Goal: Task Accomplishment & Management: Use online tool/utility

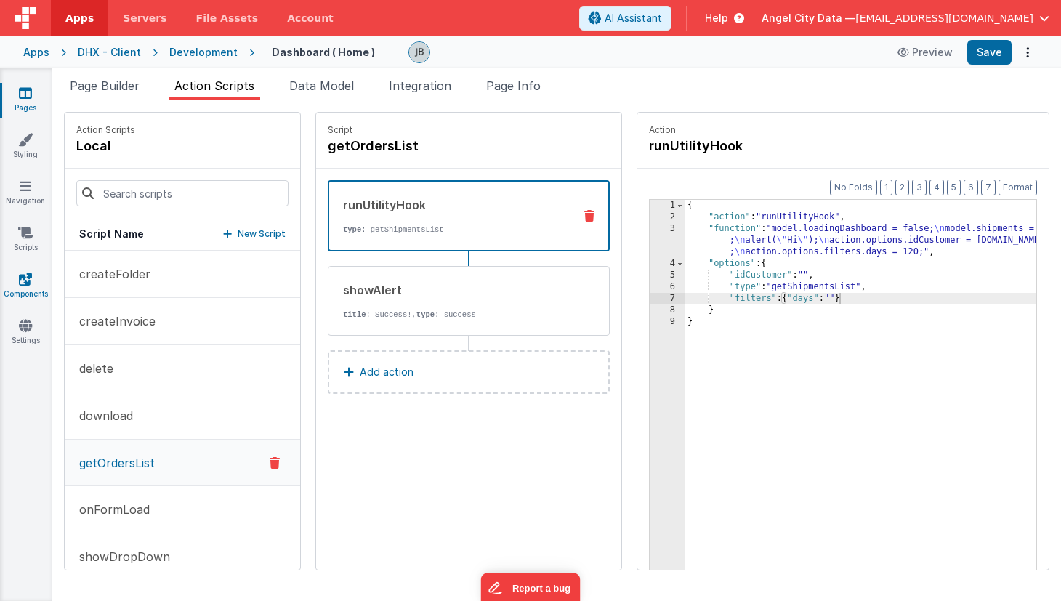
click at [24, 285] on icon at bounding box center [25, 279] width 13 height 15
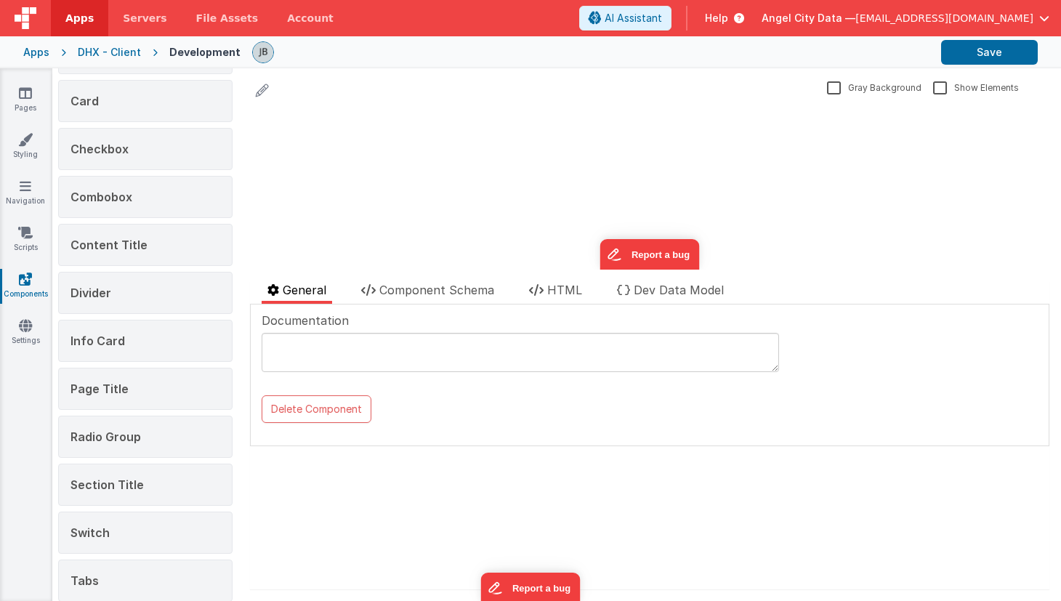
scroll to position [246, 0]
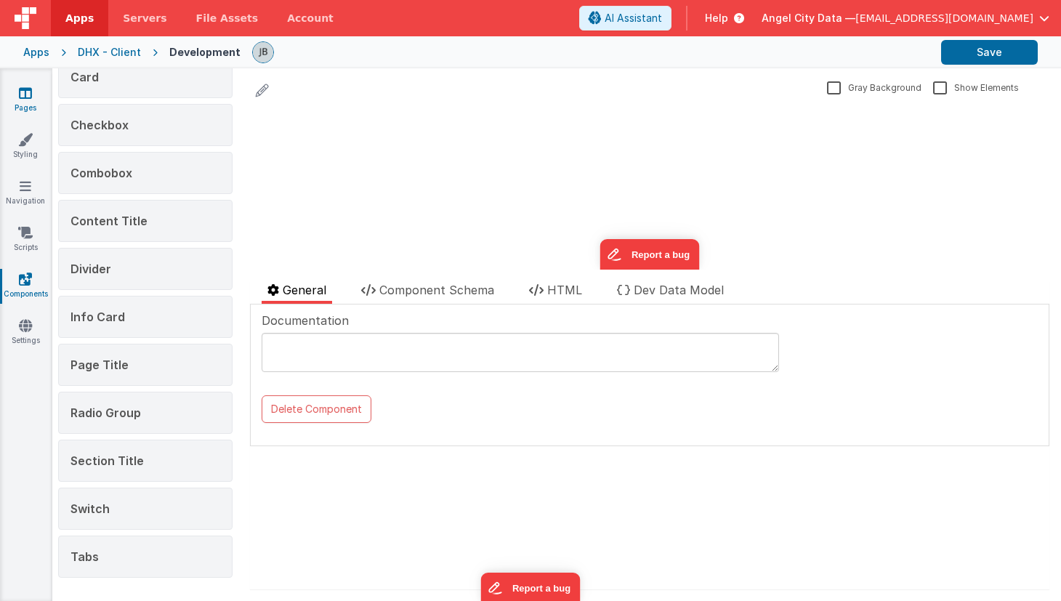
click at [17, 94] on link "Pages" at bounding box center [25, 100] width 52 height 29
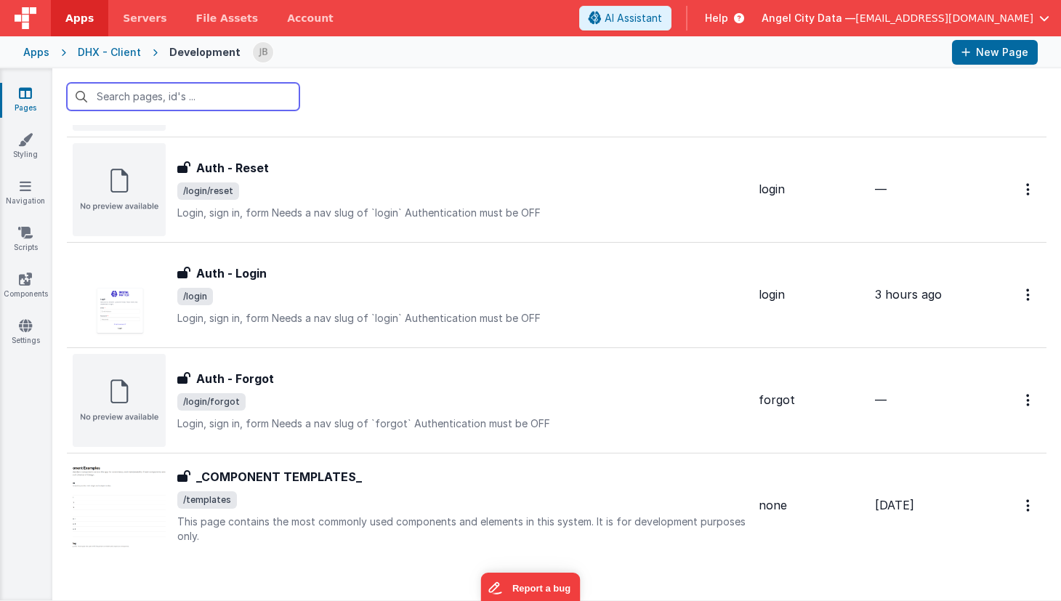
scroll to position [679, 0]
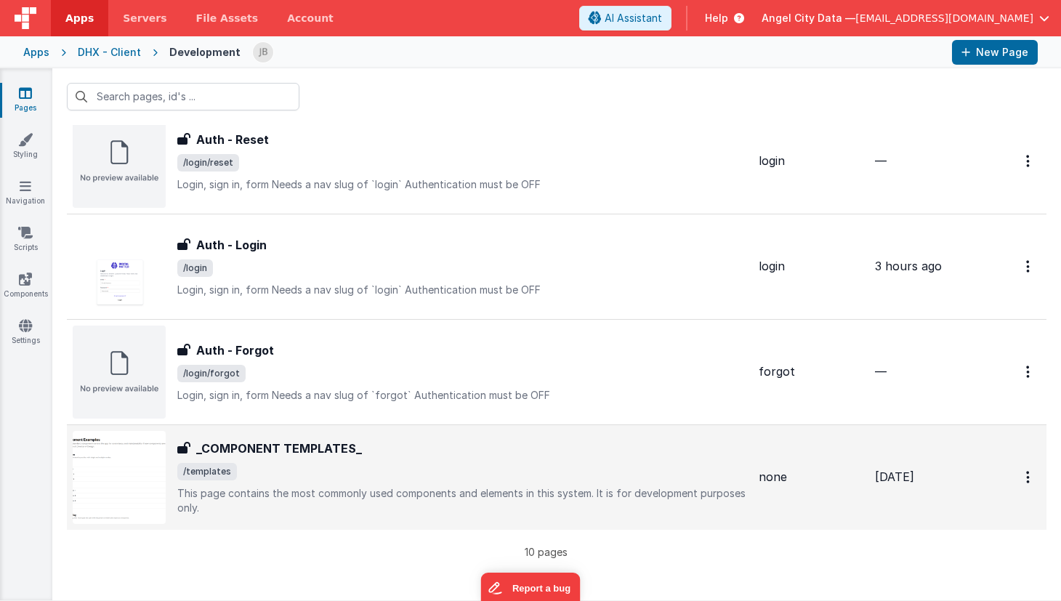
click at [250, 437] on div "_COMPONENT TEMPLATES_ _COMPONENT TEMPLATES_ /templates This page contains the m…" at bounding box center [410, 477] width 674 height 93
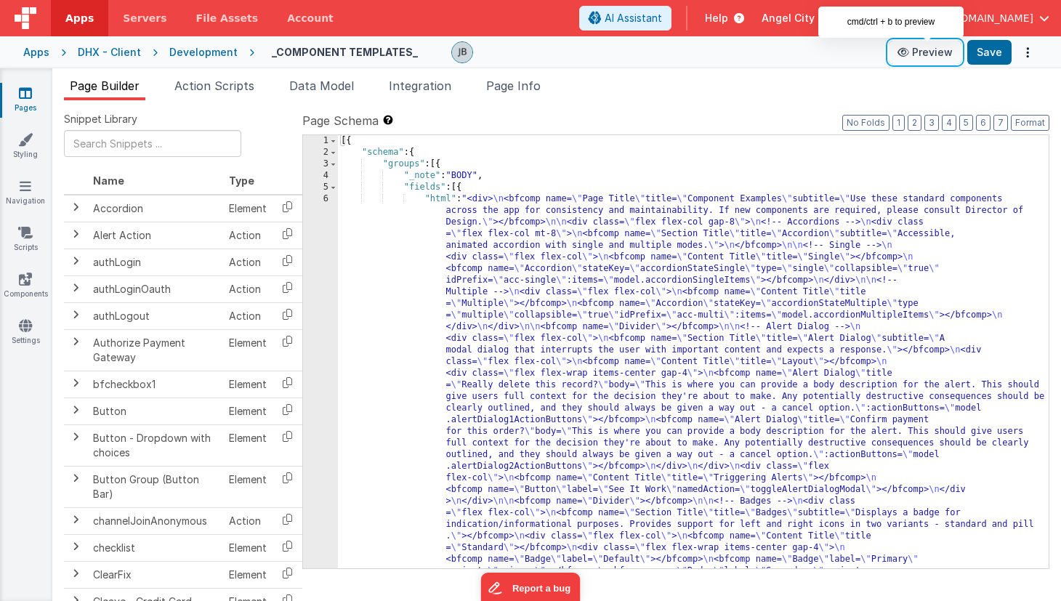
click at [930, 57] on button "Preview" at bounding box center [925, 52] width 73 height 23
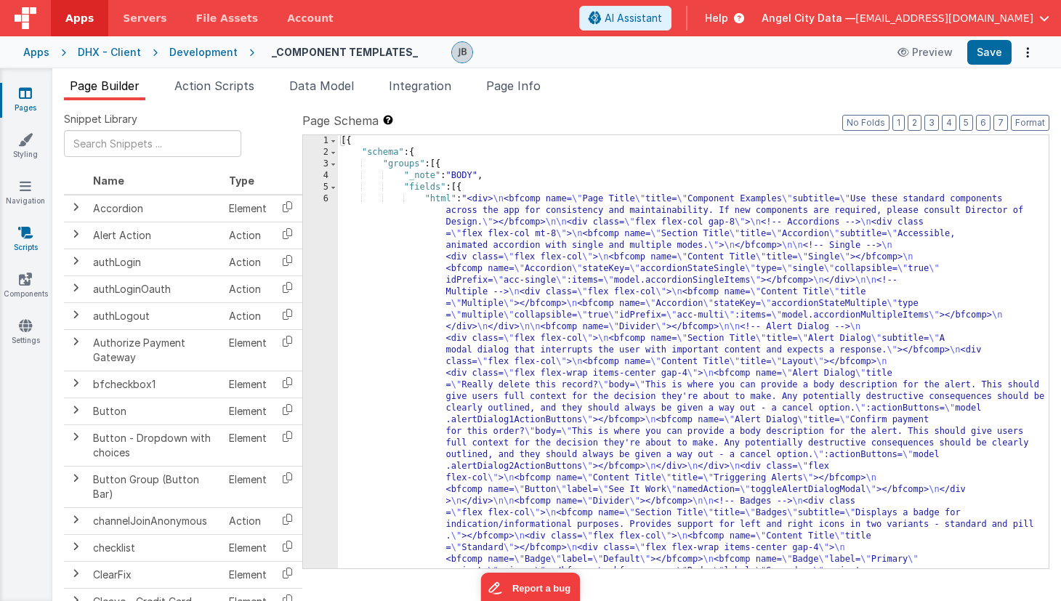
click at [25, 237] on icon at bounding box center [25, 232] width 15 height 15
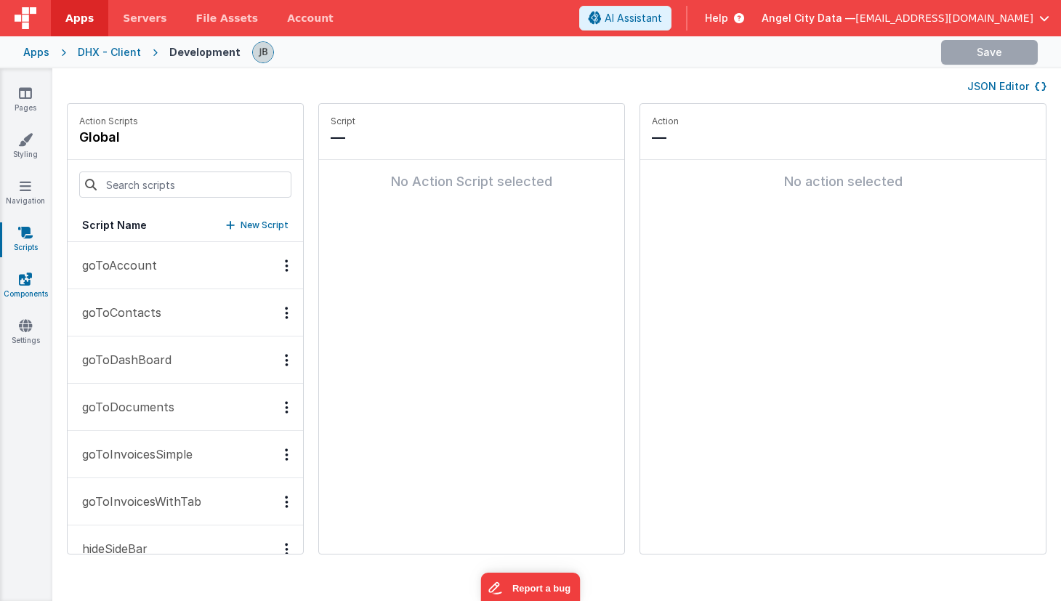
click at [21, 273] on icon at bounding box center [25, 279] width 13 height 15
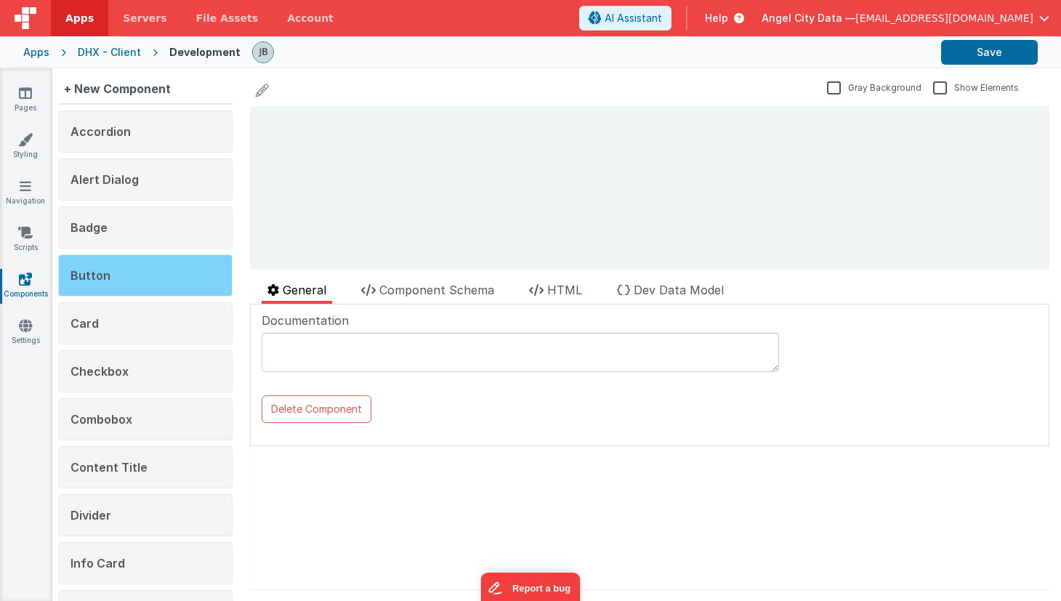
click at [118, 276] on div "Button" at bounding box center [145, 275] width 174 height 42
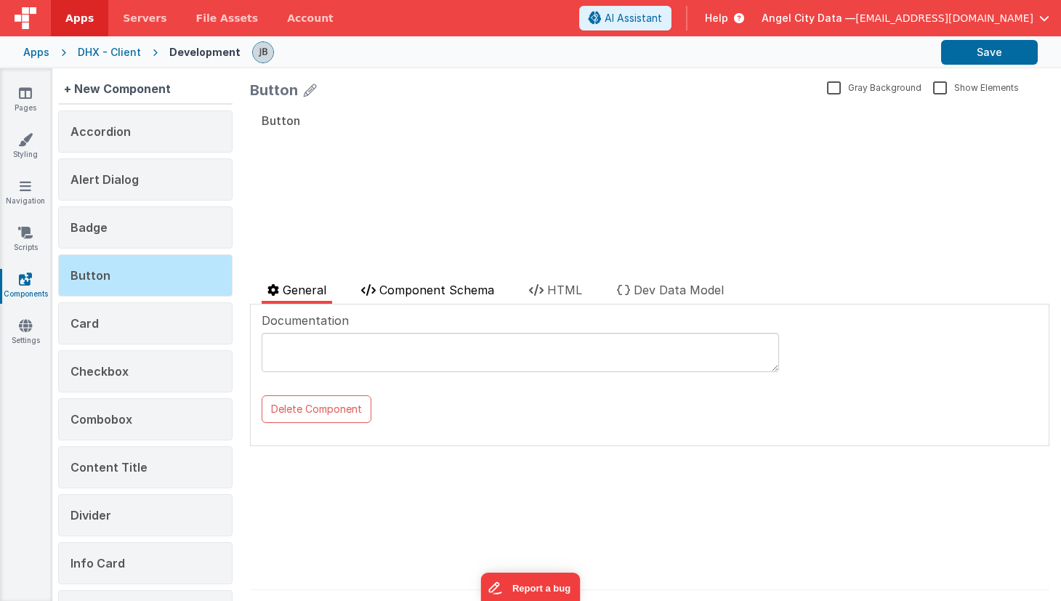
click at [459, 291] on span "Component Schema" at bounding box center [436, 290] width 115 height 15
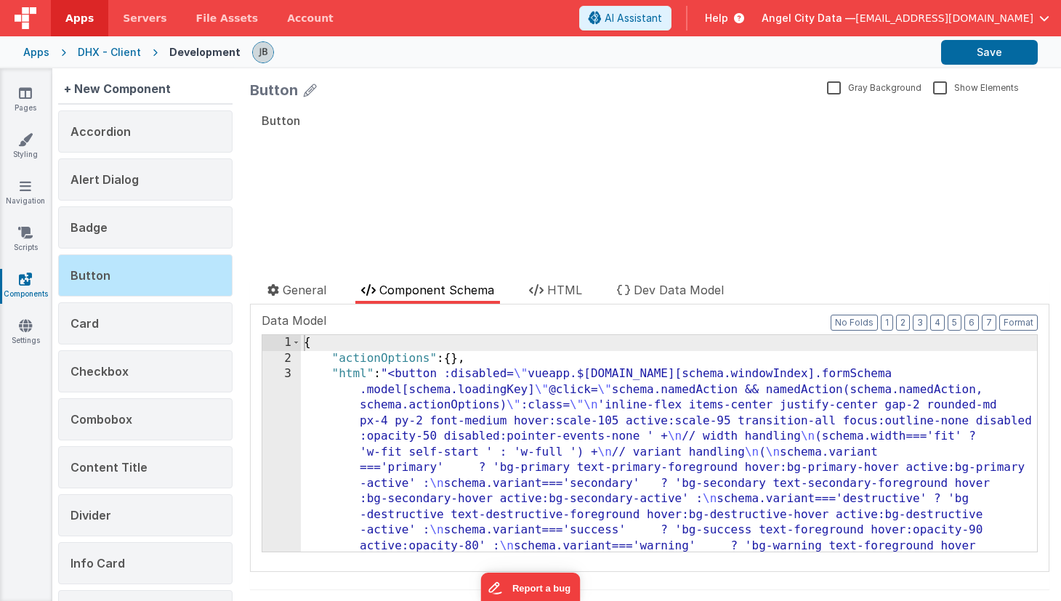
click at [268, 403] on div "3" at bounding box center [281, 553] width 39 height 375
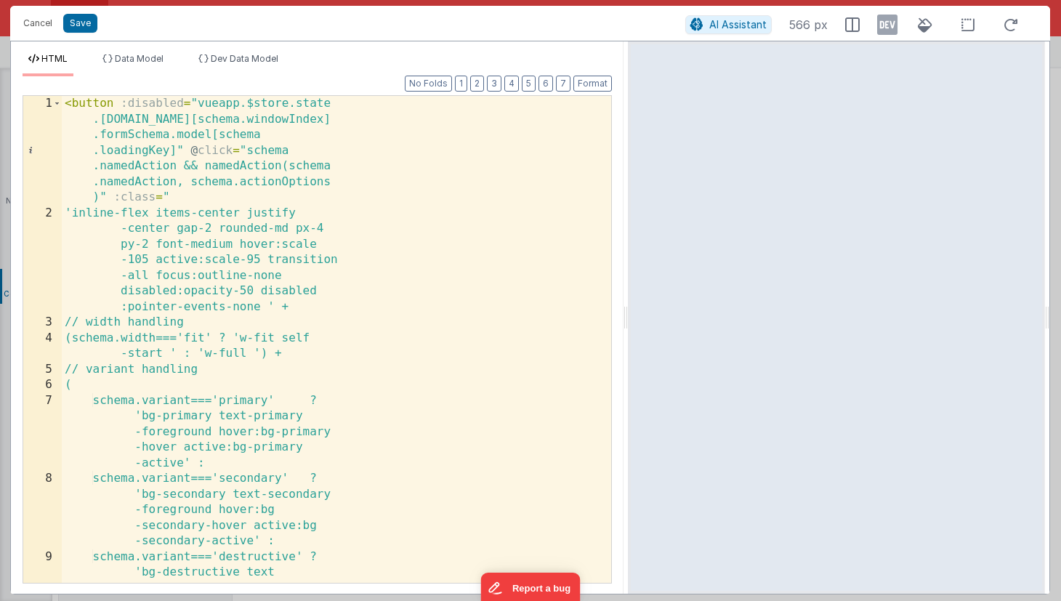
drag, startPoint x: 528, startPoint y: 217, endPoint x: 627, endPoint y: 217, distance: 99.6
click at [627, 217] on html "Cancel Save AI Assistant 566 px HTML Data Model Dev Data Model Format 7 6 5 4 3…" at bounding box center [530, 300] width 1061 height 601
click at [142, 54] on span "Data Model" at bounding box center [139, 58] width 49 height 11
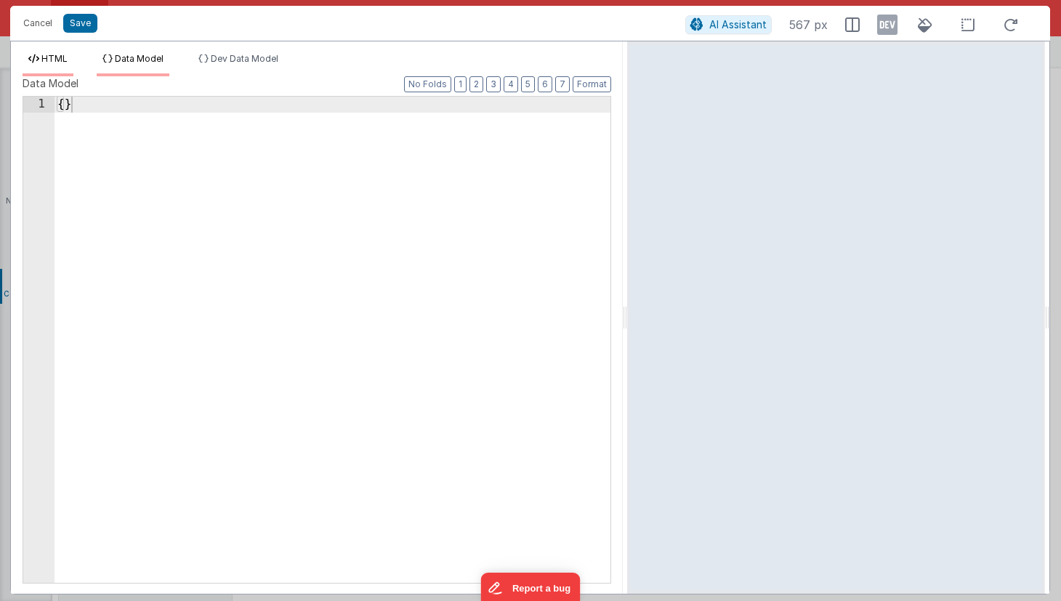
click at [65, 60] on span "HTML" at bounding box center [54, 58] width 26 height 11
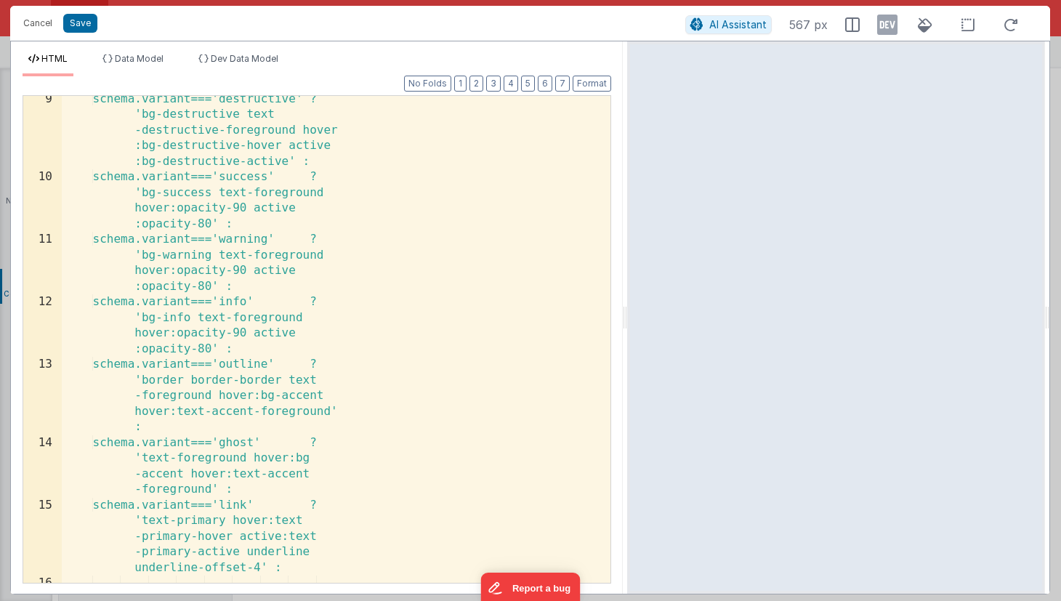
scroll to position [464, 0]
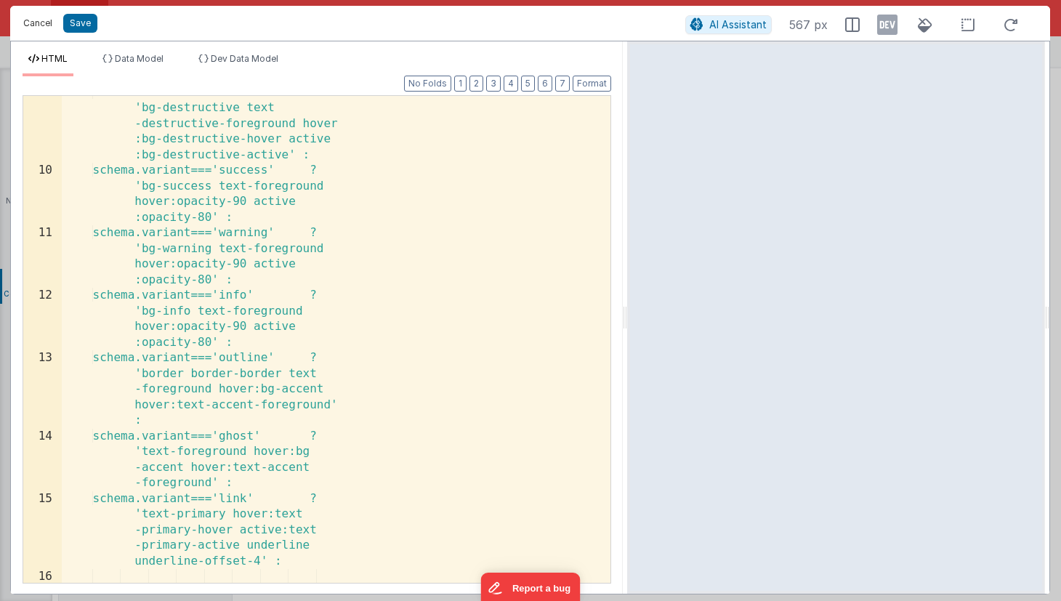
click at [36, 25] on button "Cancel" at bounding box center [38, 23] width 44 height 20
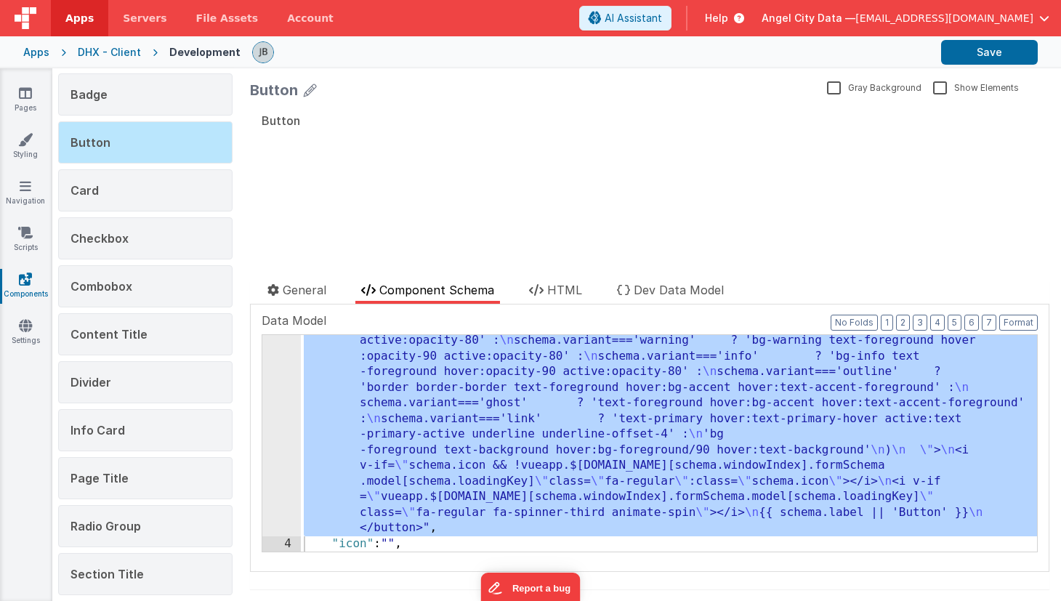
scroll to position [0, 0]
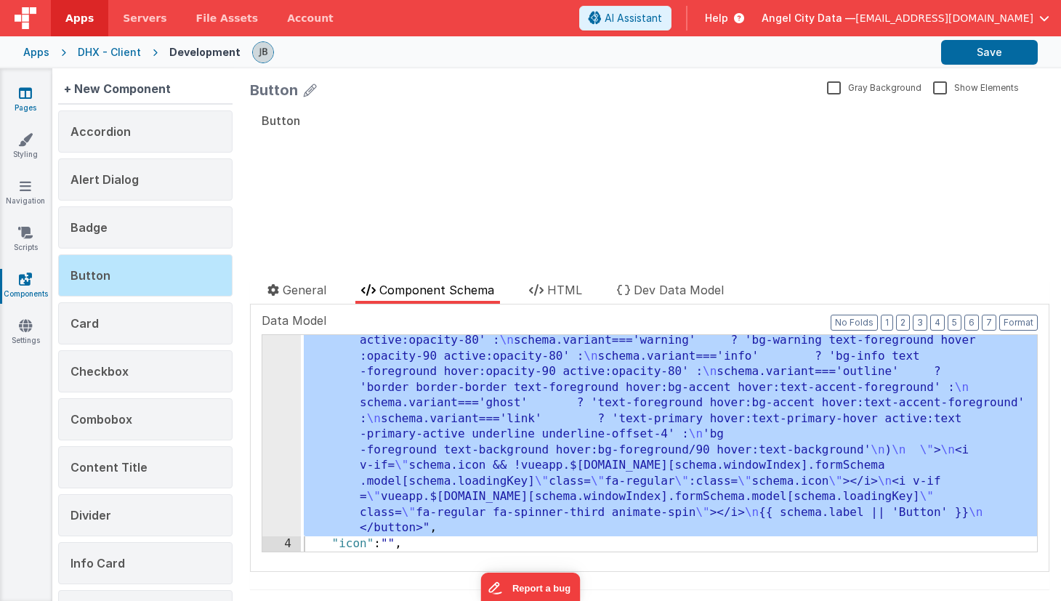
click at [25, 94] on icon at bounding box center [25, 93] width 13 height 15
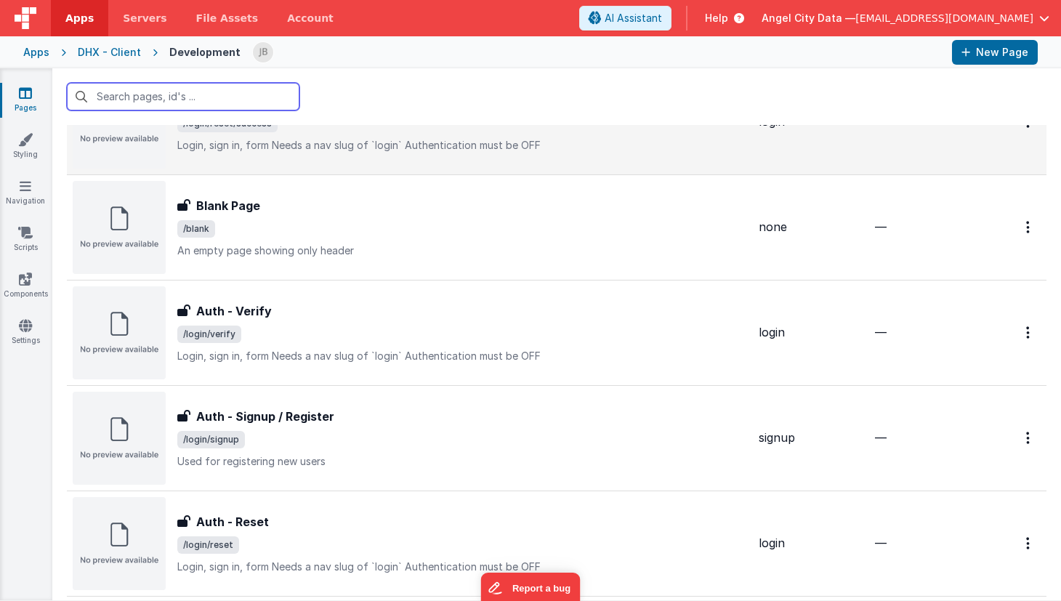
scroll to position [679, 0]
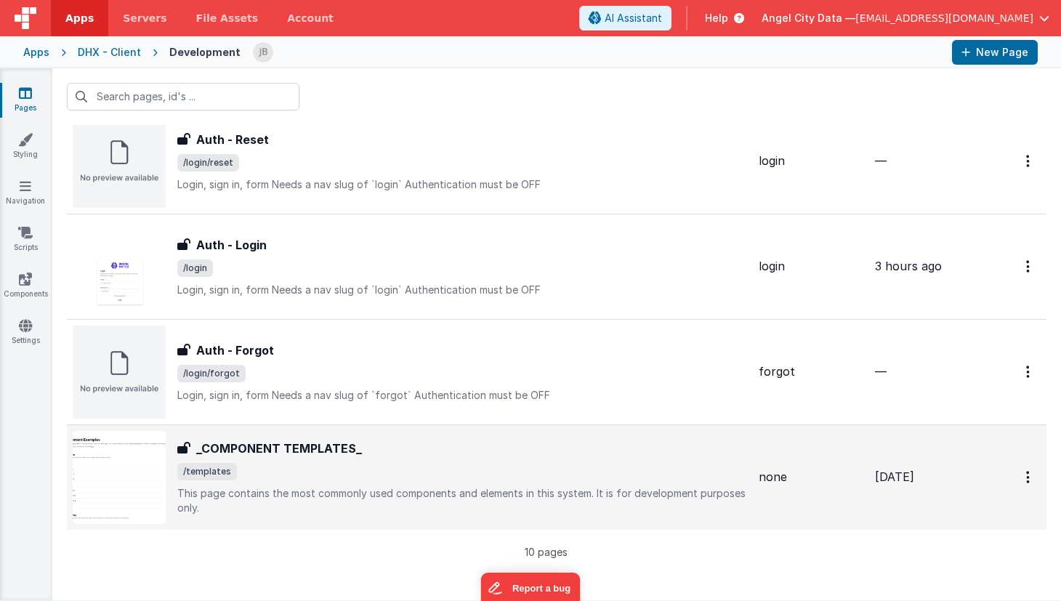
click at [264, 446] on h3 "_COMPONENT TEMPLATES_" at bounding box center [279, 448] width 166 height 17
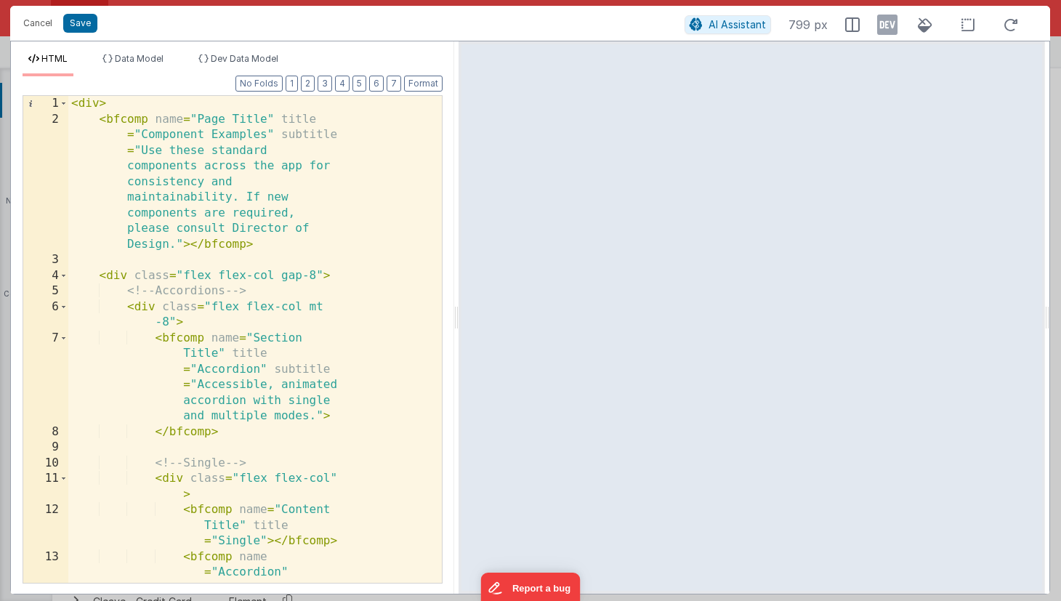
drag, startPoint x: 528, startPoint y: 290, endPoint x: 457, endPoint y: 284, distance: 70.7
click at [457, 284] on html "Cancel Save AI Assistant 799 px HTML Data Model Dev Data Model Format 7 6 5 4 3…" at bounding box center [530, 300] width 1061 height 601
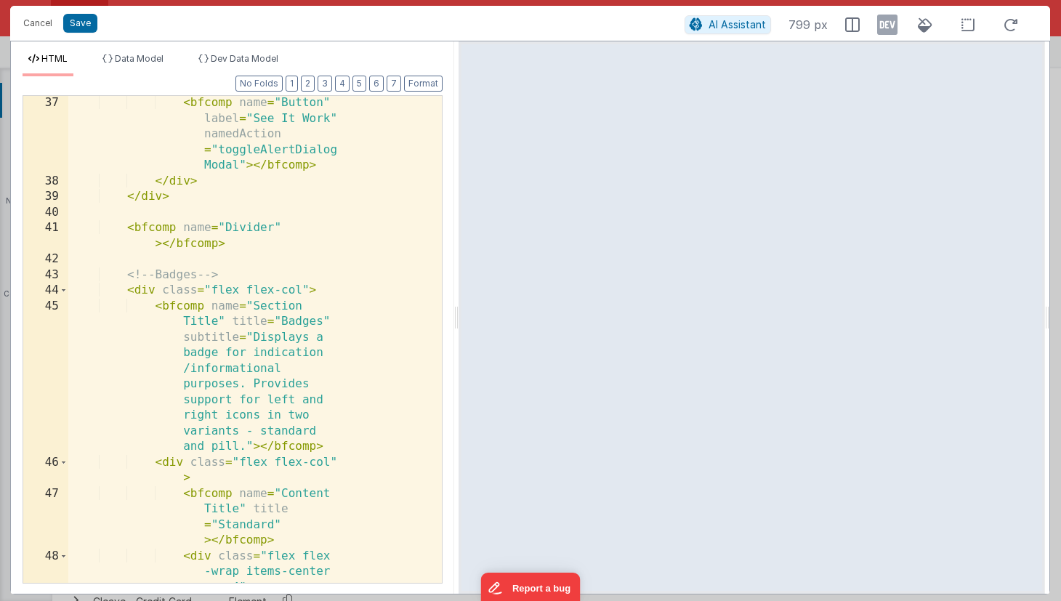
scroll to position [2232, 0]
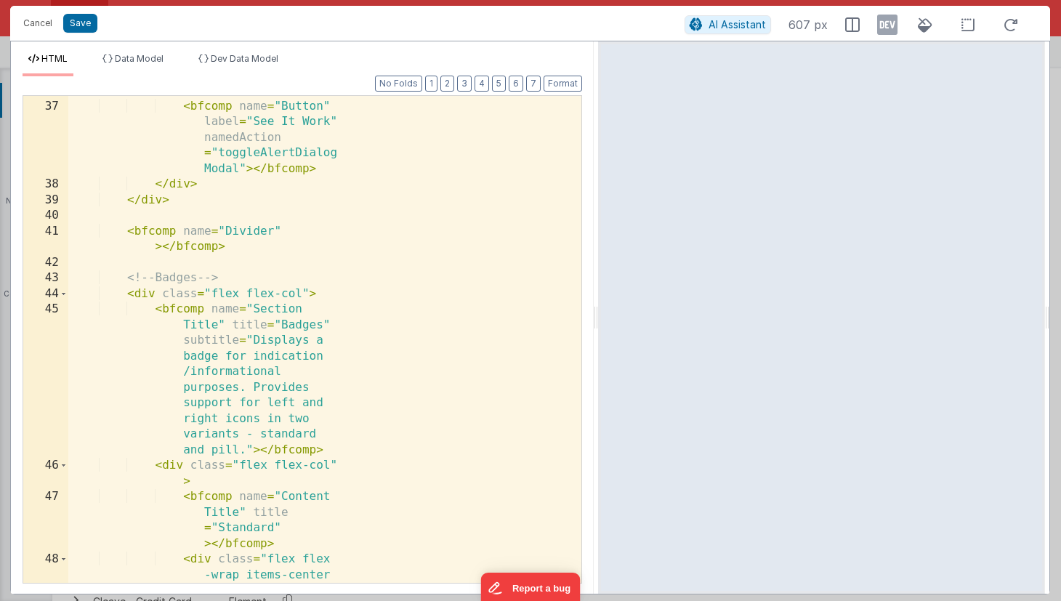
drag, startPoint x: 453, startPoint y: 282, endPoint x: 598, endPoint y: 291, distance: 144.9
click at [598, 291] on html "Cancel Save AI Assistant 607 px HTML Data Model Dev Data Model Format 7 6 5 4 3…" at bounding box center [530, 300] width 1061 height 601
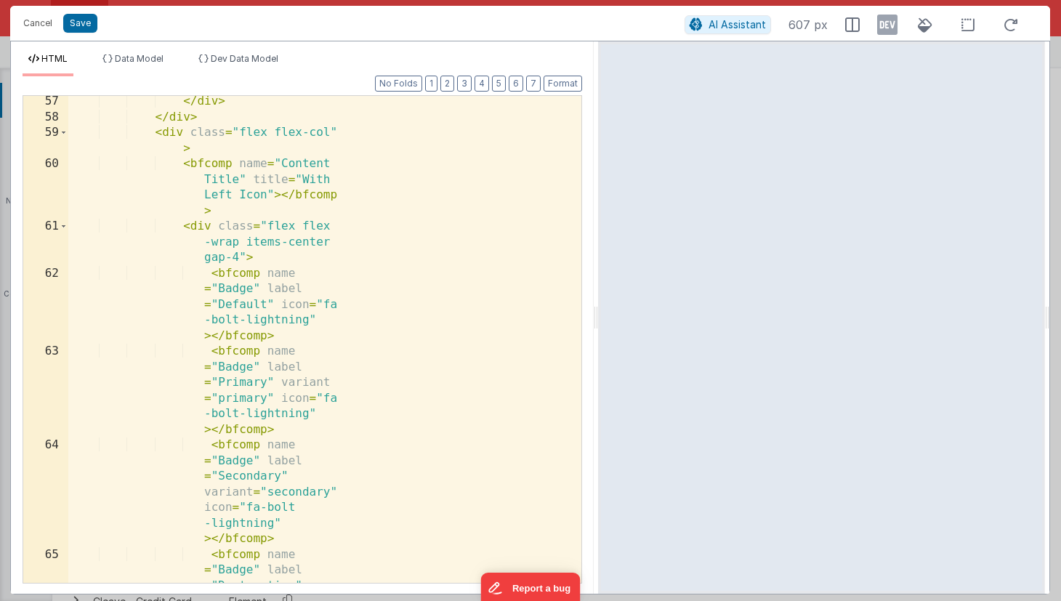
scroll to position [3341, 0]
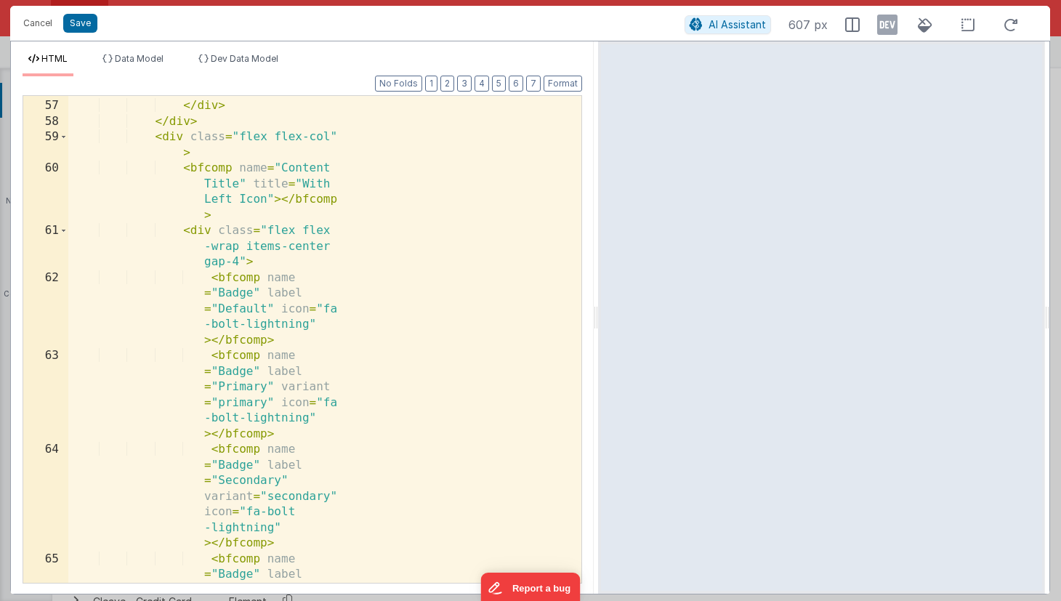
click at [621, 384] on div at bounding box center [821, 317] width 447 height 552
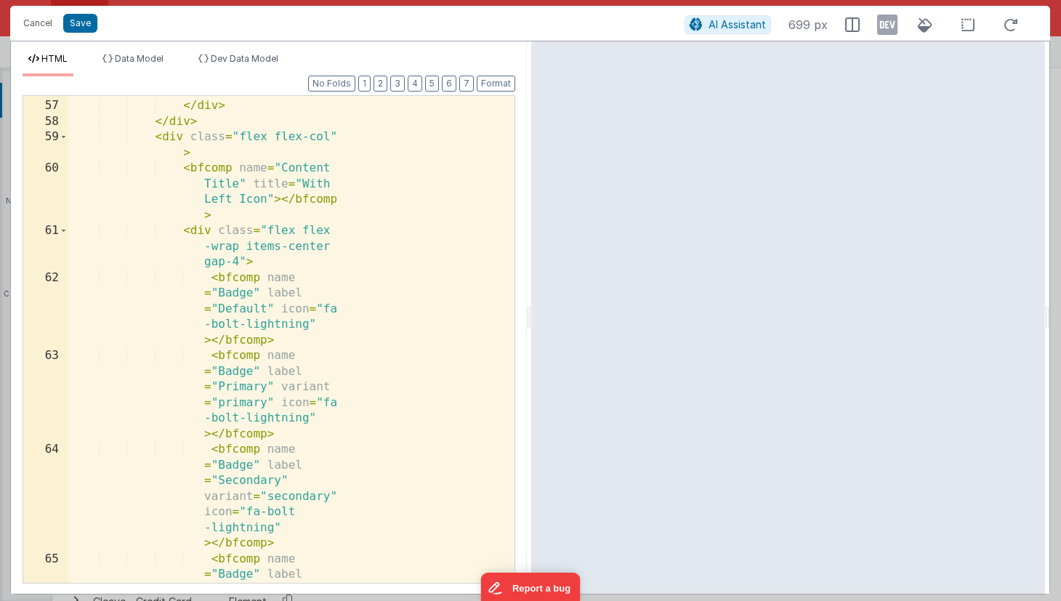
drag, startPoint x: 594, startPoint y: 316, endPoint x: 530, endPoint y: 316, distance: 63.9
click at [530, 316] on html "Cancel Save AI Assistant 699 px HTML Data Model Dev Data Model Format 7 6 5 4 3…" at bounding box center [530, 300] width 1061 height 601
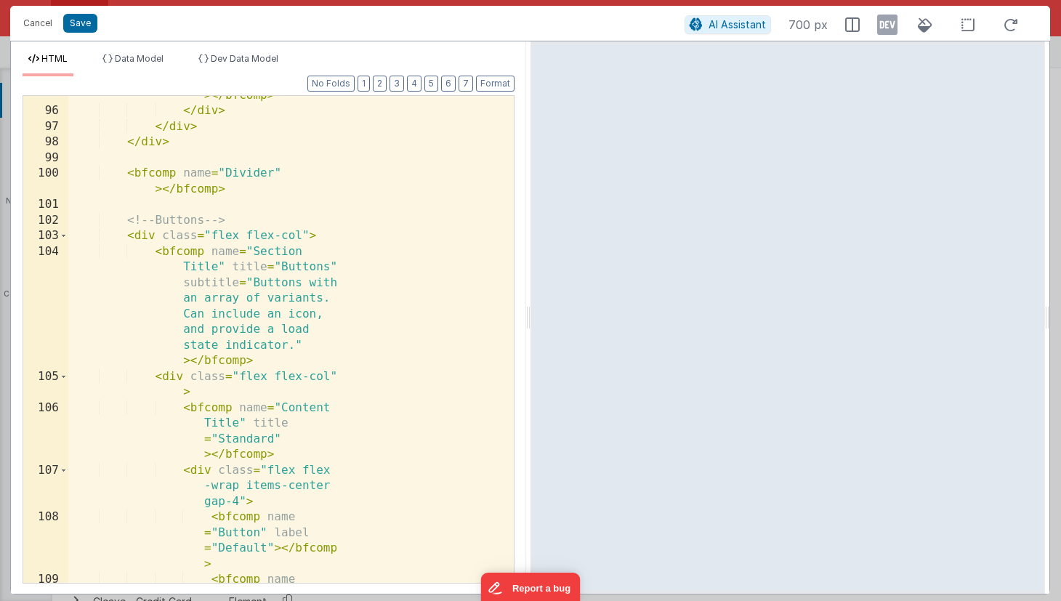
scroll to position [0, 0]
click at [141, 236] on div "< bfcomp name = "Badge" label = "Info" pill = "true" variant = "info" > </ bfco…" at bounding box center [290, 346] width 445 height 643
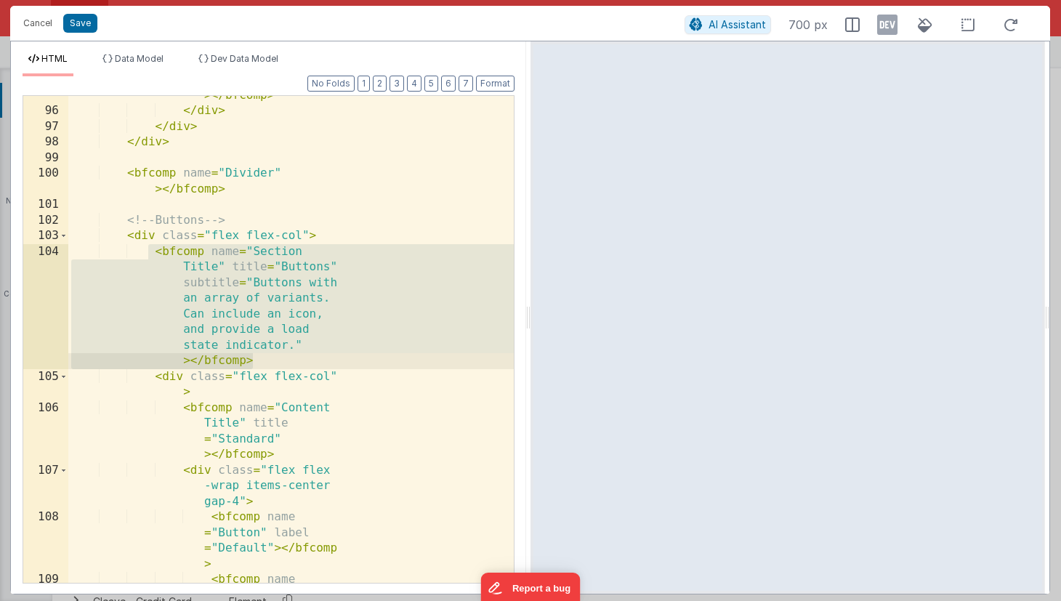
drag, startPoint x: 150, startPoint y: 254, endPoint x: 285, endPoint y: 361, distance: 171.7
click at [285, 361] on div "< bfcomp name = "Badge" label = "Info" pill = "true" variant = "info" > </ bfco…" at bounding box center [290, 346] width 445 height 643
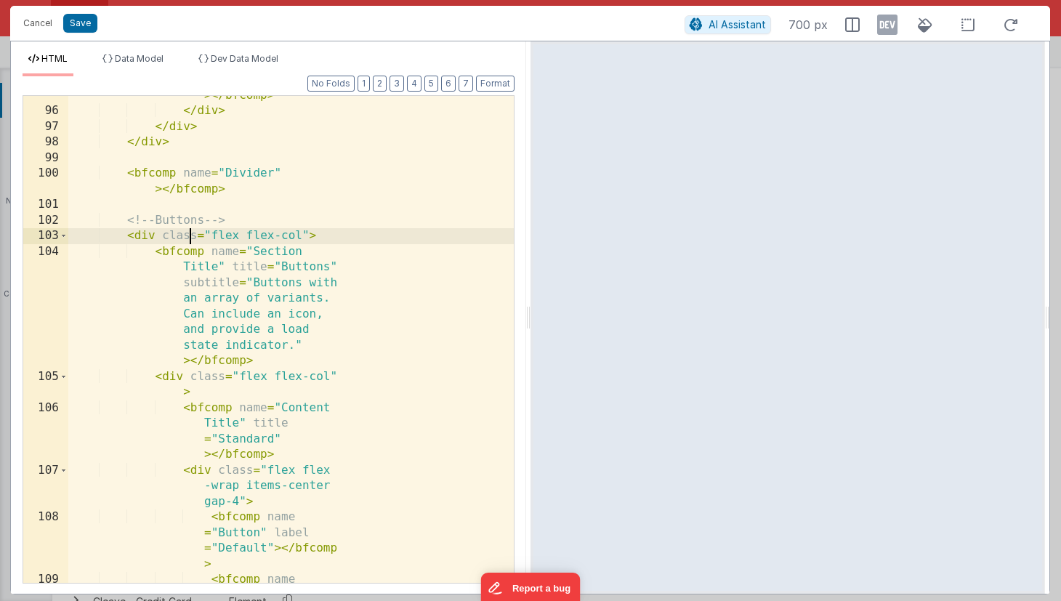
click at [191, 243] on div "< bfcomp name = "Badge" label = "Info" pill = "true" variant = "info" > </ bfco…" at bounding box center [290, 346] width 445 height 643
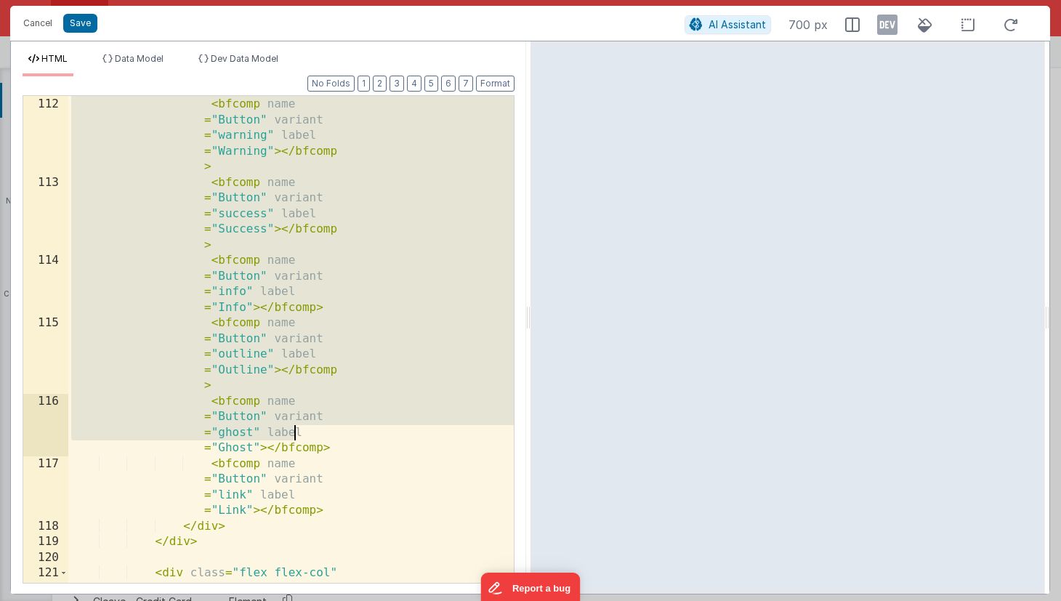
scroll to position [6919, 0]
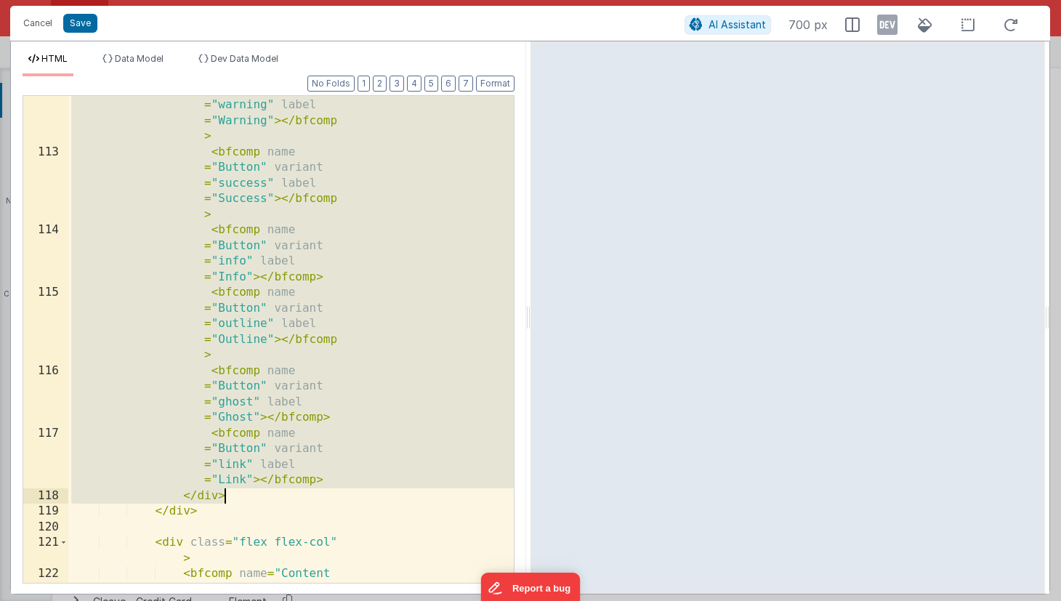
drag, startPoint x: 153, startPoint y: 377, endPoint x: 302, endPoint y: 490, distance: 187.3
click at [302, 490] on div "< bfcomp name = "Button" variant = "warning" label = "Warning" > </ bfcomp > < …" at bounding box center [290, 372] width 445 height 612
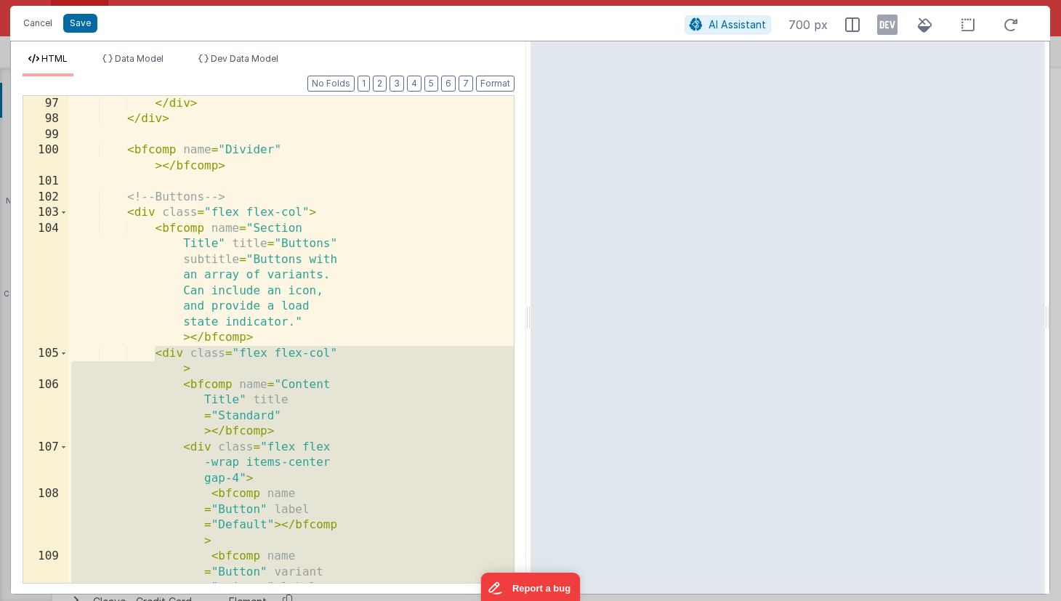
scroll to position [6216, 0]
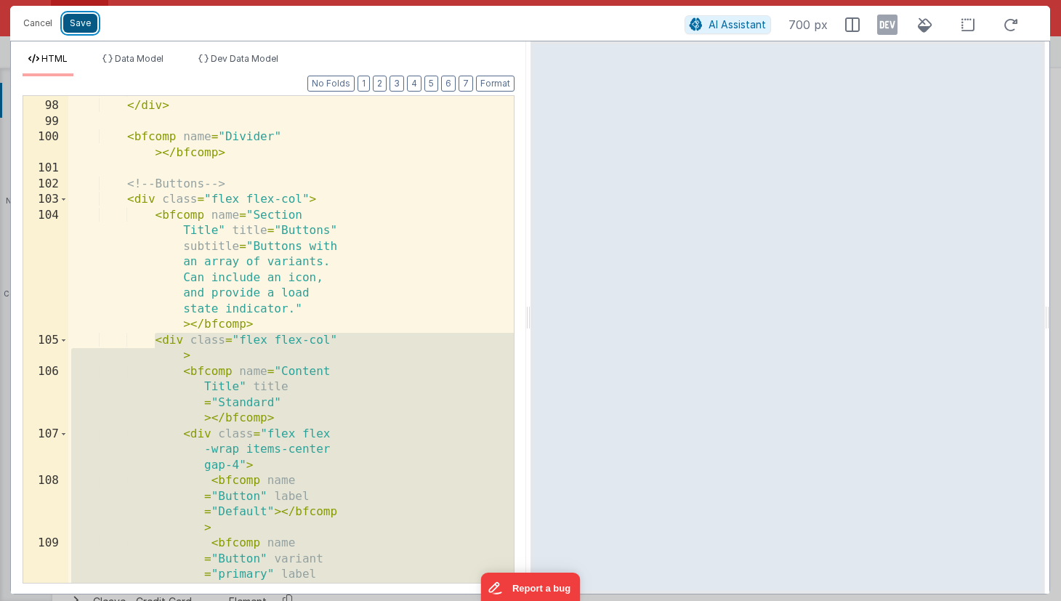
click at [76, 28] on button "Save" at bounding box center [80, 23] width 34 height 19
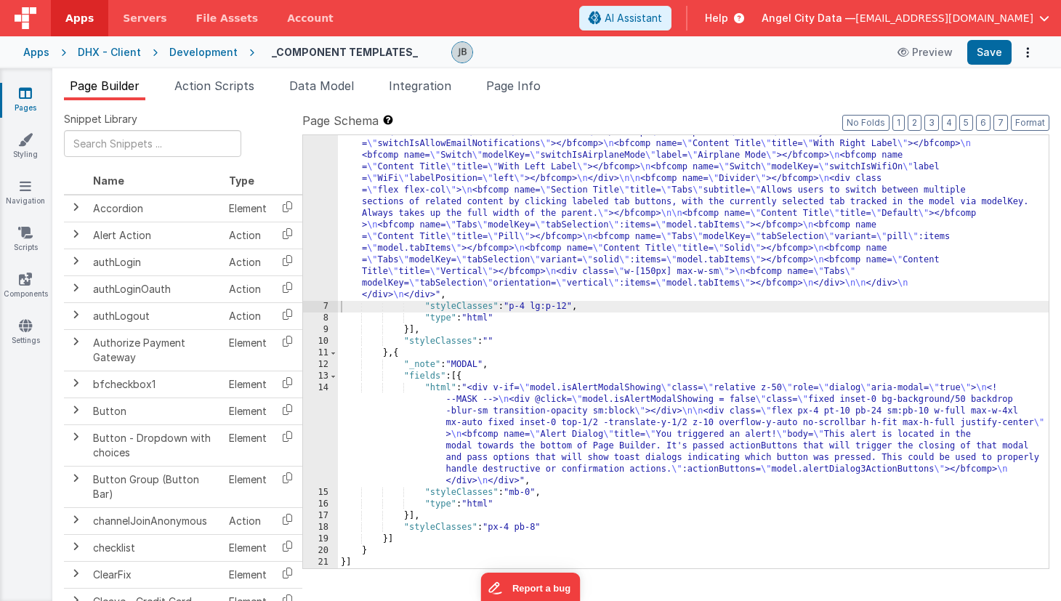
scroll to position [1846, 0]
click at [195, 52] on div "Development" at bounding box center [203, 52] width 68 height 15
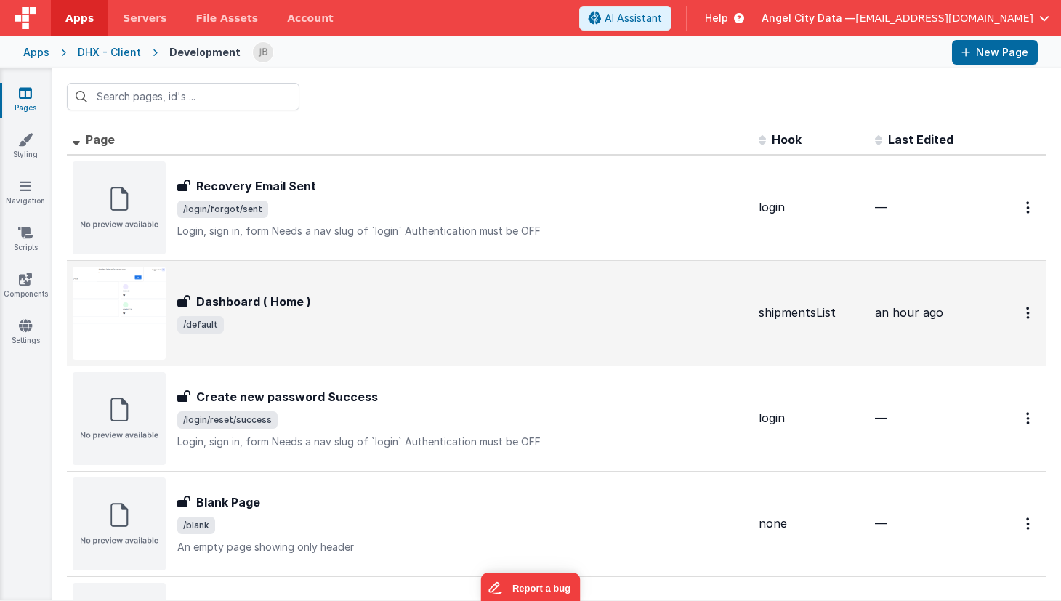
click at [253, 298] on h3 "Dashboard ( Home )" at bounding box center [253, 301] width 115 height 17
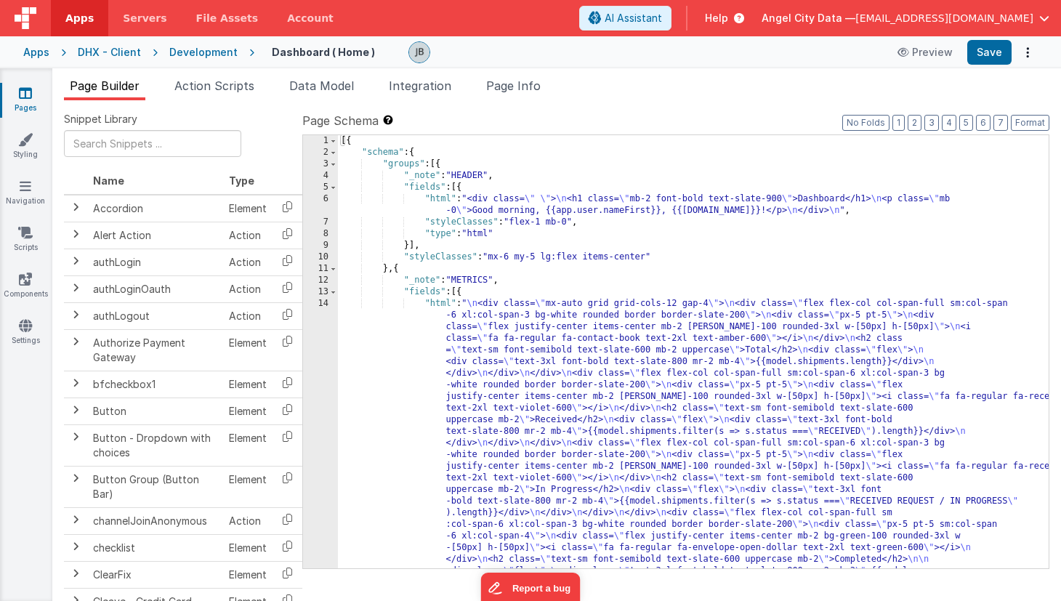
click at [396, 271] on div "[{ "schema" : { "groups" : [{ "_note" : "HEADER" , "fields" : [{ "html" : "<div…" at bounding box center [693, 508] width 711 height 747
click at [323, 326] on div "1 2 3 4 5 6 7 8 9 10 11 12 13 14" at bounding box center [320, 508] width 35 height 747
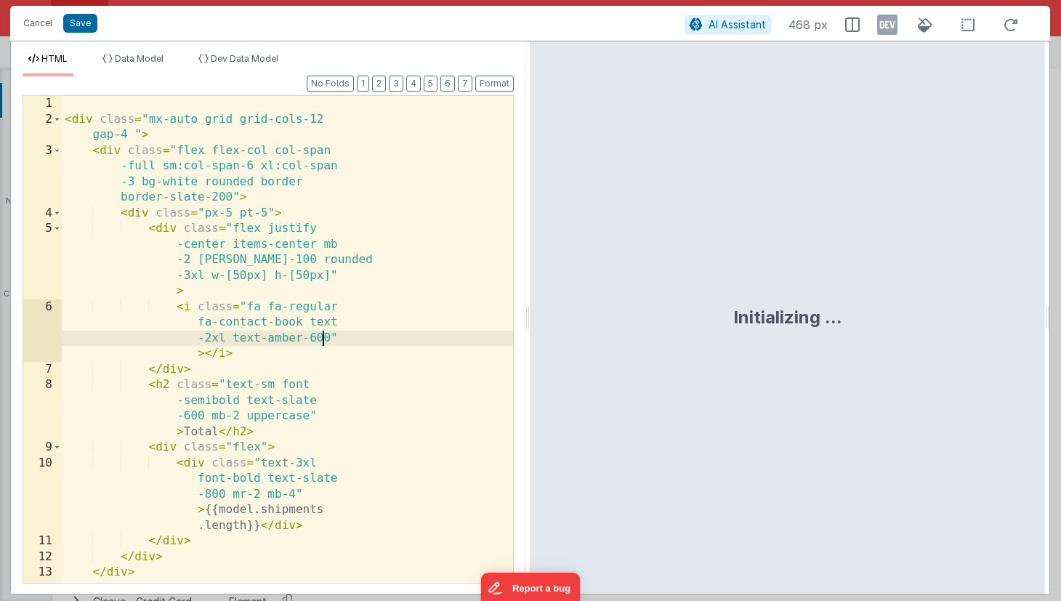
click at [323, 326] on div "< div class = "mx-auto grid grid-cols-12 gap-4 " > < div class = "flex flex-col…" at bounding box center [287, 378] width 451 height 565
click at [33, 20] on button "Cancel" at bounding box center [38, 23] width 44 height 20
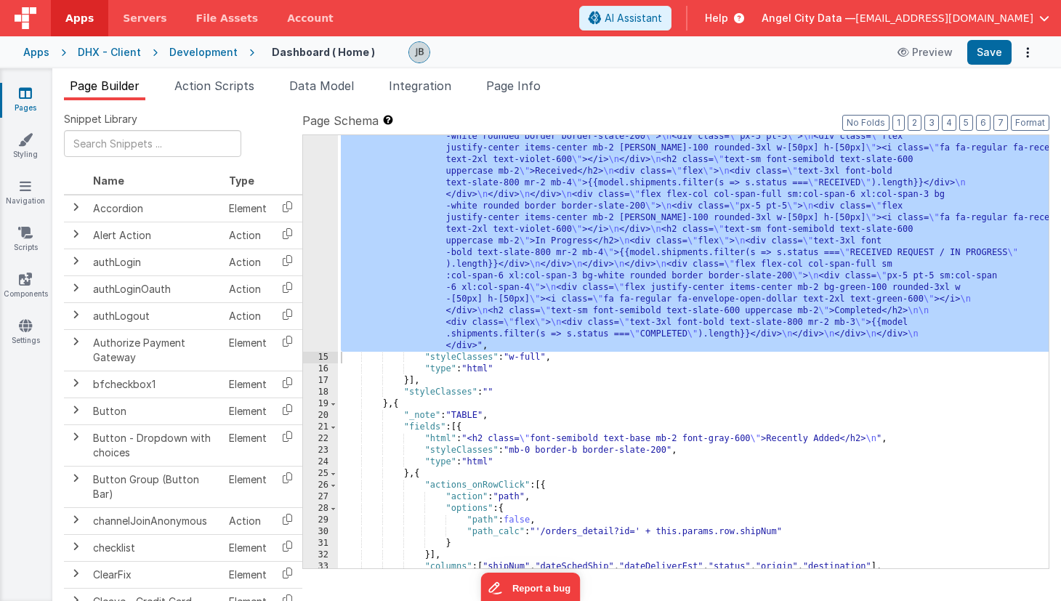
scroll to position [249, 0]
click at [397, 401] on div ""html" : " \n <div class= \" mx-auto grid grid-cols-12 gap-4 \" > \n <div class…" at bounding box center [693, 422] width 711 height 747
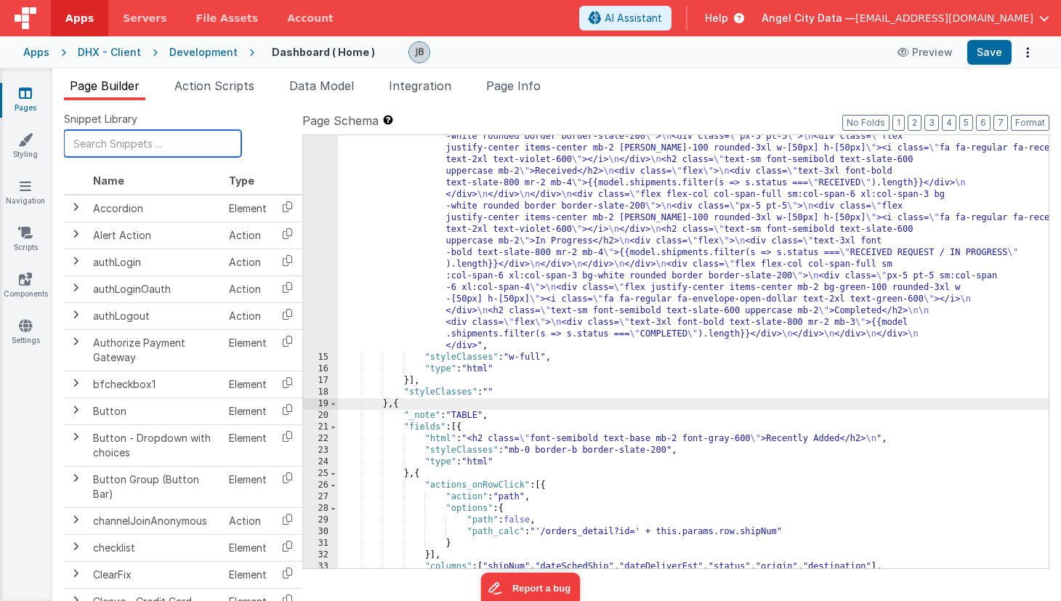
click at [156, 137] on input "text" at bounding box center [152, 143] width 177 height 27
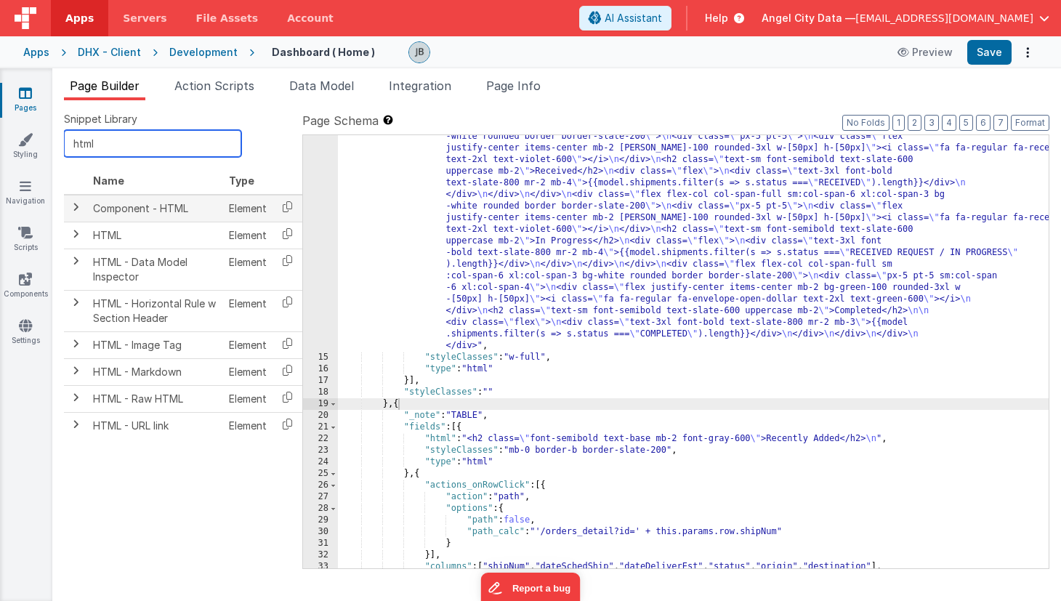
type input "html"
click at [74, 205] on span at bounding box center [76, 207] width 12 height 12
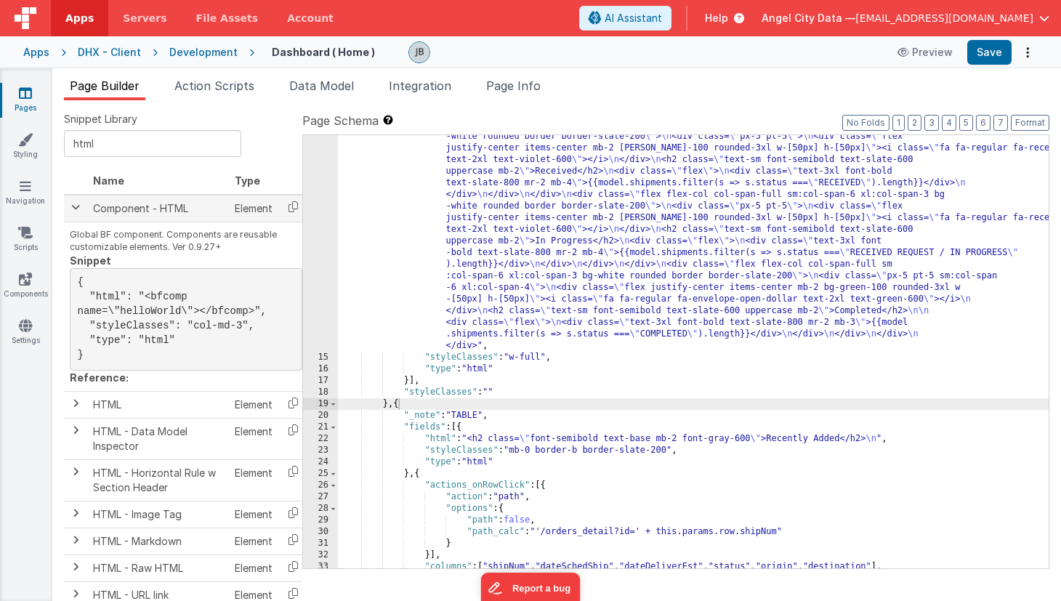
click at [74, 205] on span at bounding box center [76, 207] width 12 height 12
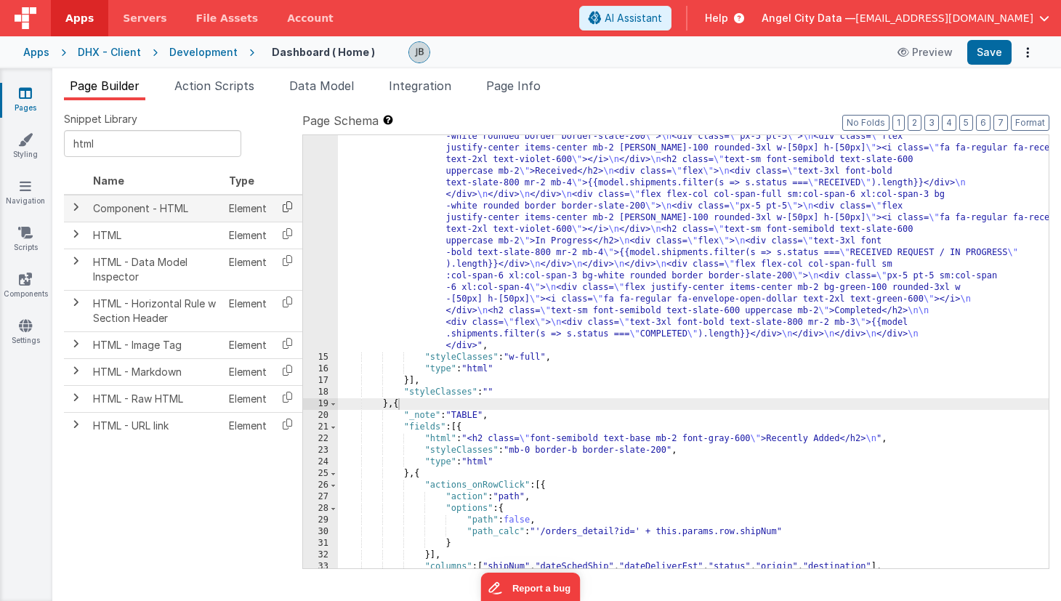
click at [288, 209] on icon at bounding box center [288, 206] width 30 height 23
click at [397, 407] on div ""html" : " \n <div class= \" mx-auto grid grid-cols-12 gap-4 \" > \n <div class…" at bounding box center [693, 422] width 711 height 747
paste textarea
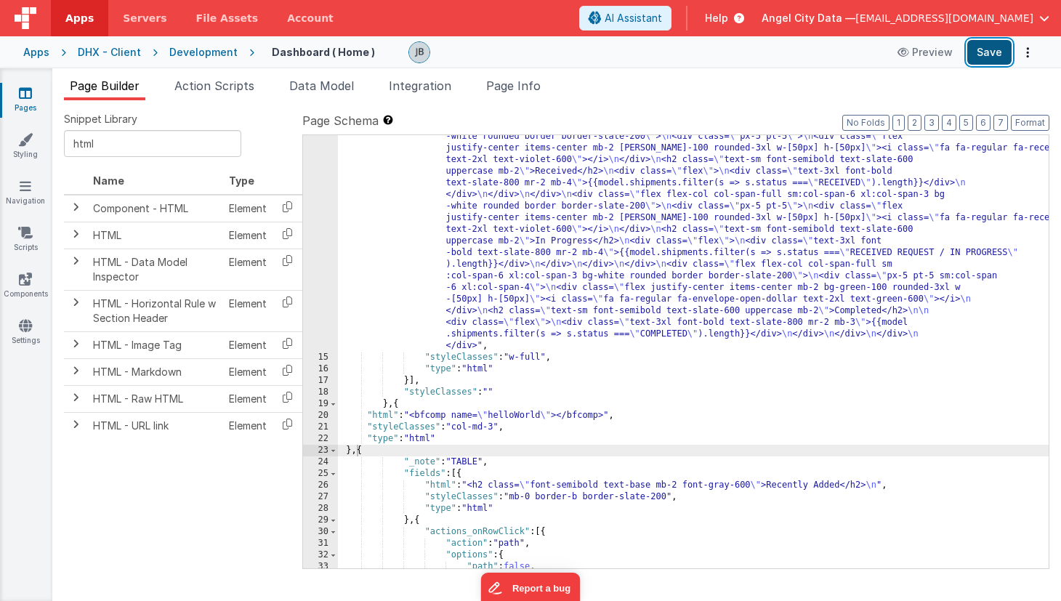
click at [982, 58] on button "Save" at bounding box center [989, 52] width 44 height 25
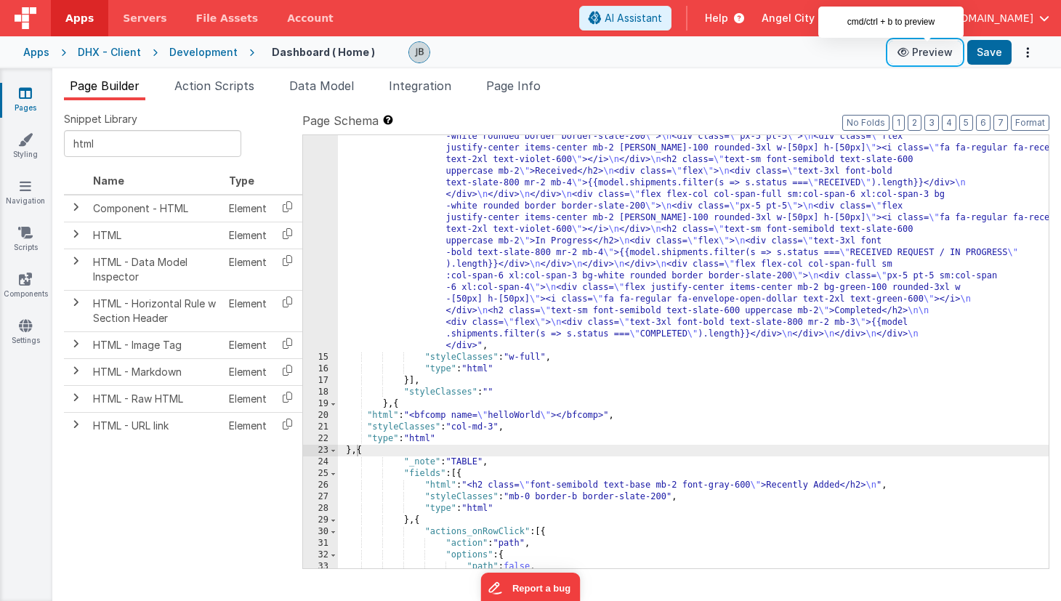
click at [923, 55] on button "Preview" at bounding box center [925, 52] width 73 height 23
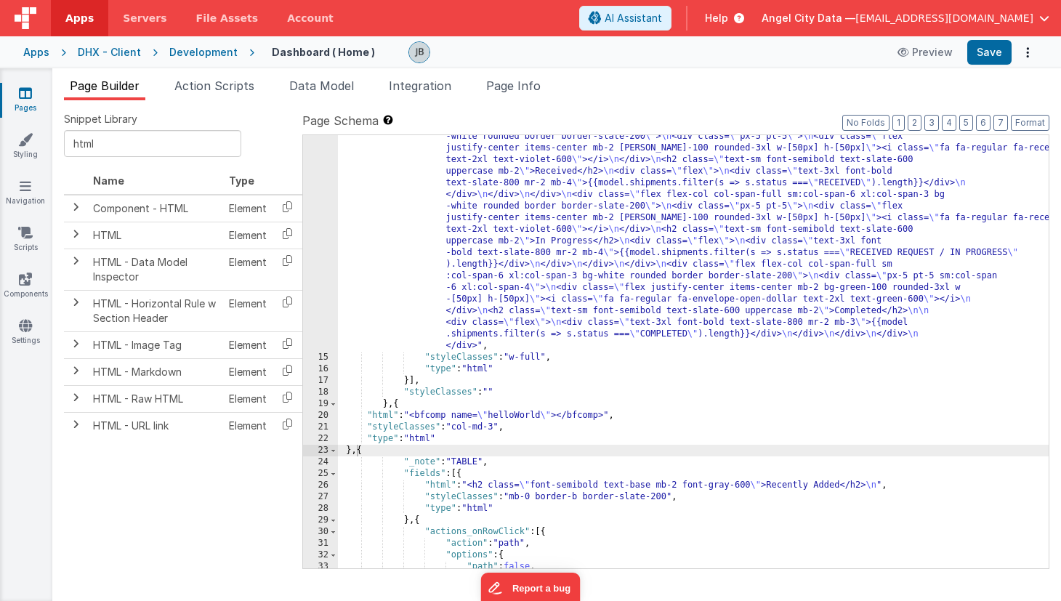
click at [203, 47] on div "Development" at bounding box center [203, 52] width 68 height 15
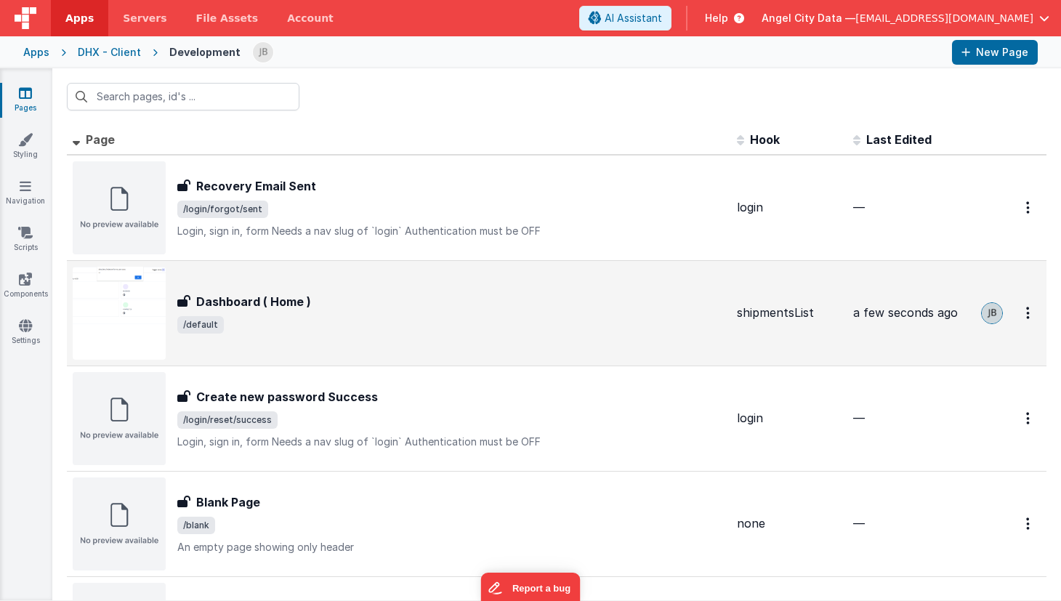
click at [216, 297] on h3 "Dashboard ( Home )" at bounding box center [253, 301] width 115 height 17
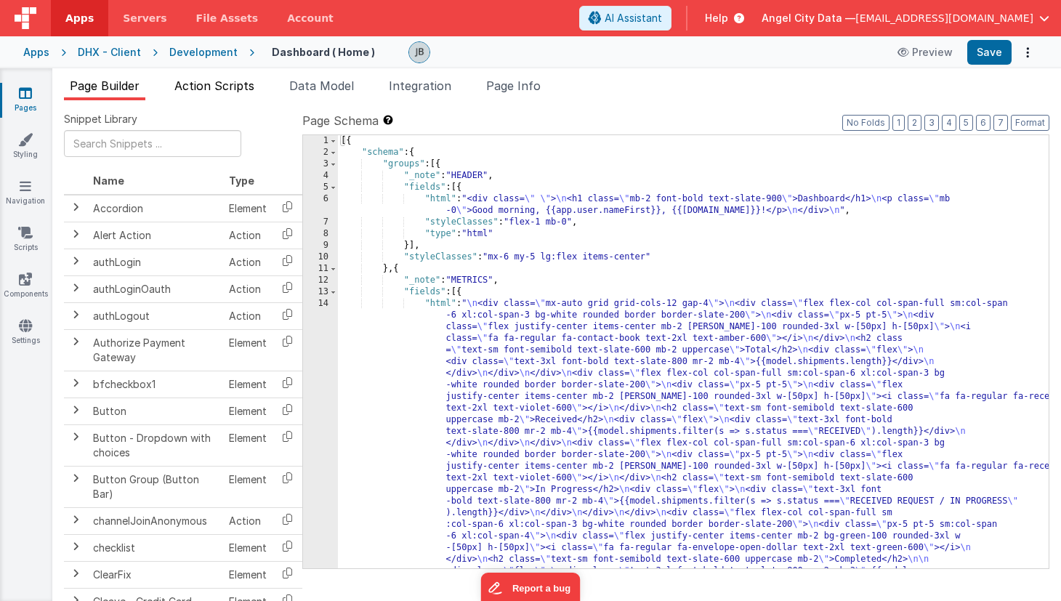
click at [227, 87] on span "Action Scripts" at bounding box center [214, 85] width 80 height 15
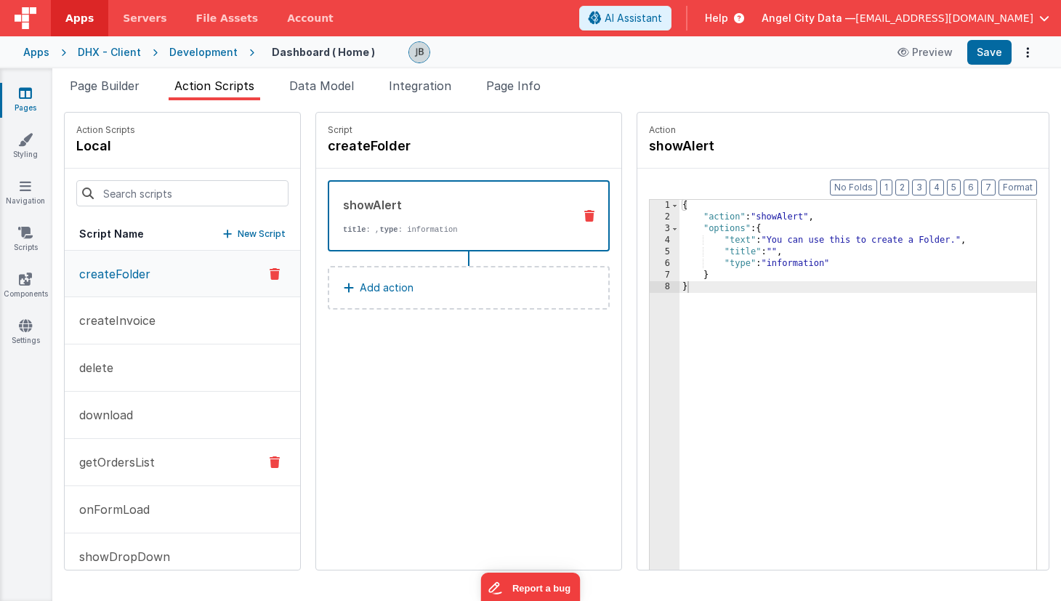
click at [138, 459] on p "getOrdersList" at bounding box center [112, 461] width 84 height 17
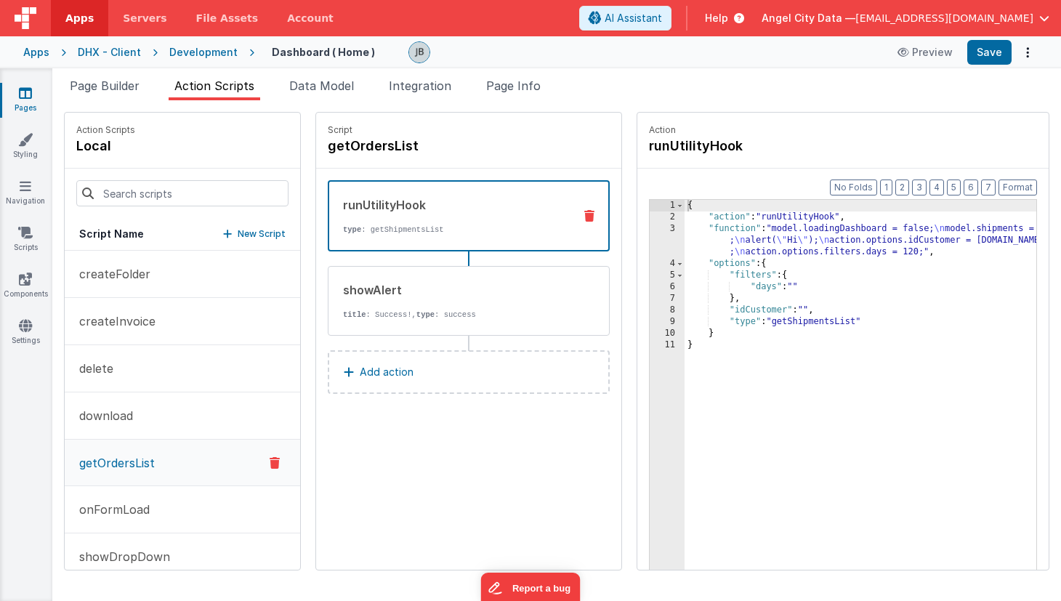
click at [650, 238] on div "3" at bounding box center [667, 240] width 35 height 35
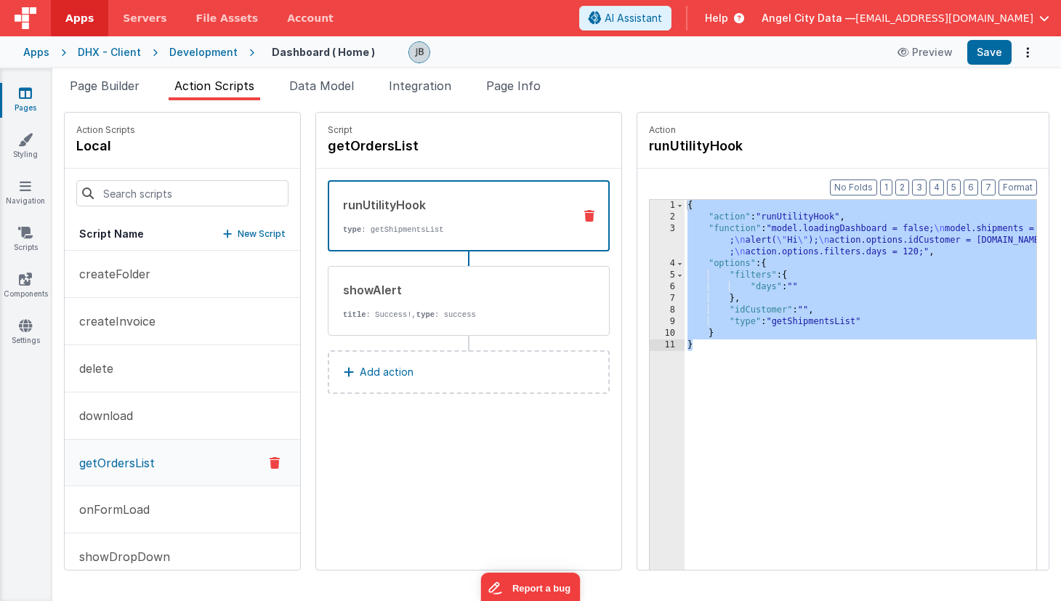
click at [650, 235] on div "3" at bounding box center [667, 240] width 35 height 35
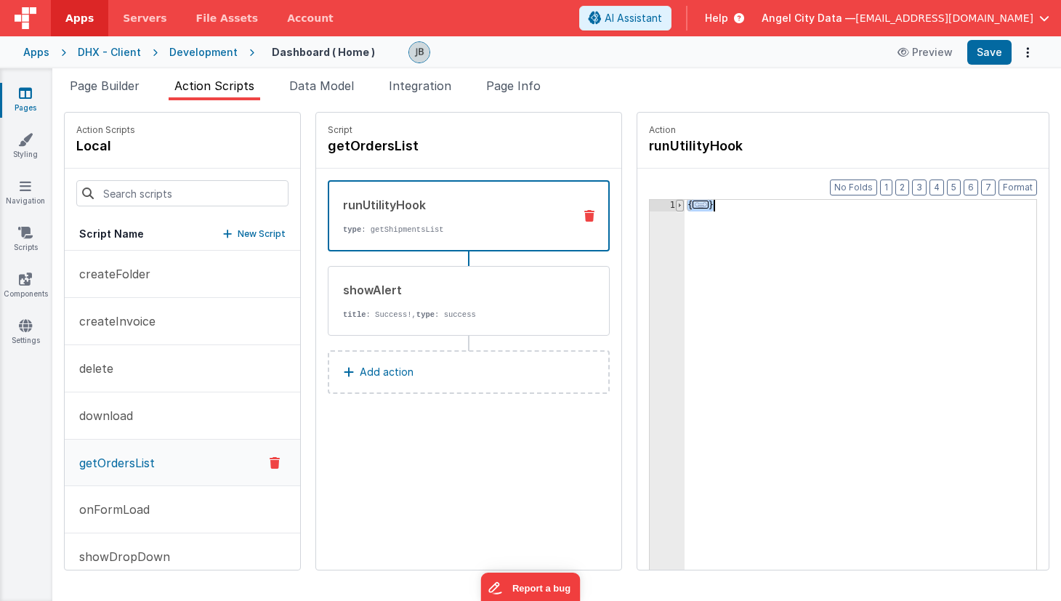
click at [676, 204] on span at bounding box center [680, 206] width 8 height 12
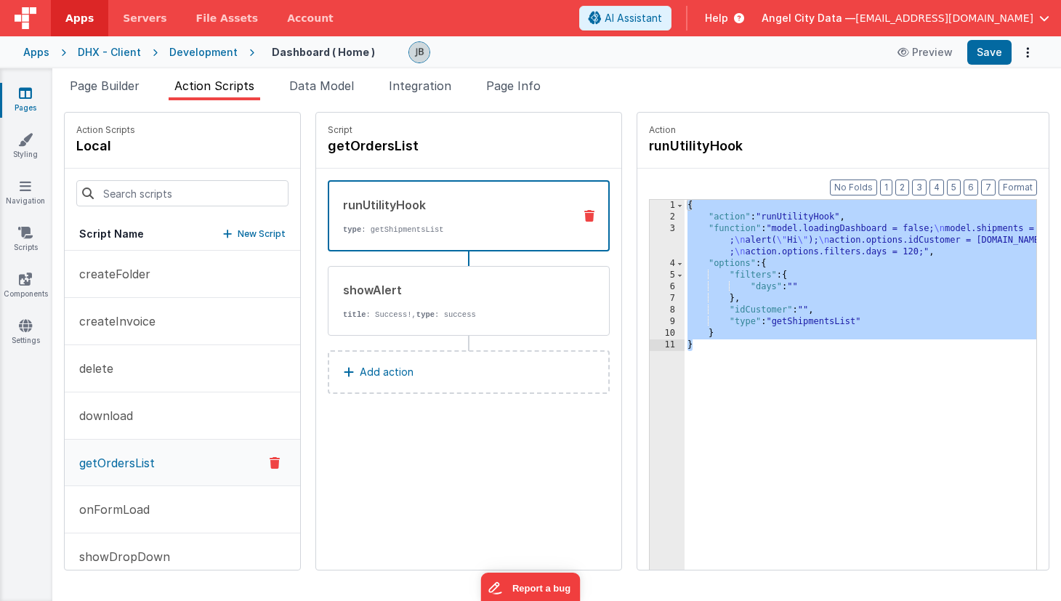
click at [650, 221] on div "2" at bounding box center [667, 217] width 35 height 12
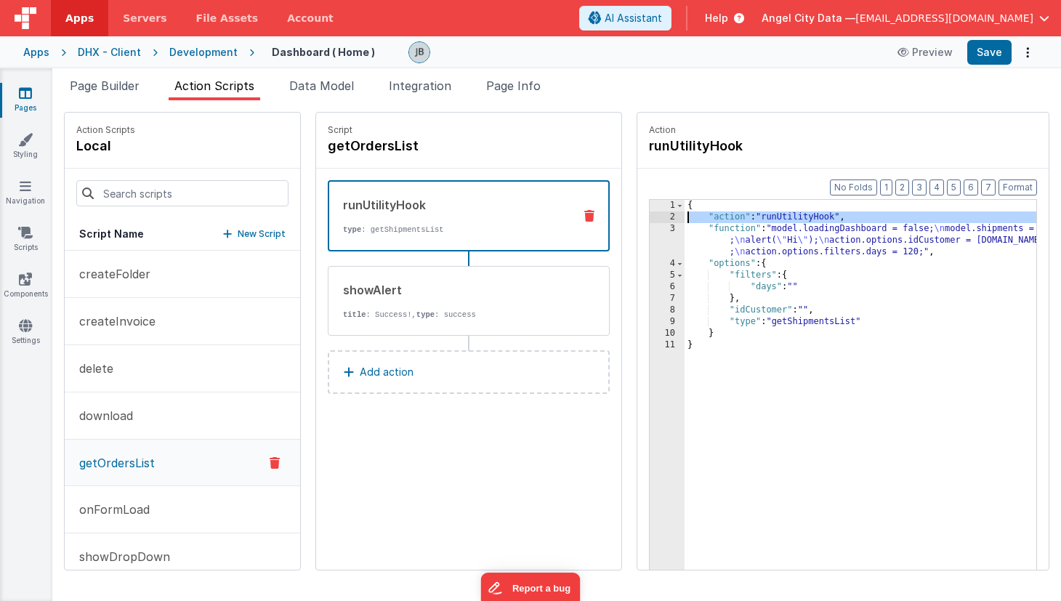
click at [650, 229] on div "3" at bounding box center [667, 240] width 35 height 35
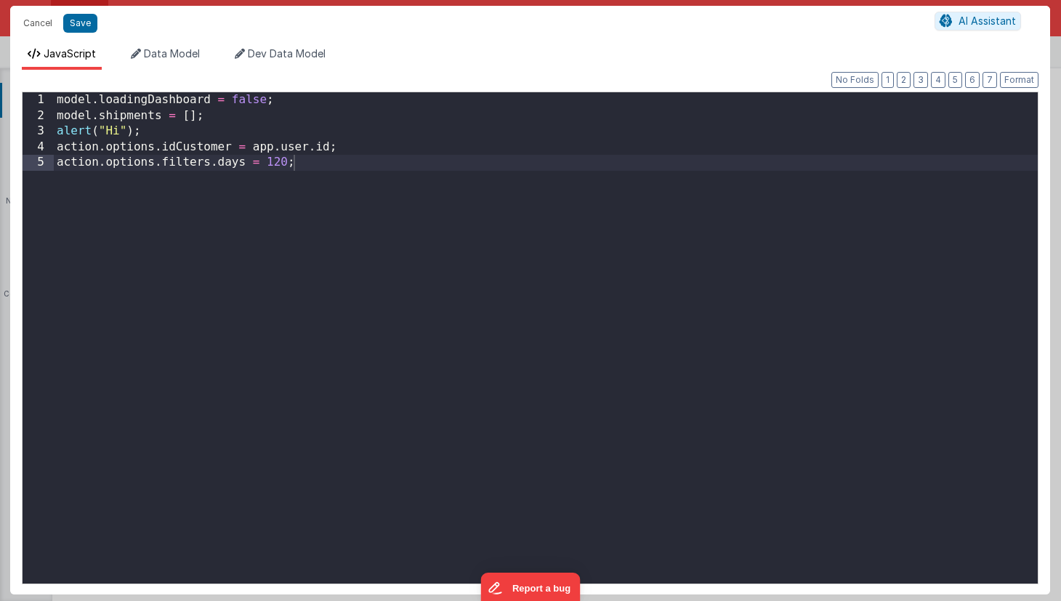
click at [629, 229] on div "model . loadingDashboard = false ; model . shipments = [ ] ; alert ( "Hi" ) ; a…" at bounding box center [546, 353] width 984 height 522
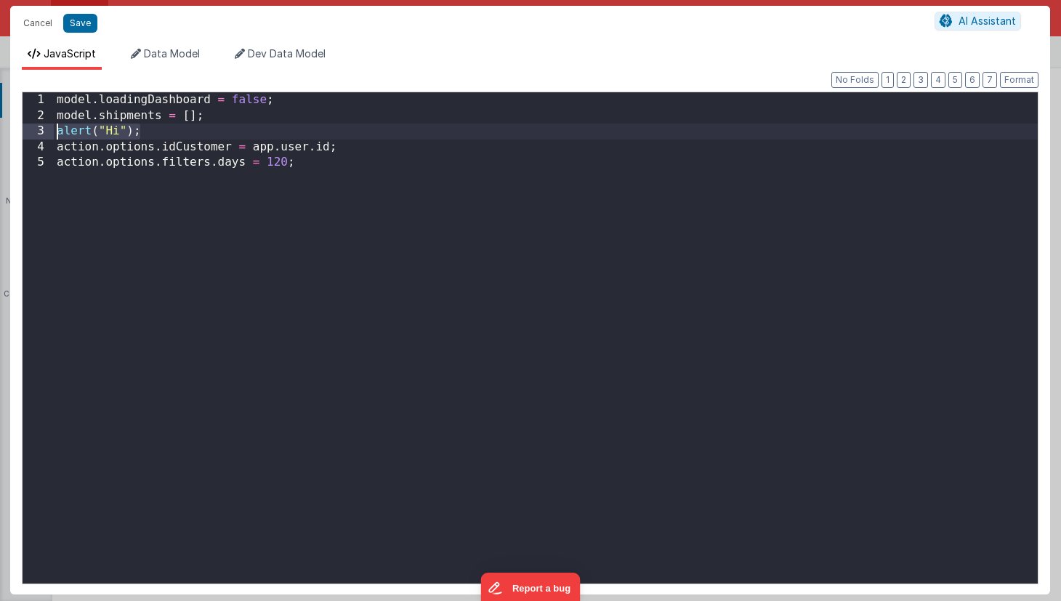
drag, startPoint x: 188, startPoint y: 133, endPoint x: 54, endPoint y: 128, distance: 134.5
click at [54, 128] on div "model . loadingDashboard = false ; model . shipments = [ ] ; alert ( "Hi" ) ; a…" at bounding box center [546, 353] width 984 height 522
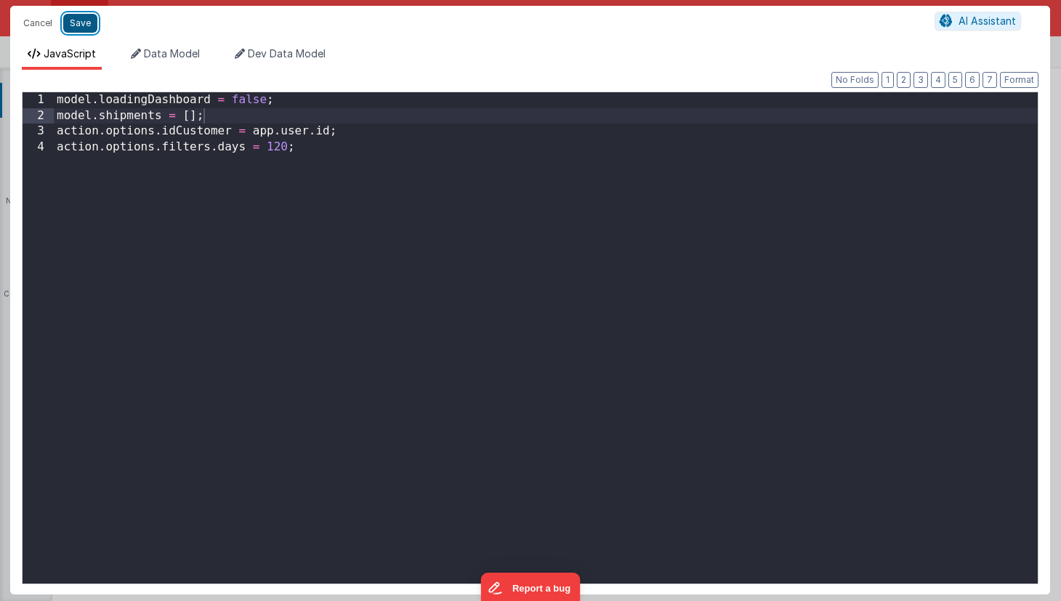
click at [81, 27] on button "Save" at bounding box center [80, 23] width 34 height 19
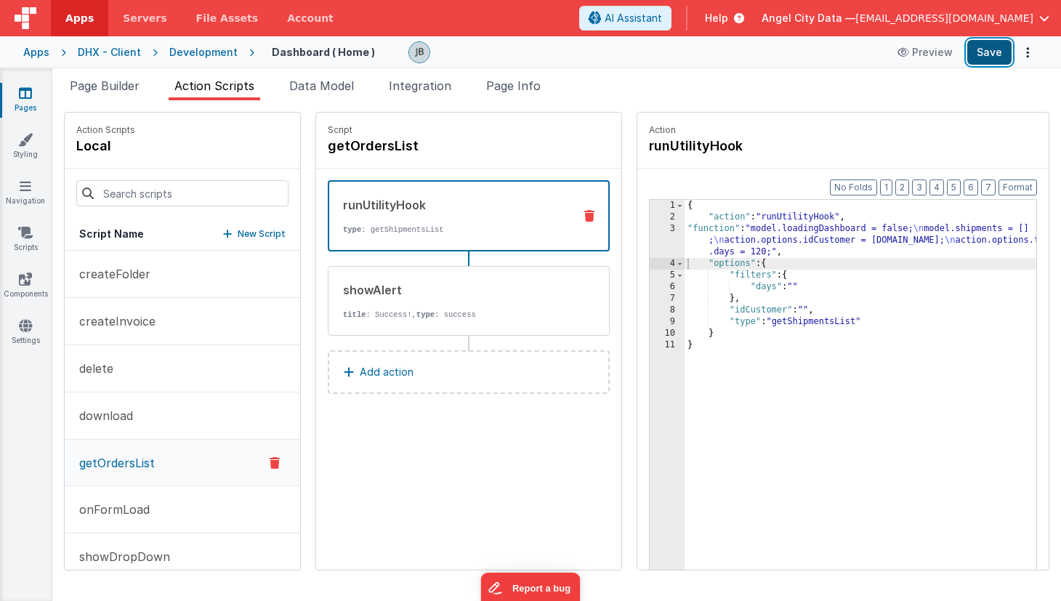
click at [983, 54] on button "Save" at bounding box center [989, 52] width 44 height 25
click at [113, 85] on span "Page Builder" at bounding box center [105, 85] width 70 height 15
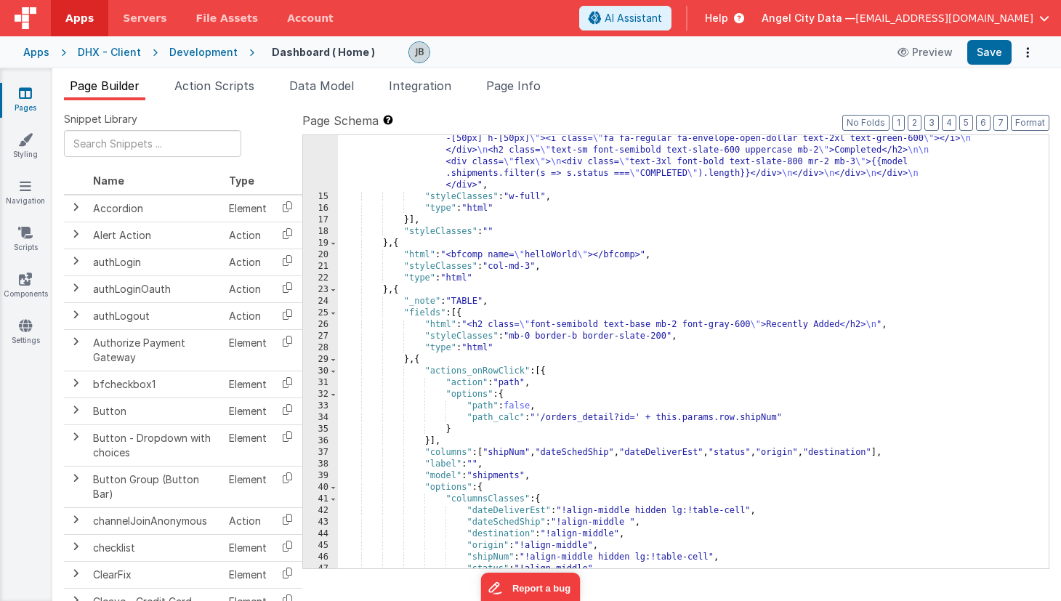
scroll to position [379, 0]
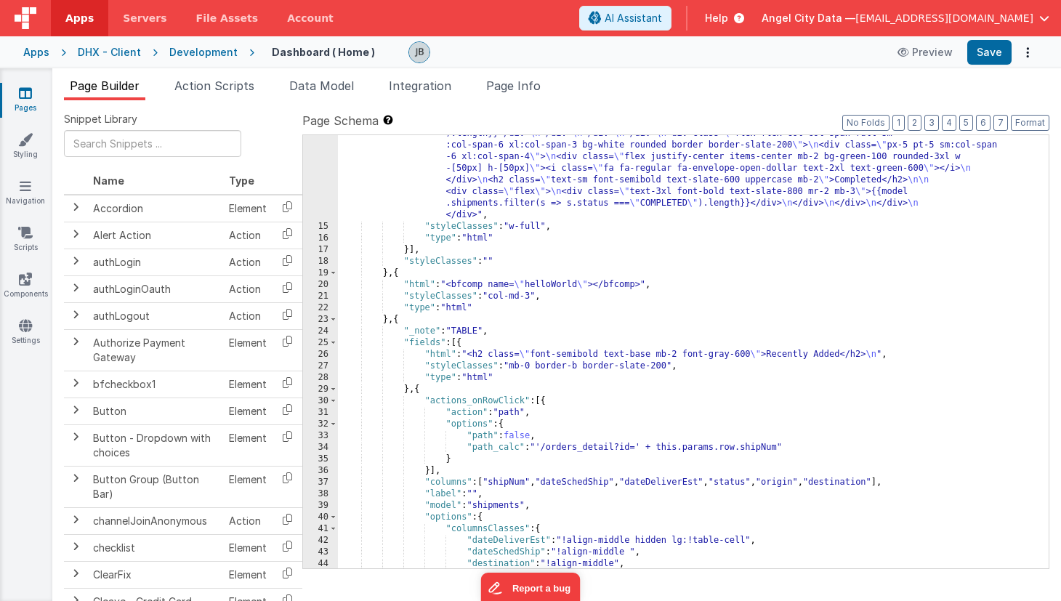
click at [560, 287] on div ""html" : " \n <div class= \" mx-auto grid grid-cols-12 gap-4 \" > \n <div class…" at bounding box center [693, 292] width 711 height 747
click at [24, 272] on icon at bounding box center [25, 279] width 13 height 15
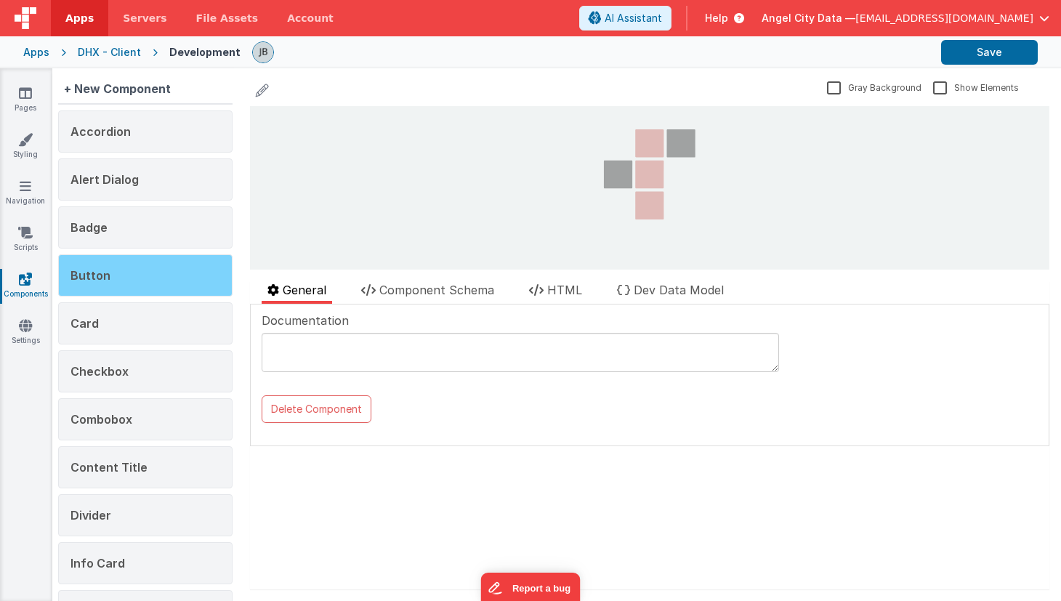
click at [152, 267] on div "Button" at bounding box center [145, 275] width 174 height 42
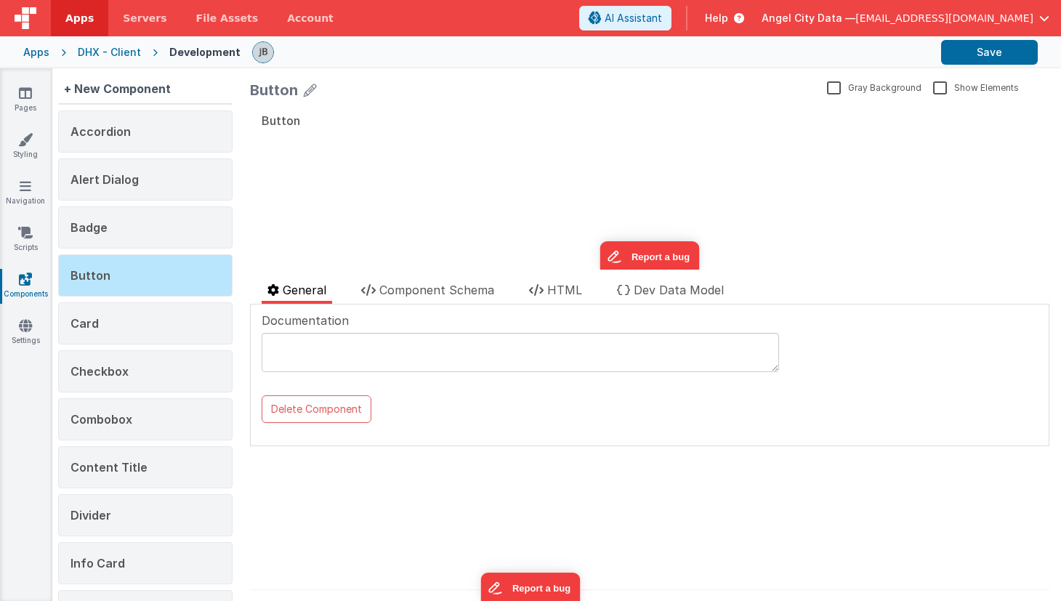
click at [421, 278] on div "Button Gray Background Show Elements General Component Schema HTML Dev Data Mod…" at bounding box center [649, 334] width 823 height 533
click at [421, 291] on span "Component Schema" at bounding box center [436, 290] width 115 height 15
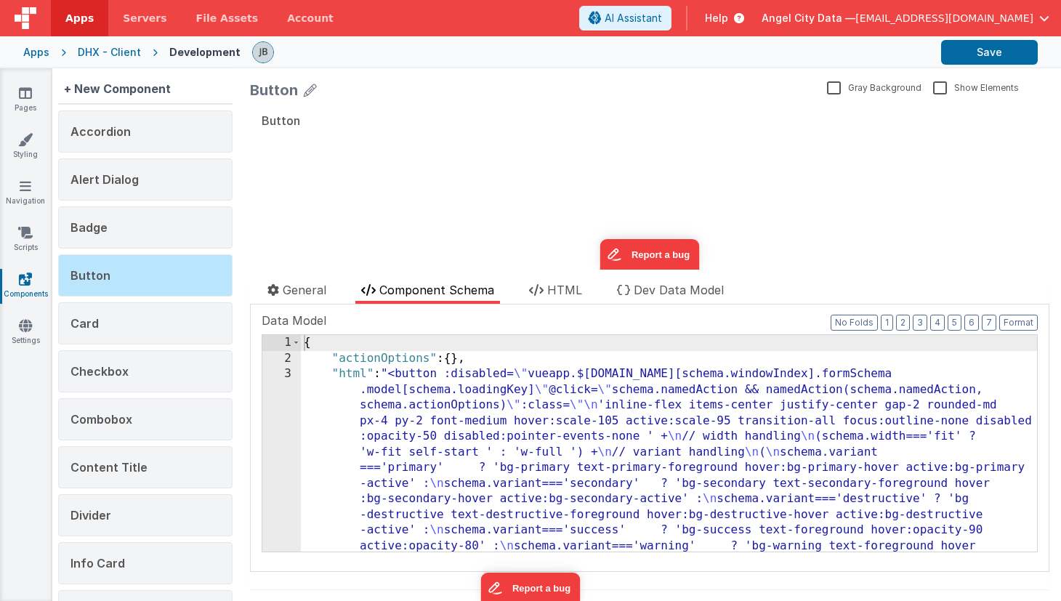
click at [25, 273] on icon at bounding box center [25, 279] width 13 height 15
click at [27, 92] on icon at bounding box center [25, 93] width 13 height 15
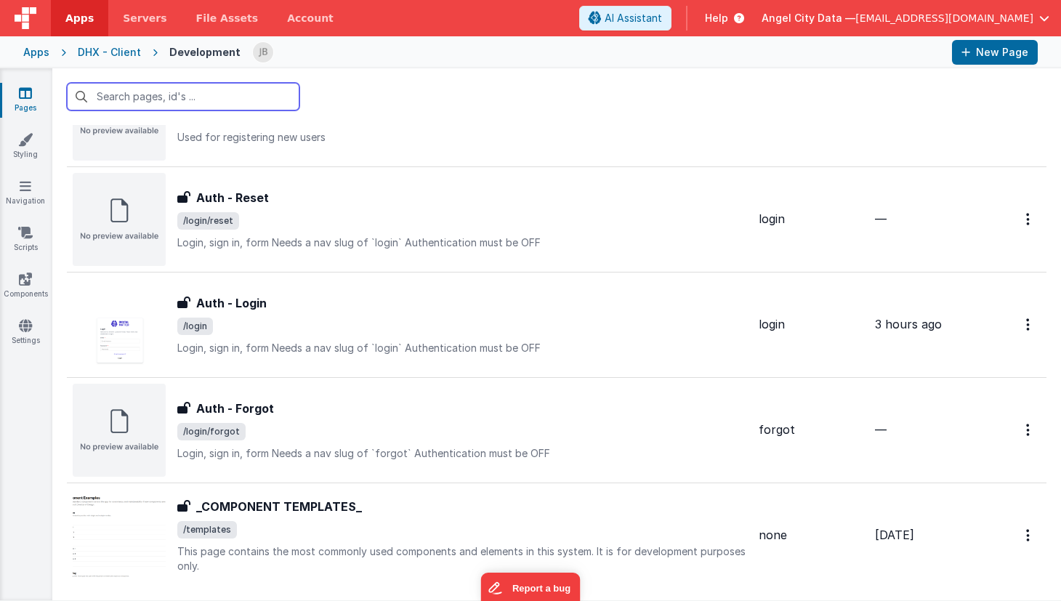
scroll to position [679, 0]
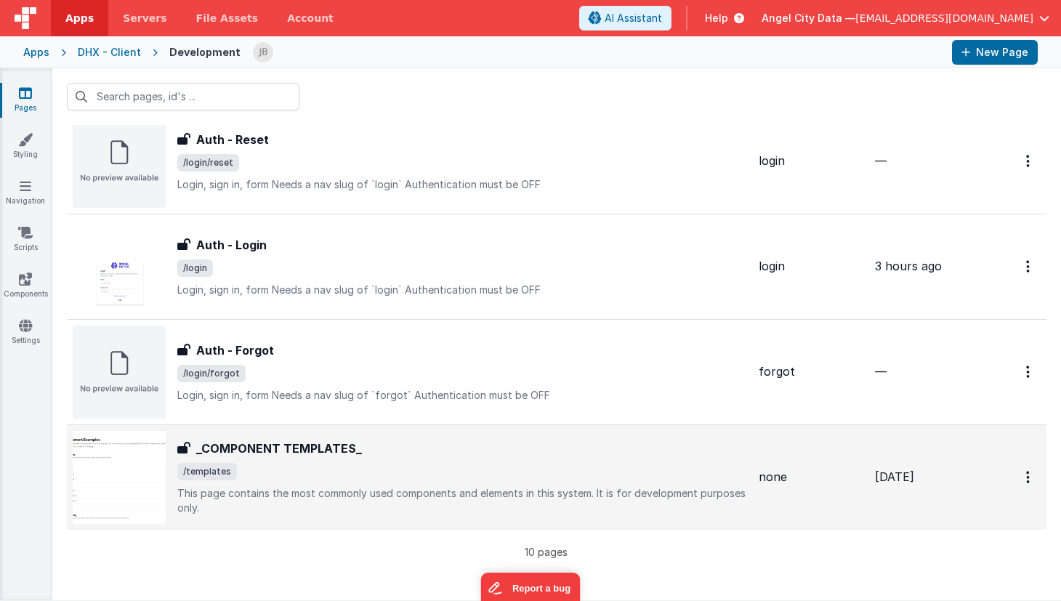
click at [255, 443] on h3 "_COMPONENT TEMPLATES_" at bounding box center [279, 448] width 166 height 17
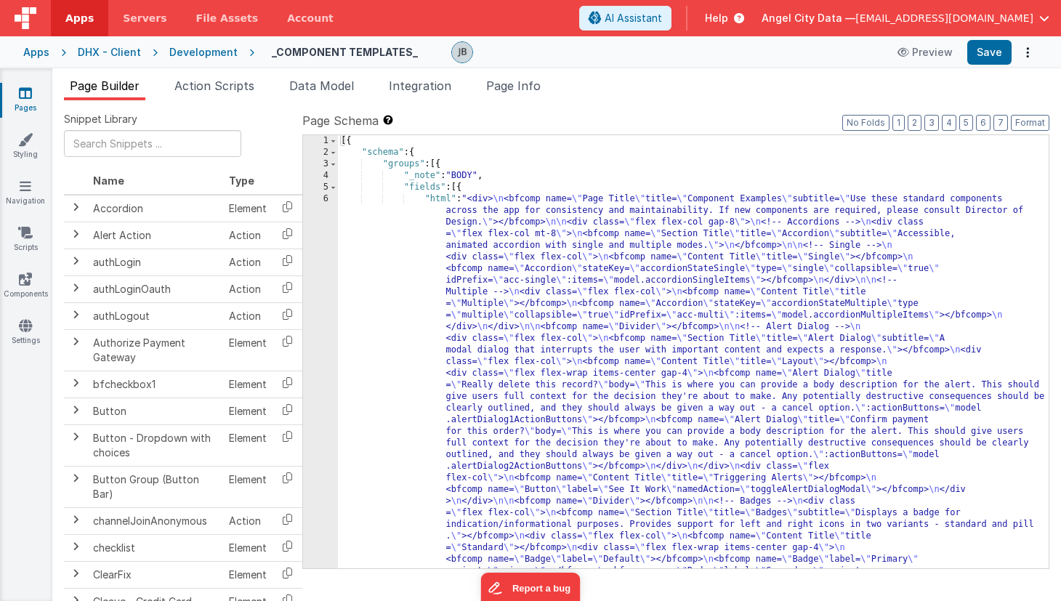
click at [177, 51] on div "Development" at bounding box center [203, 52] width 68 height 15
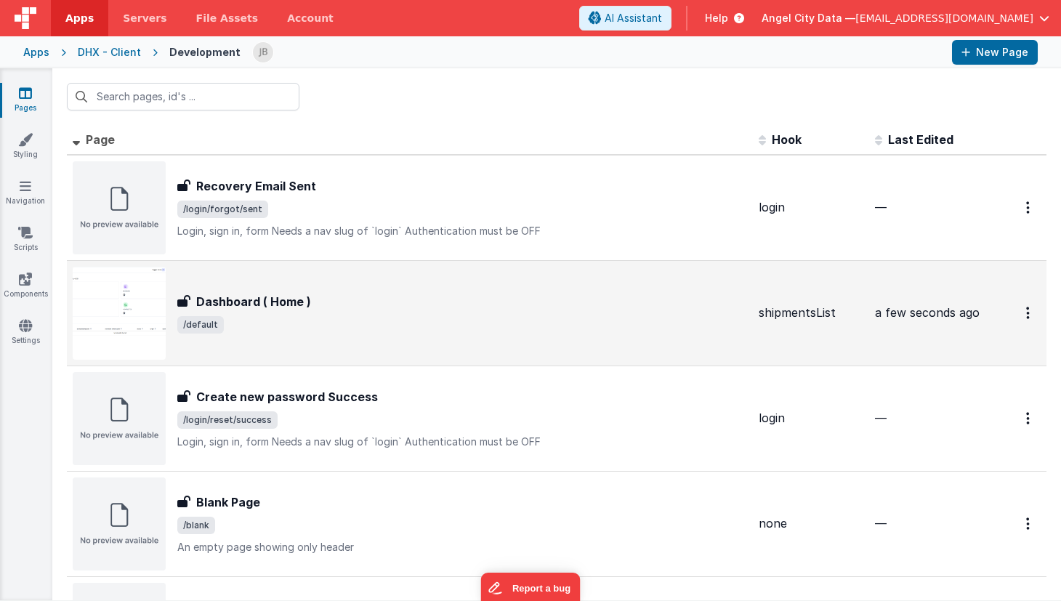
click at [229, 298] on h3 "Dashboard ( Home )" at bounding box center [253, 301] width 115 height 17
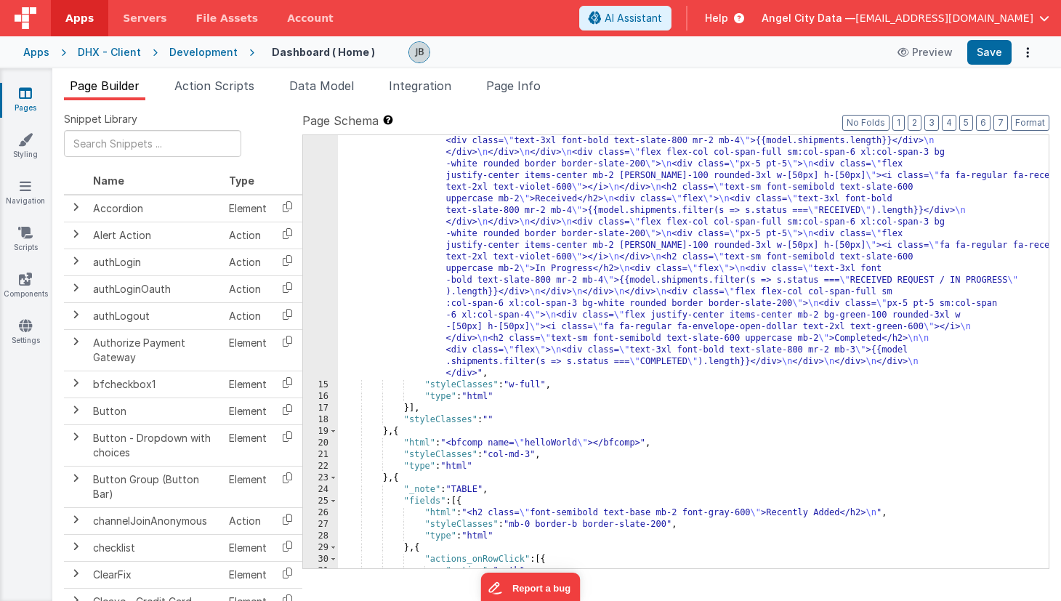
scroll to position [221, 0]
click at [332, 429] on span at bounding box center [333, 432] width 8 height 12
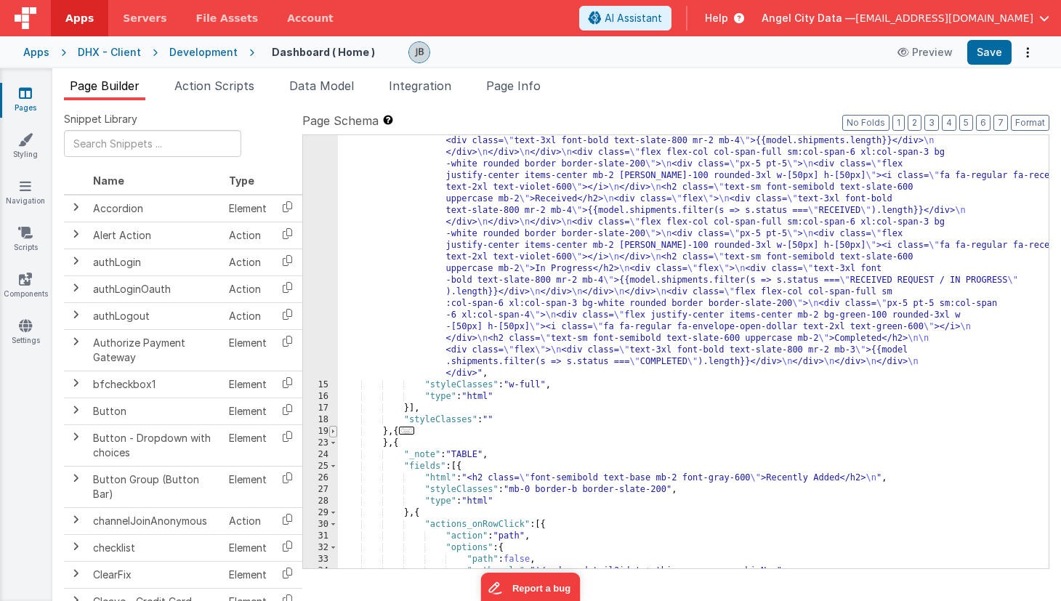
click at [332, 435] on span at bounding box center [333, 432] width 8 height 12
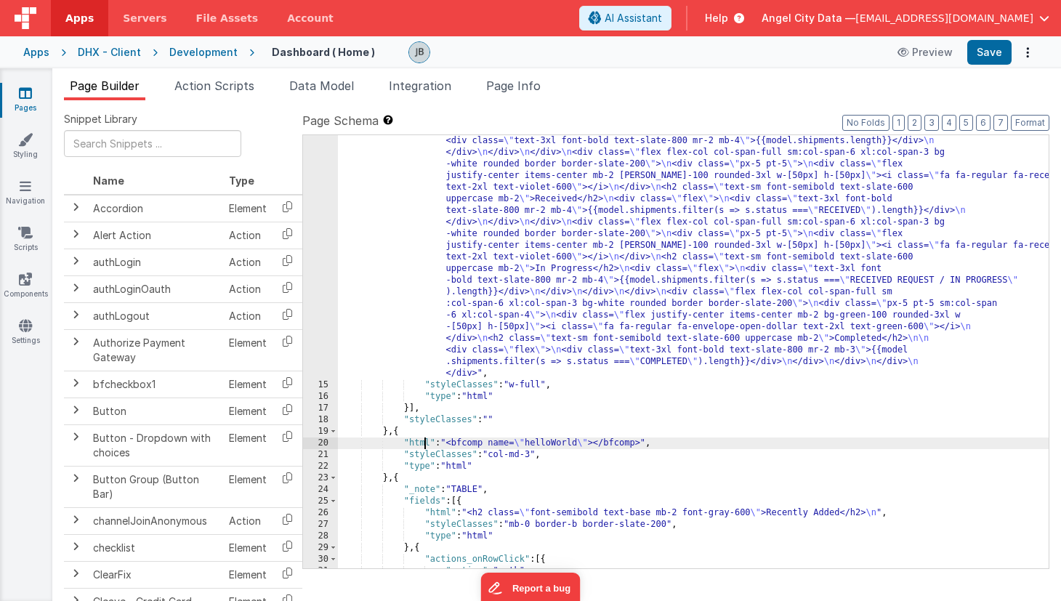
click at [424, 447] on div ""html" : " \n <div class= \" mx-auto grid grid-cols-12 gap-4 \" > \n <div class…" at bounding box center [693, 450] width 711 height 747
click at [327, 445] on div "20" at bounding box center [320, 443] width 35 height 12
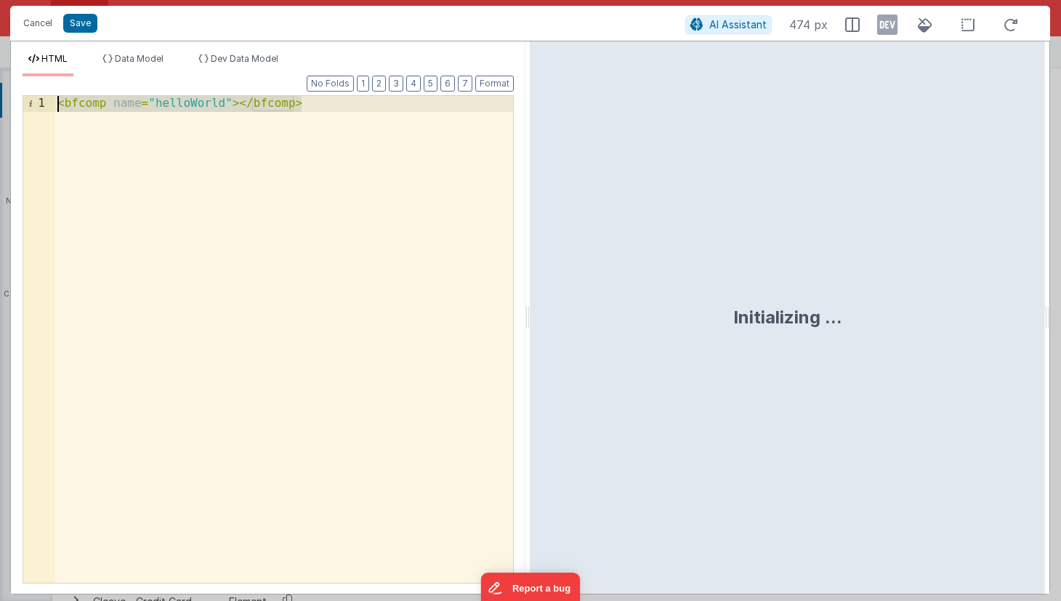
drag, startPoint x: 316, startPoint y: 372, endPoint x: 41, endPoint y: -14, distance: 473.6
click at [41, 0] on html "Cancel Save AI Assistant 474 px HTML Data Model Dev Data Model Format 7 6 5 4 3…" at bounding box center [530, 300] width 1061 height 601
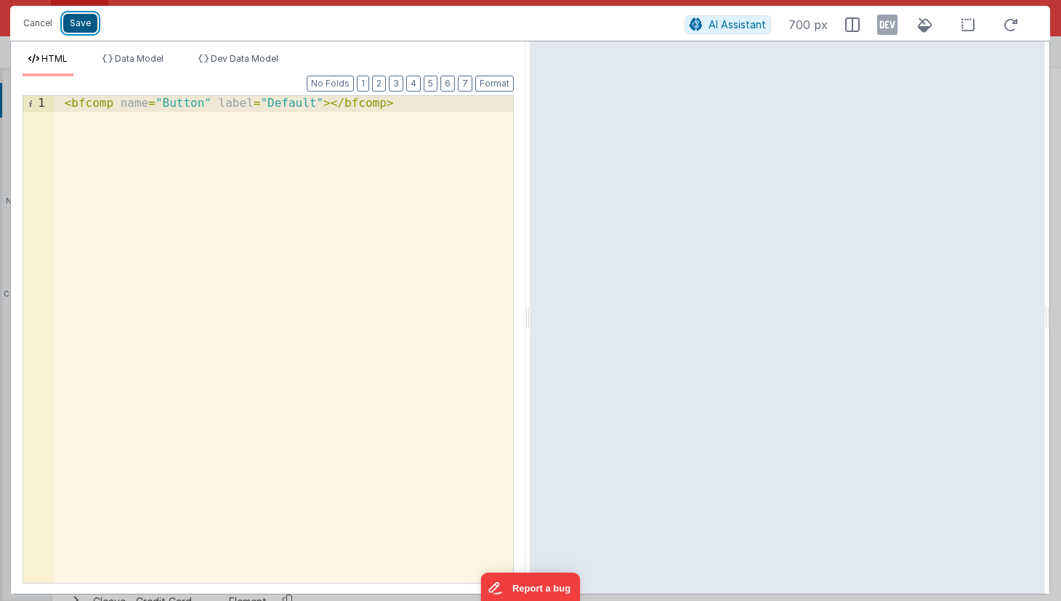
click at [86, 30] on button "Save" at bounding box center [80, 23] width 34 height 19
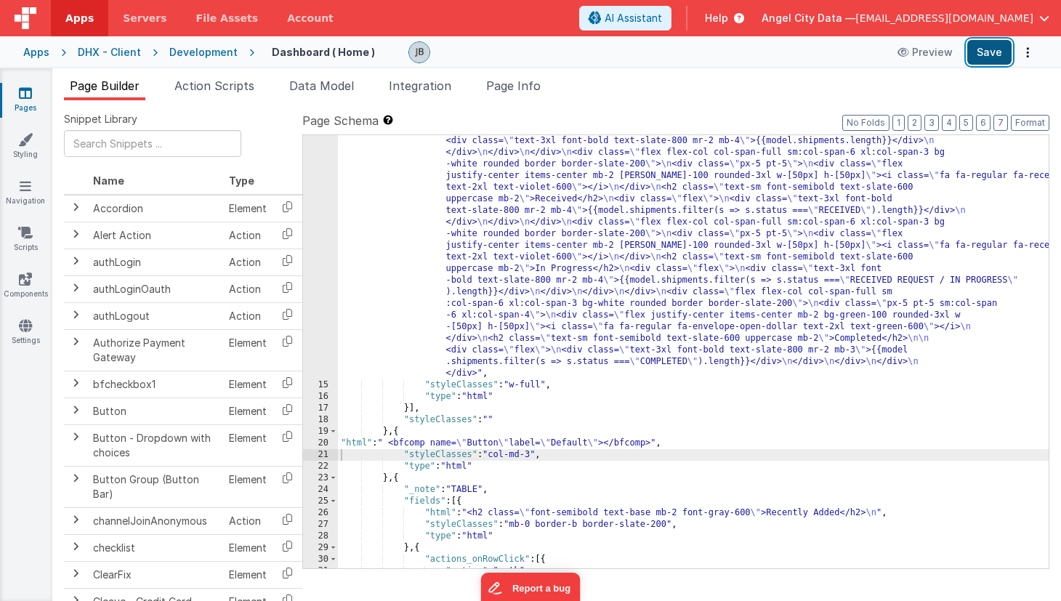
click at [993, 55] on button "Save" at bounding box center [989, 52] width 44 height 25
click at [988, 56] on button "Save" at bounding box center [989, 52] width 44 height 25
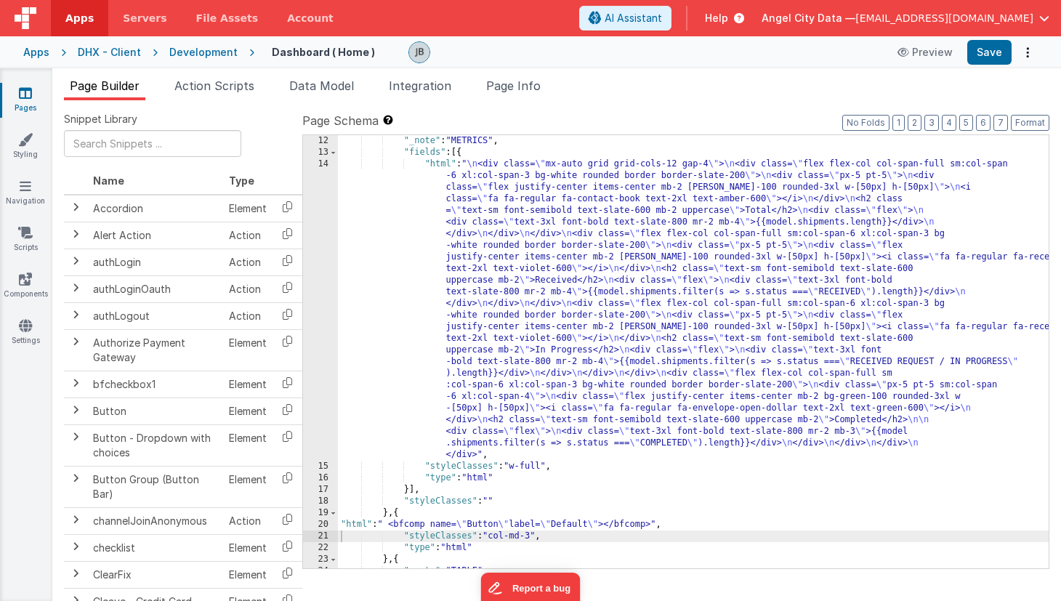
scroll to position [147, 0]
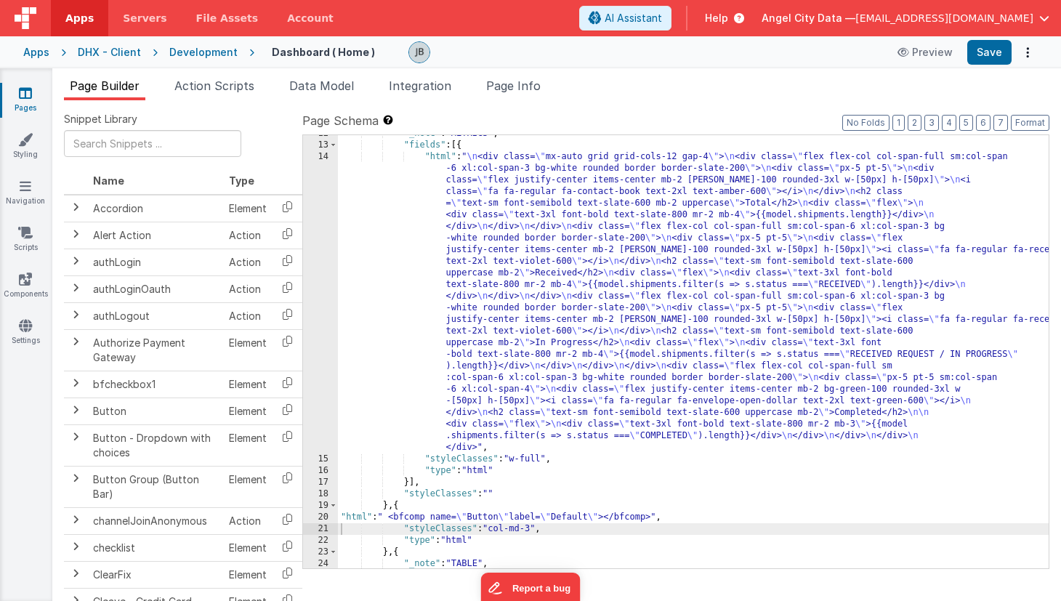
click at [323, 376] on div "14" at bounding box center [320, 302] width 35 height 302
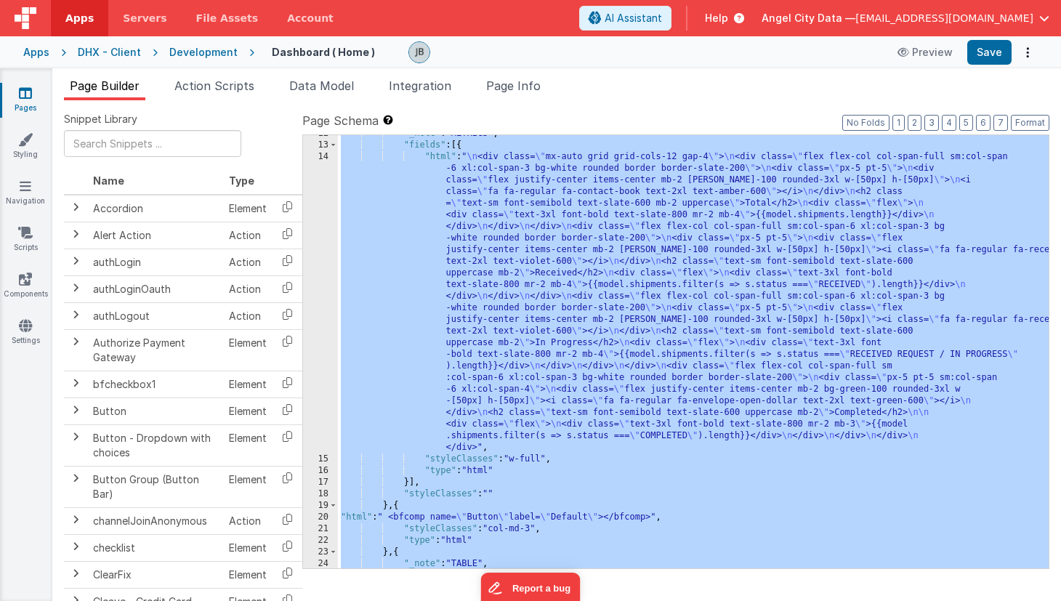
click at [327, 326] on div "14" at bounding box center [320, 302] width 35 height 302
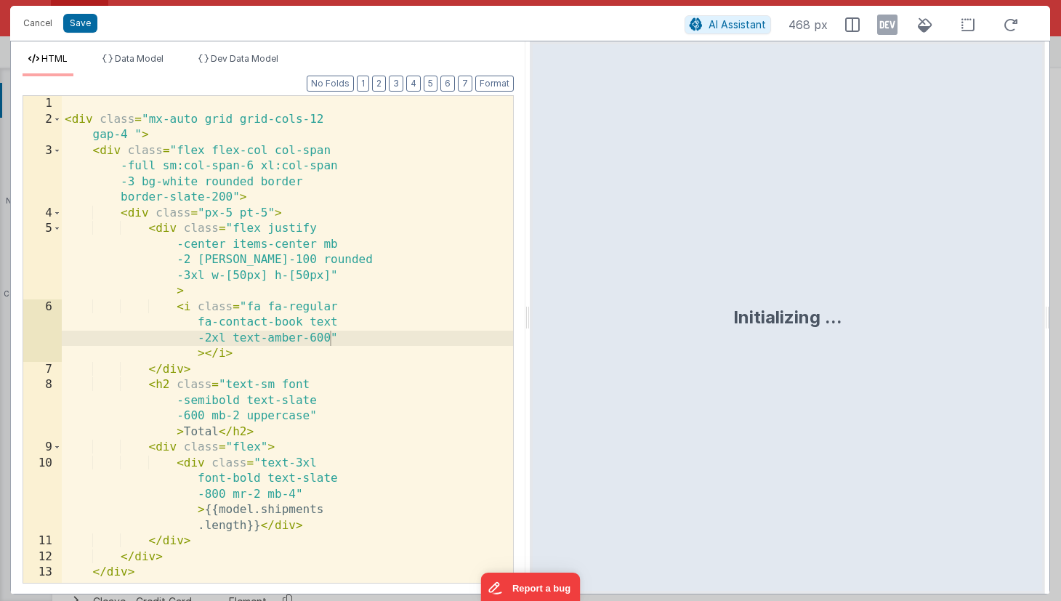
click at [327, 326] on div "1 2 3 4 5 6 7 8 9 10 11 12 13 14 < div class = "mx-auto grid grid-cols-12 gap-4…" at bounding box center [268, 339] width 491 height 488
click at [283, 361] on div "< div class = "mx-auto grid grid-cols-12 gap-4 " > < div class = "flex flex-col…" at bounding box center [287, 378] width 451 height 565
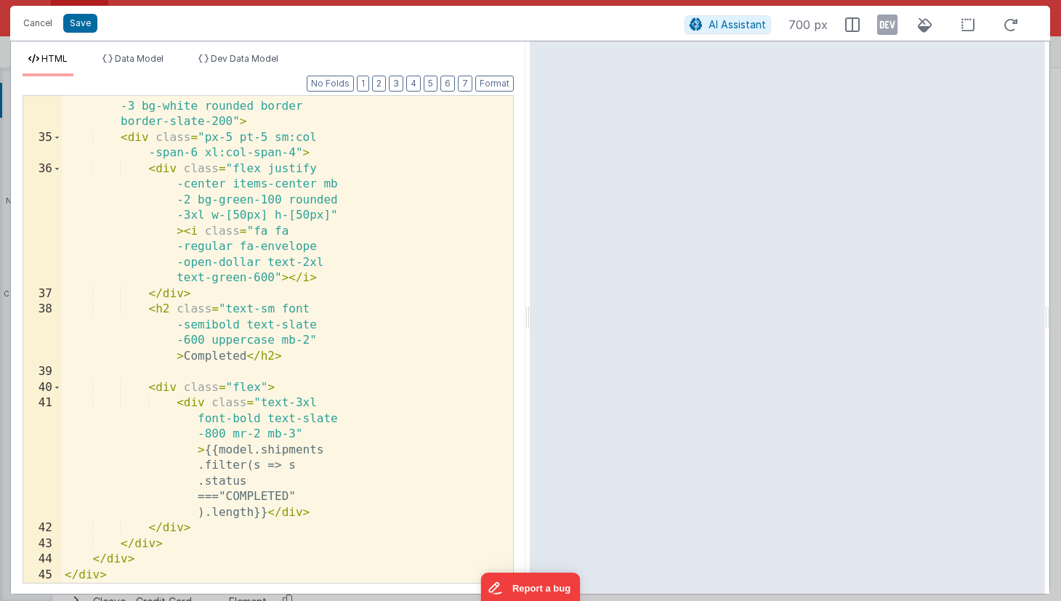
scroll to position [1466, 0]
click at [158, 387] on div "< div class = "flex flex-col col-span -full sm:col-span-6 xl:col-span -3 bg-whi…" at bounding box center [287, 350] width 451 height 565
click at [203, 537] on div "< div class = "flex flex-col col-span -full sm:col-span-6 xl:col-span -3 bg-whi…" at bounding box center [287, 350] width 451 height 565
click at [209, 532] on div "< div class = "flex flex-col col-span -full sm:col-span-6 xl:col-span -3 bg-whi…" at bounding box center [287, 350] width 451 height 565
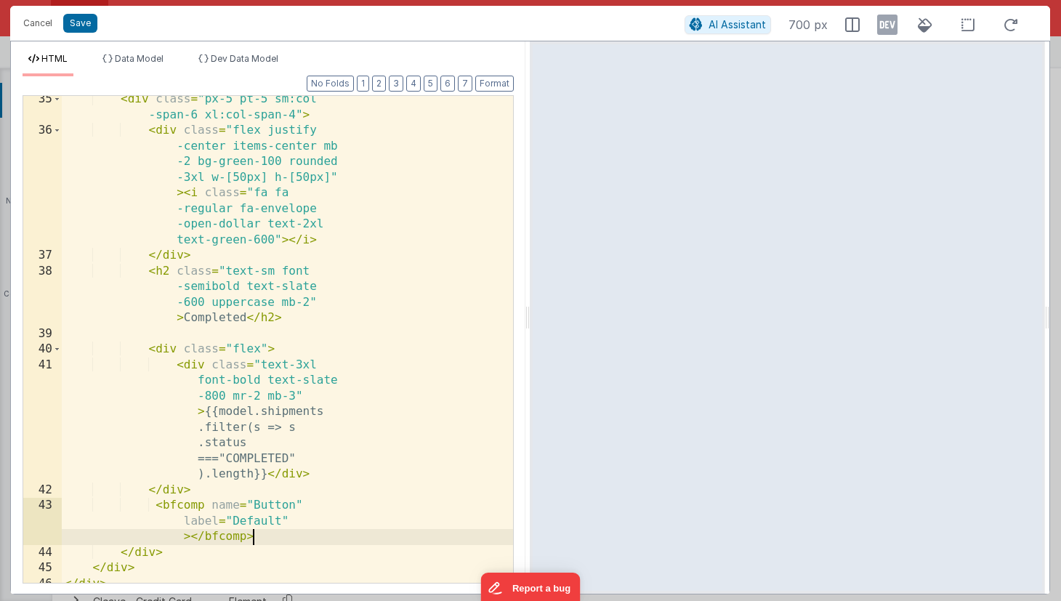
scroll to position [1512, 0]
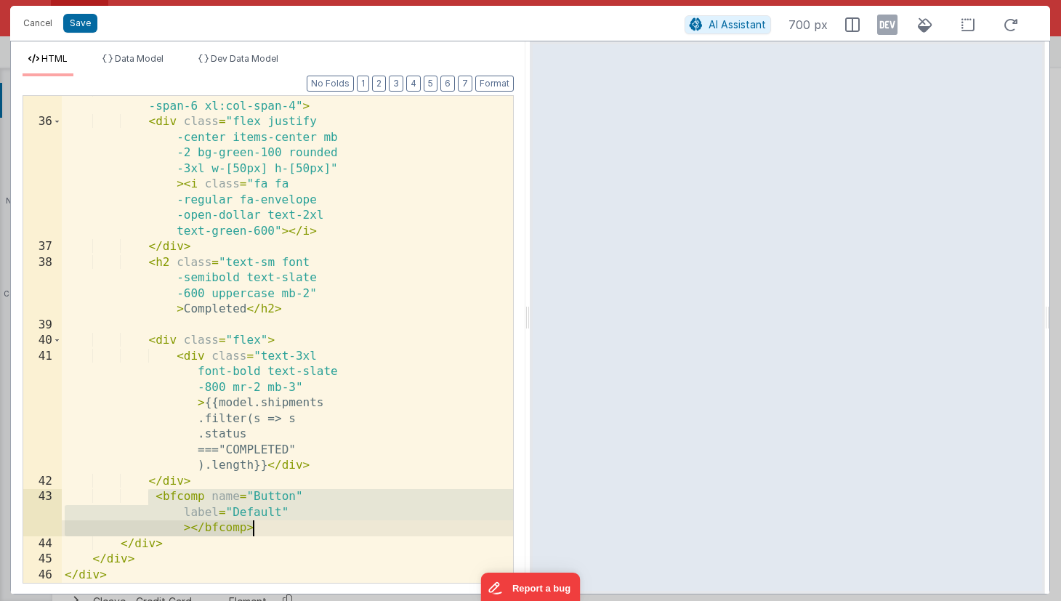
drag, startPoint x: 150, startPoint y: 501, endPoint x: 280, endPoint y: 523, distance: 131.3
click at [280, 523] on div "< div class = "px-5 pt-5 sm:col -span-6 xl:col-span-4" > < div class = "flex ju…" at bounding box center [287, 350] width 451 height 534
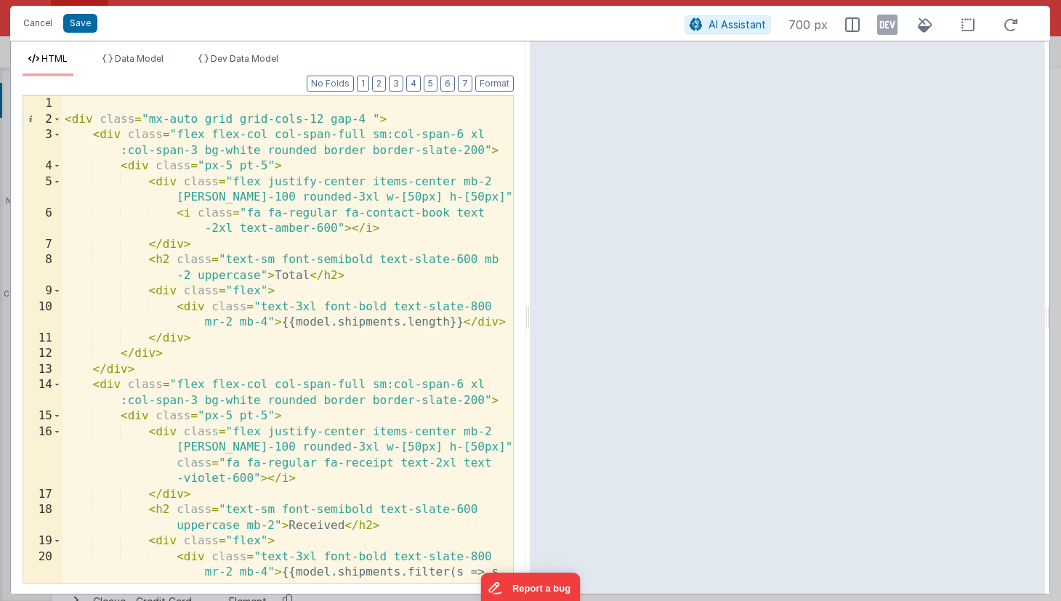
scroll to position [0, 0]
click at [40, 20] on button "Cancel" at bounding box center [38, 23] width 44 height 20
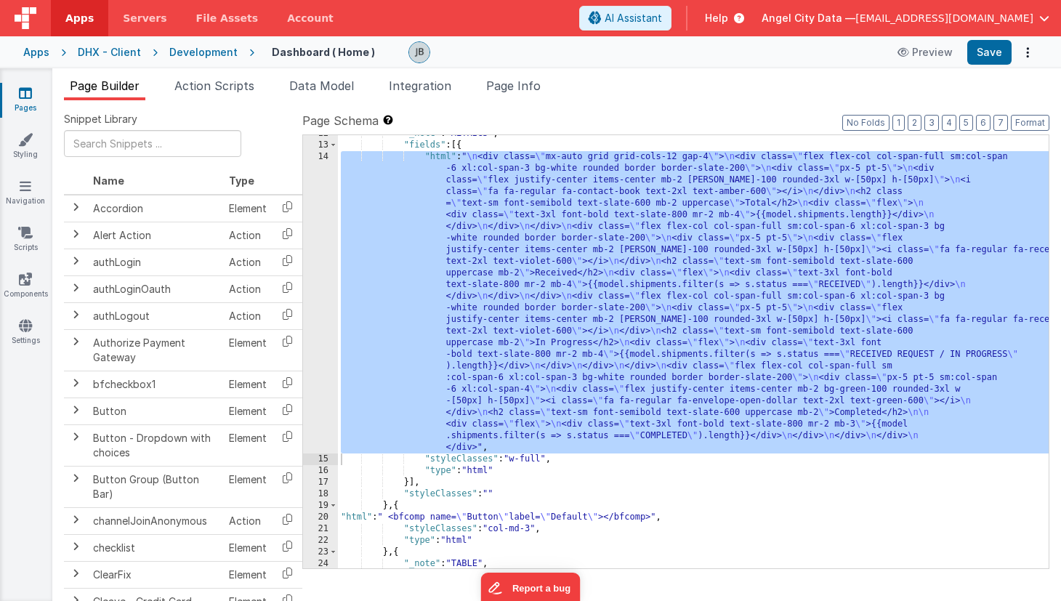
click at [398, 511] on div ""_note" : "METRICS" , "fields" : [{ "html" : " \n <div class= \" mx-auto grid g…" at bounding box center [693, 356] width 711 height 456
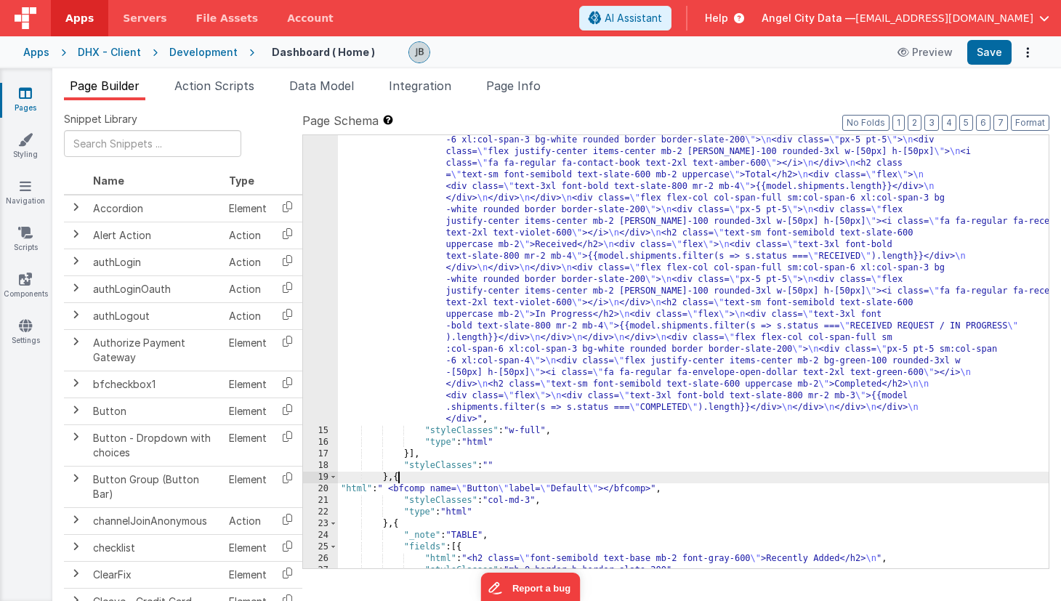
scroll to position [175, 0]
click at [406, 491] on div ""html" : " \n <div class= \" mx-auto grid grid-cols-12 gap-4 \" > \n <div class…" at bounding box center [693, 496] width 711 height 747
click at [331, 491] on div "20" at bounding box center [320, 489] width 35 height 12
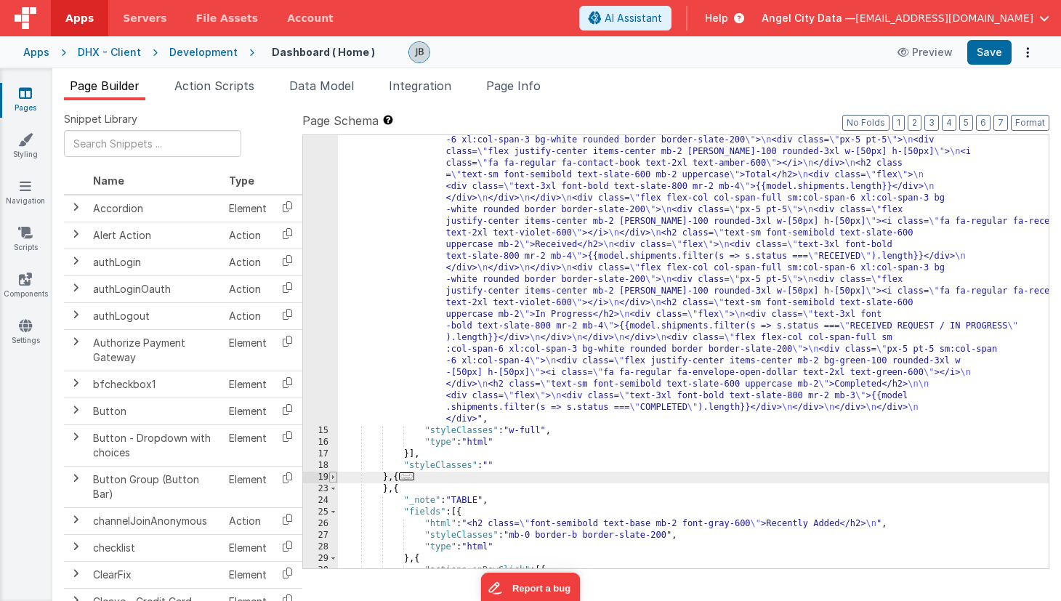
click at [331, 478] on span at bounding box center [333, 478] width 8 height 12
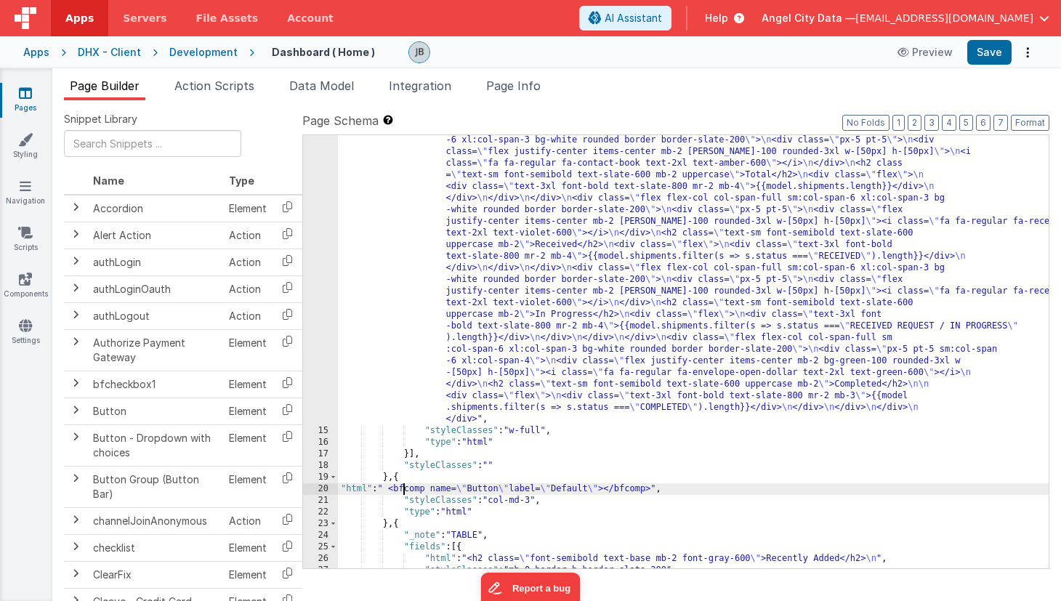
click at [416, 490] on div ""html" : " \n <div class= \" mx-auto grid grid-cols-12 gap-4 \" > \n <div class…" at bounding box center [693, 496] width 711 height 747
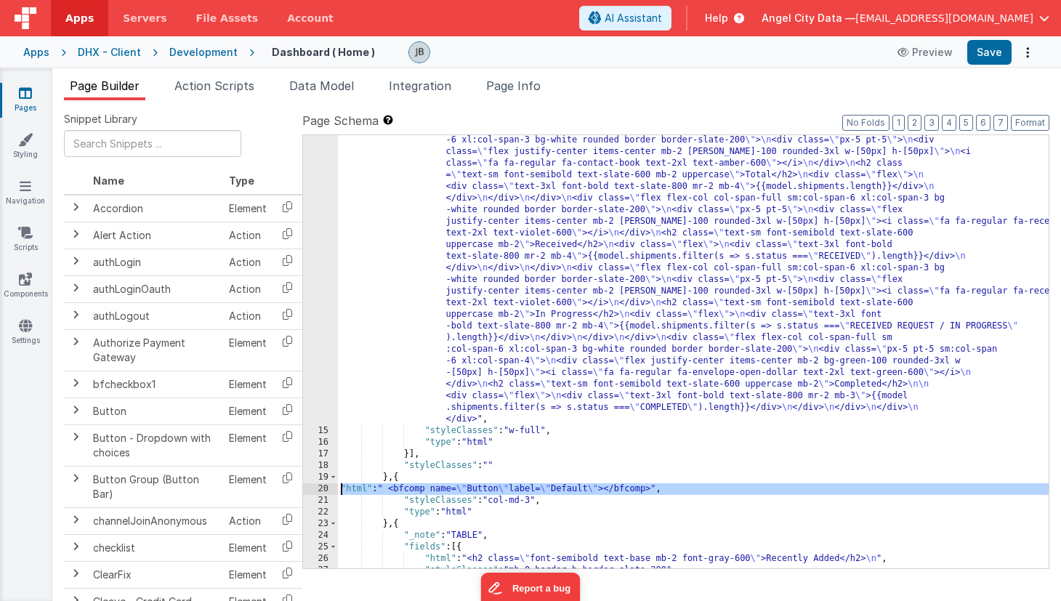
click at [326, 490] on div "20" at bounding box center [320, 489] width 35 height 12
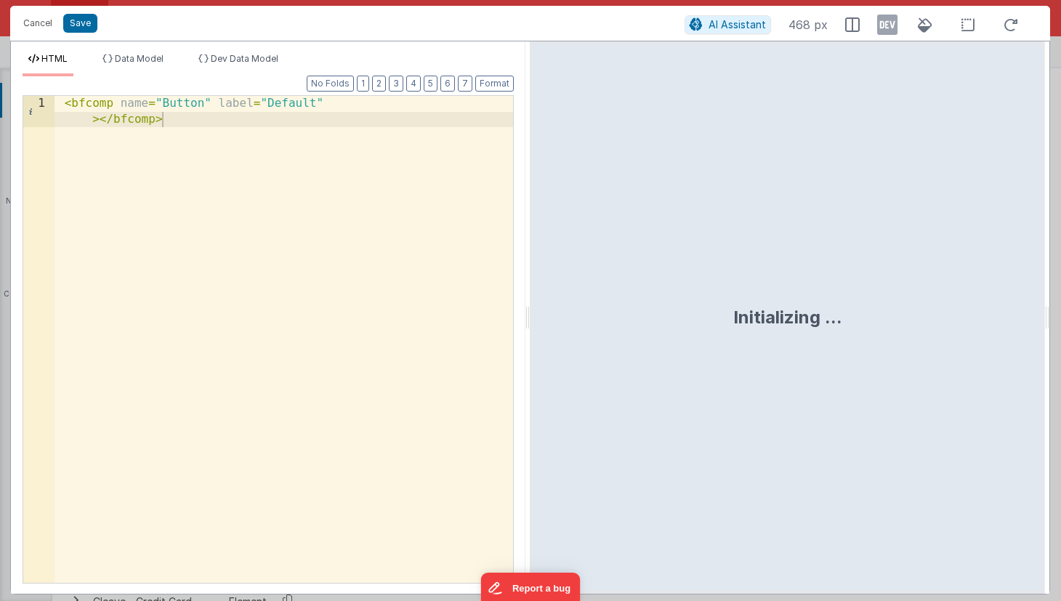
click at [340, 341] on div "< bfcomp name = "Button" label = "Default" > </ bfcomp >" at bounding box center [284, 370] width 459 height 549
drag, startPoint x: 340, startPoint y: 341, endPoint x: 47, endPoint y: 23, distance: 432.0
click at [47, 23] on div "Cancel Save AI Assistant 468 px HTML Data Model Dev Data Model Format 7 6 5 4 3…" at bounding box center [530, 300] width 1040 height 589
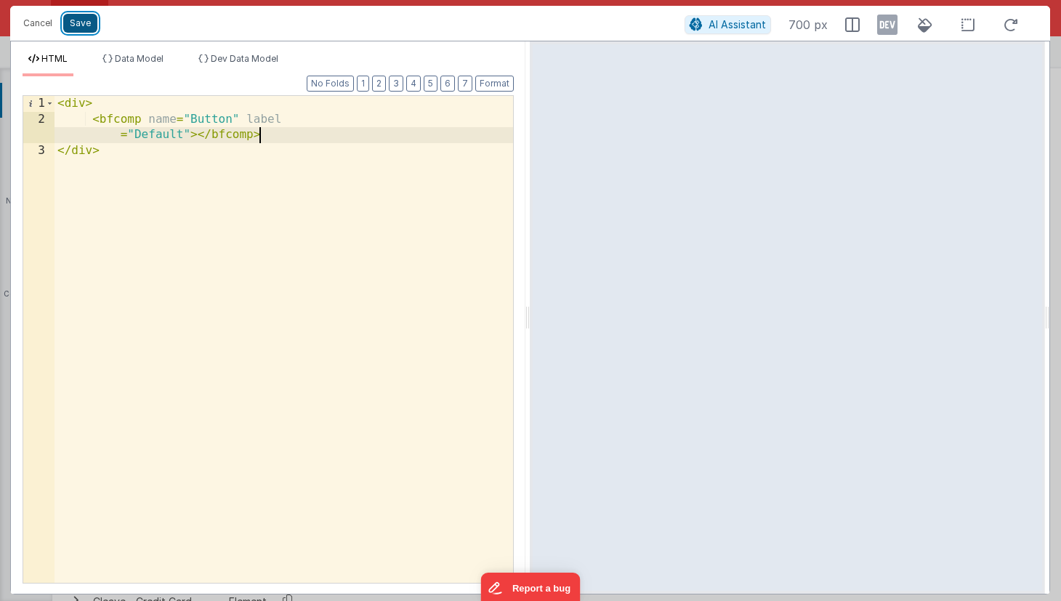
click at [76, 20] on button "Save" at bounding box center [80, 23] width 34 height 19
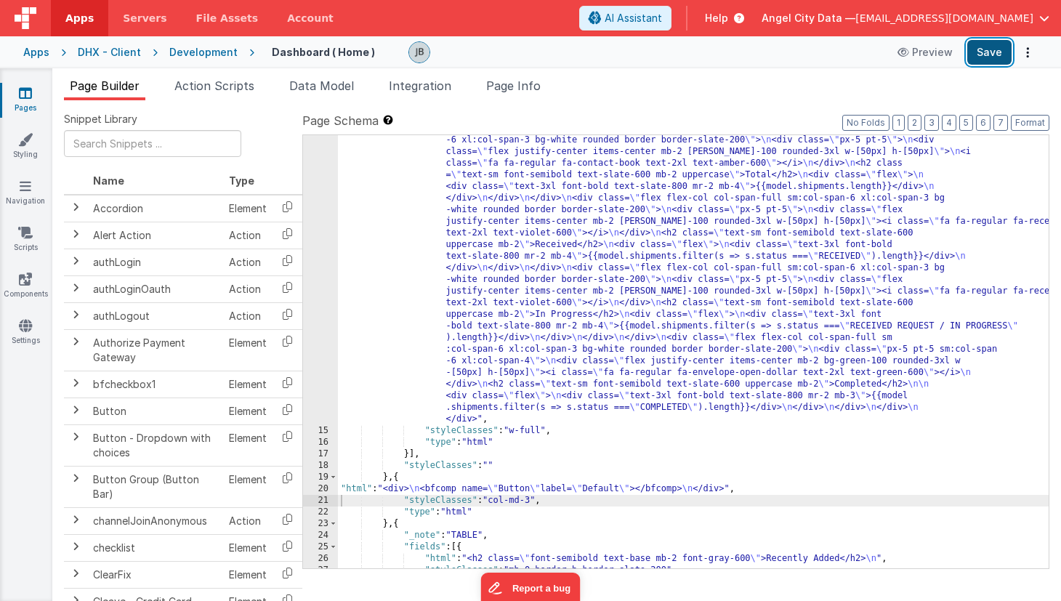
click at [985, 53] on button "Save" at bounding box center [989, 52] width 44 height 25
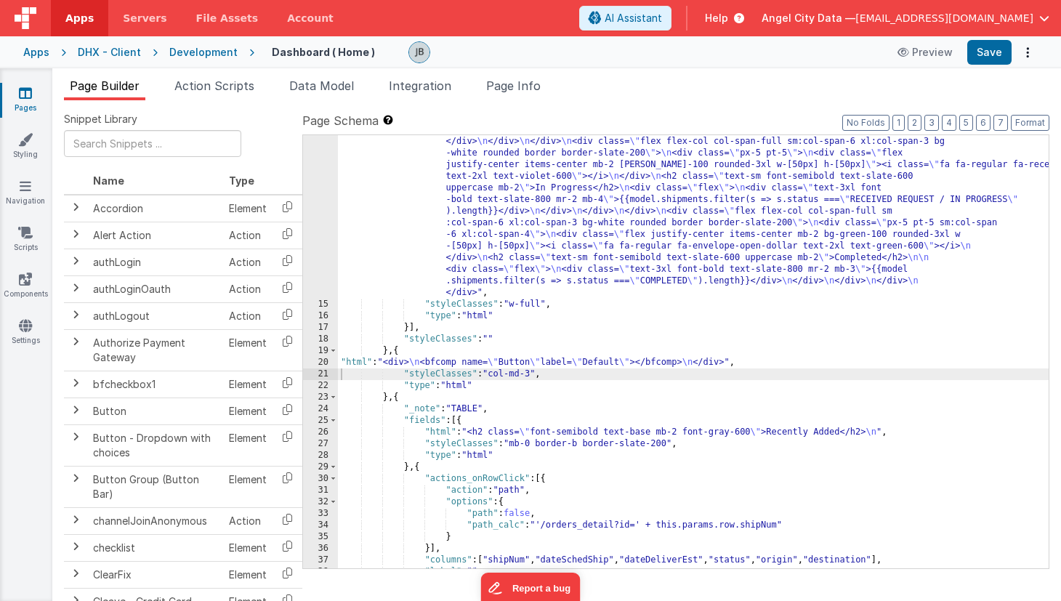
scroll to position [336, 0]
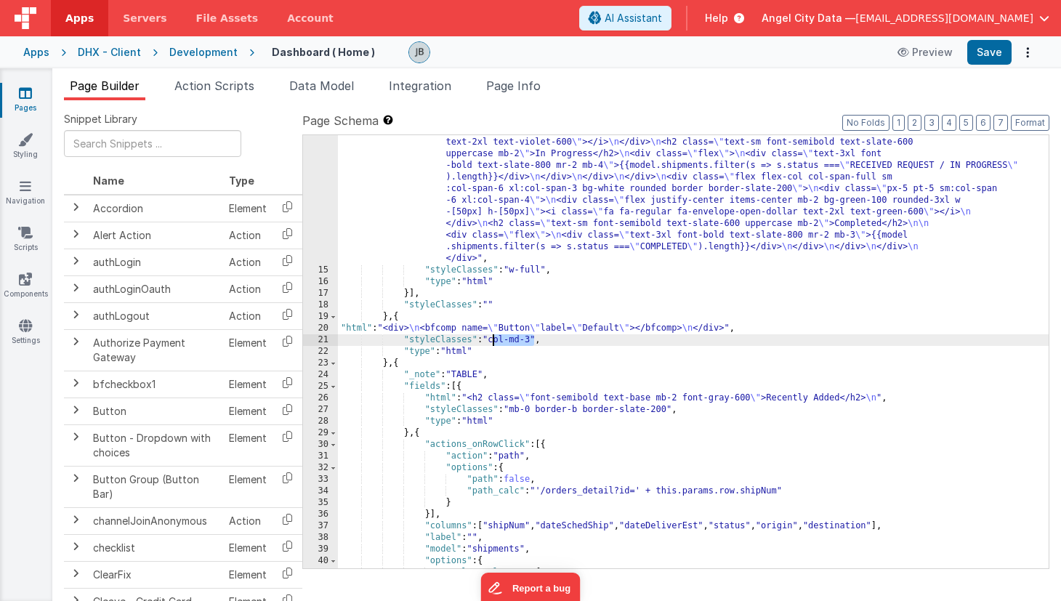
drag, startPoint x: 536, startPoint y: 339, endPoint x: 495, endPoint y: 341, distance: 40.7
click at [495, 341] on div ""html" : " \n <div class= \" mx-auto grid grid-cols-12 gap-4 \" > \n <div class…" at bounding box center [693, 335] width 711 height 747
click at [980, 55] on button "Save" at bounding box center [989, 52] width 44 height 25
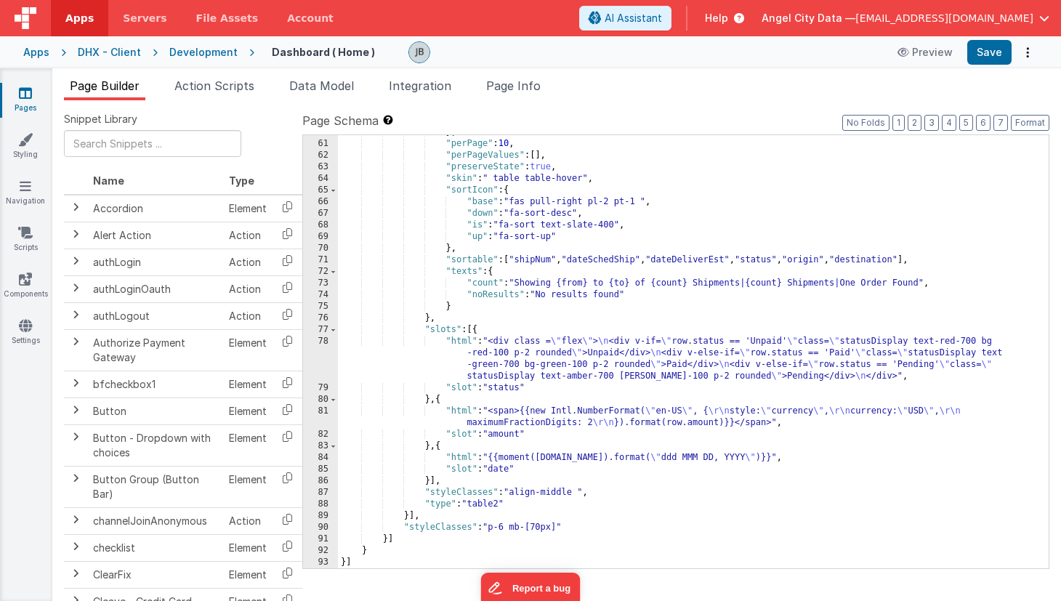
scroll to position [997, 0]
click at [29, 278] on icon at bounding box center [25, 279] width 13 height 15
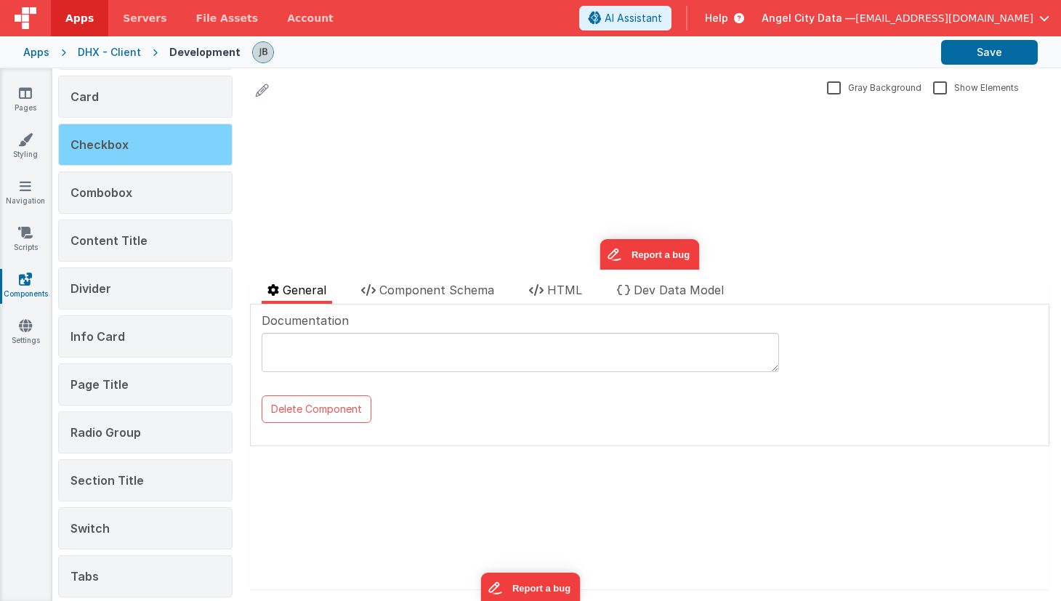
scroll to position [246, 0]
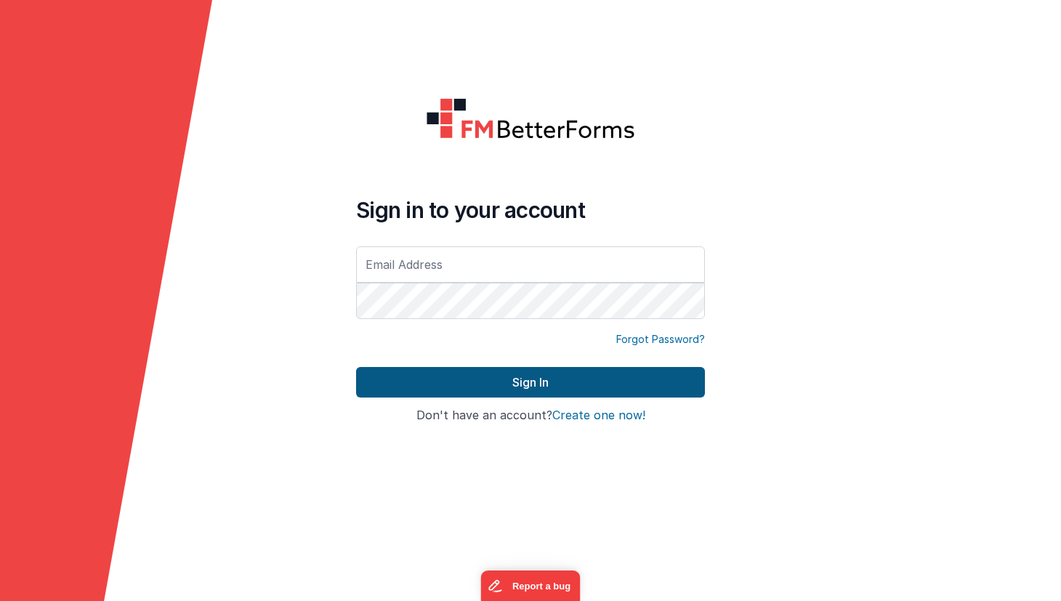
type input "[EMAIL_ADDRESS][DOMAIN_NAME]"
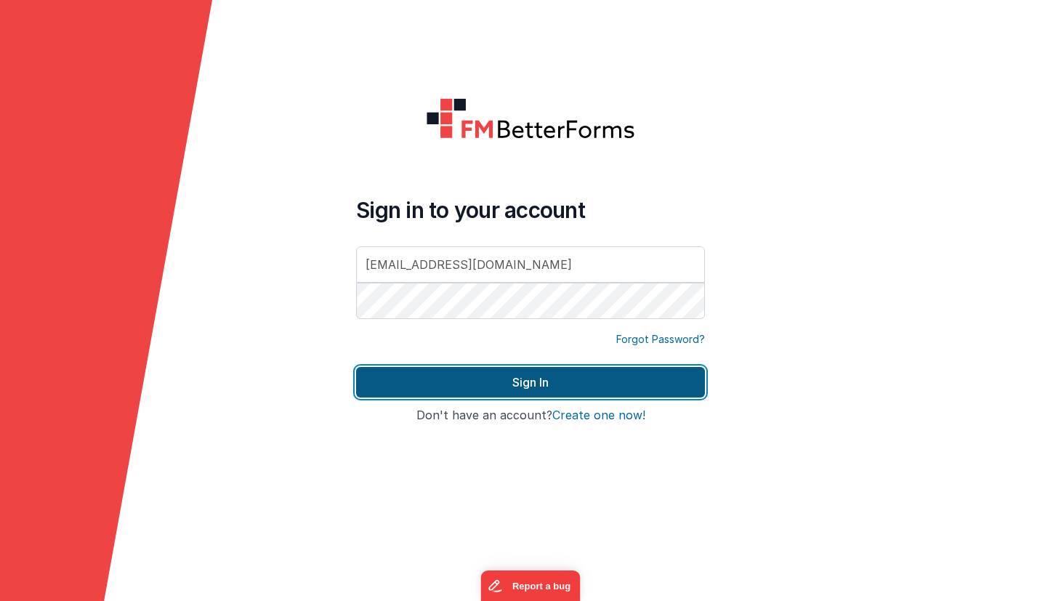
click at [577, 374] on button "Sign In" at bounding box center [530, 382] width 349 height 31
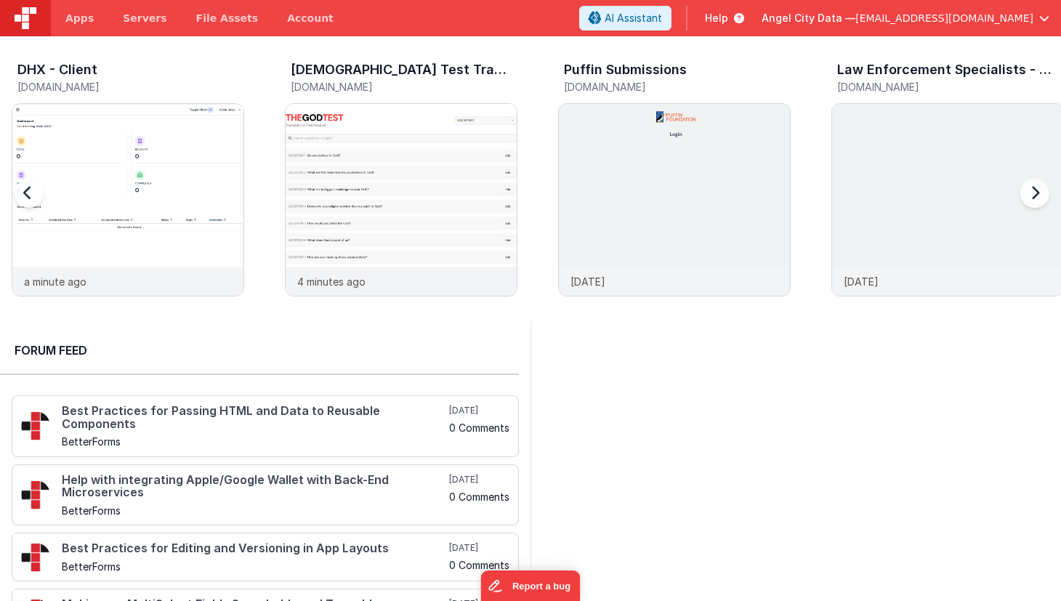
click at [69, 70] on h3 "DHX - Client" at bounding box center [57, 69] width 80 height 15
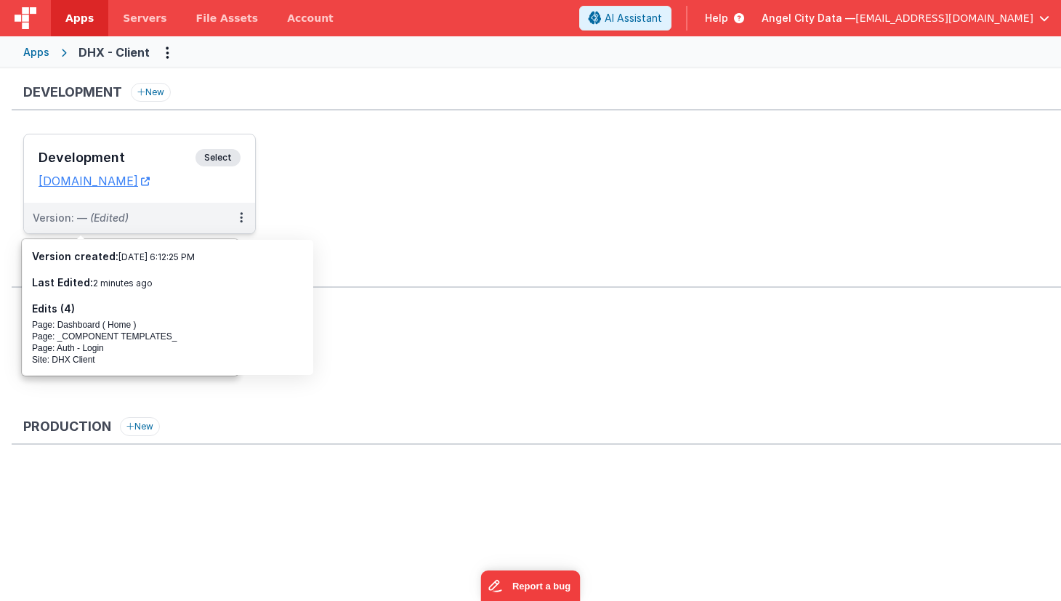
click at [148, 158] on h3 "Development" at bounding box center [117, 157] width 157 height 15
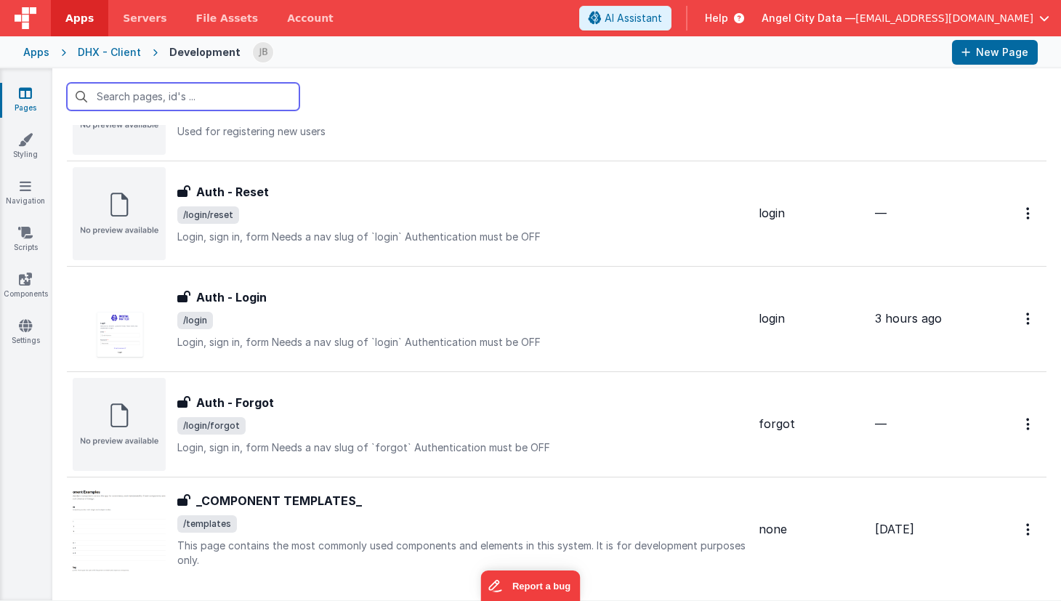
scroll to position [679, 0]
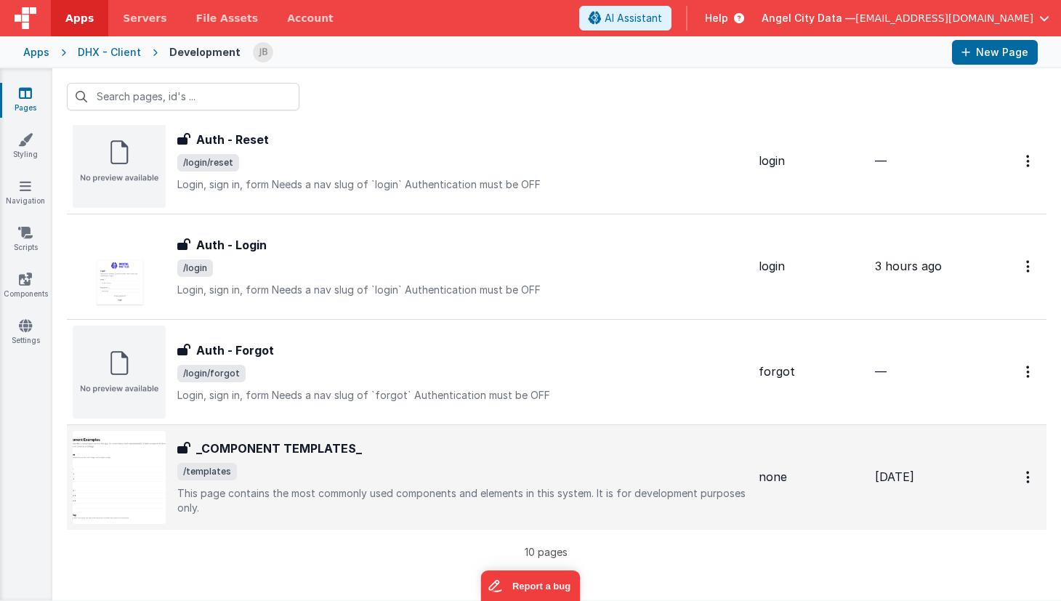
click at [247, 448] on h3 "_COMPONENT TEMPLATES_" at bounding box center [279, 448] width 166 height 17
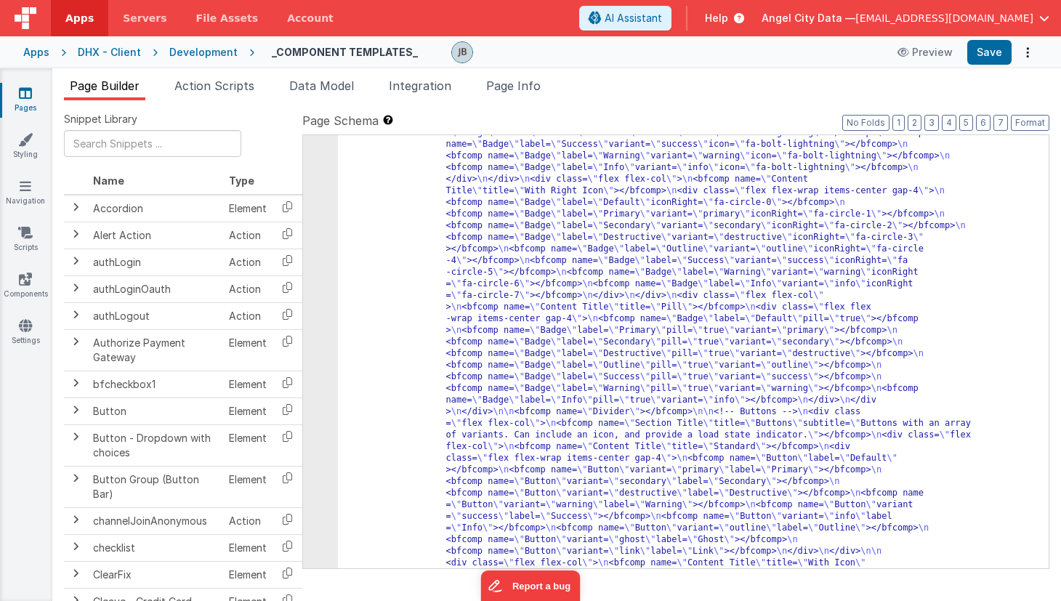
scroll to position [747, 0]
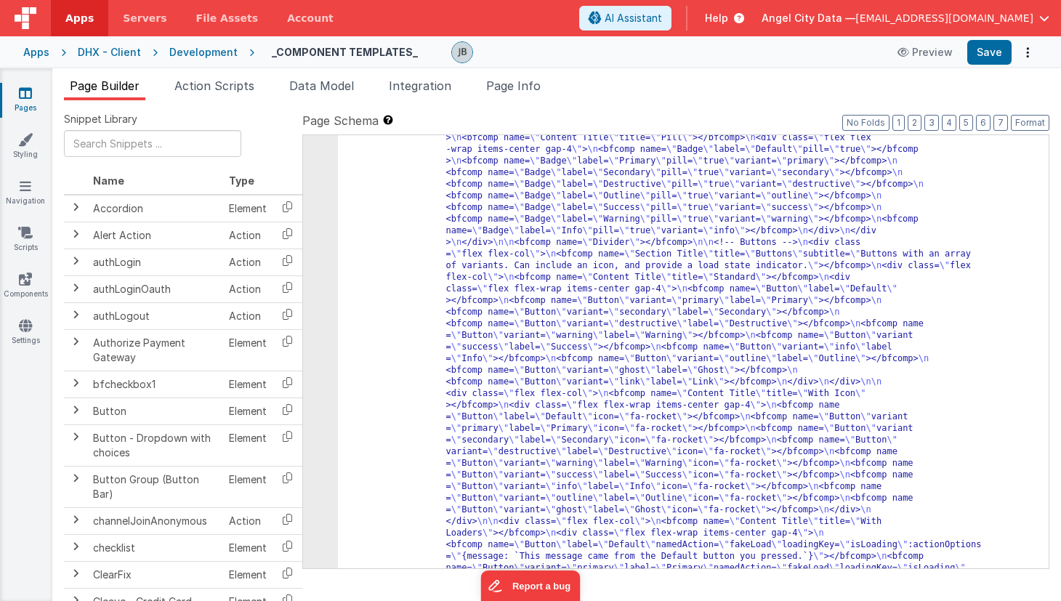
click at [320, 241] on div "6" at bounding box center [320, 556] width 35 height 2221
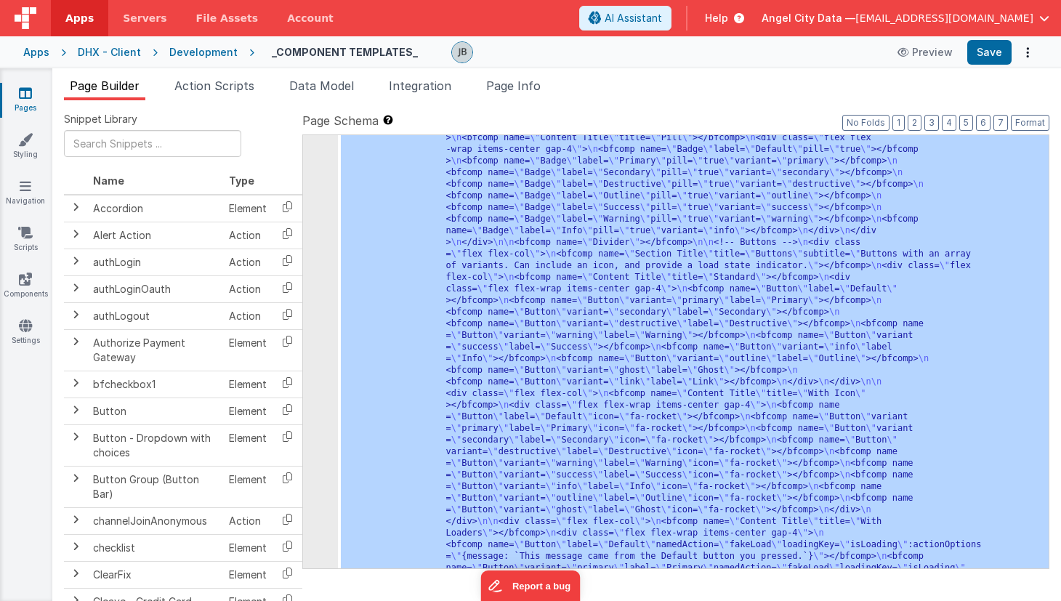
scroll to position [1857, 0]
click at [320, 241] on div "6" at bounding box center [320, 556] width 35 height 2221
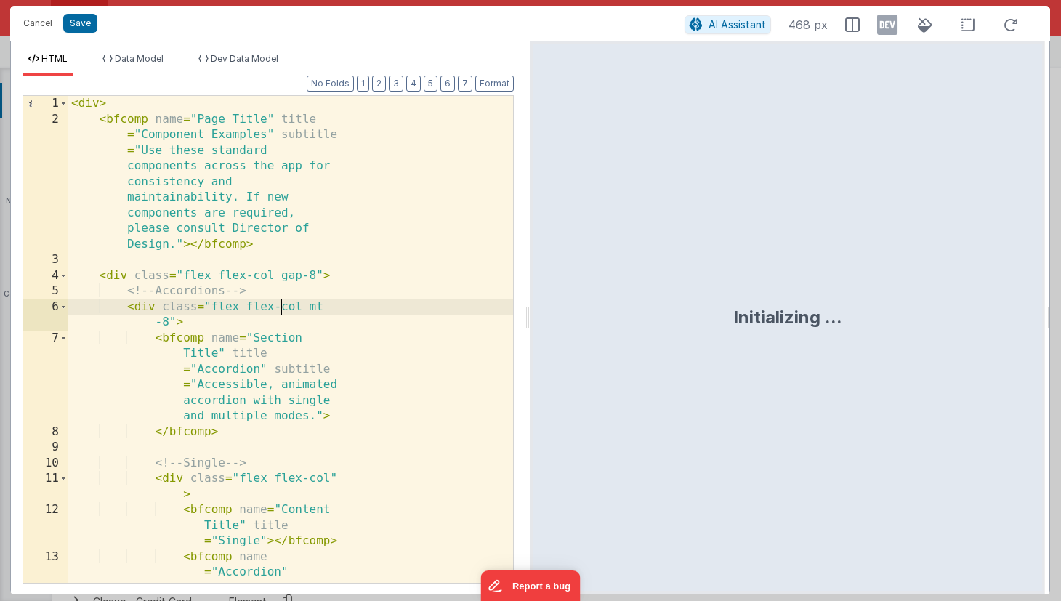
scroll to position [0, 0]
click at [278, 304] on div "< div > < bfcomp name = "Page Title" title = "Component Examples" subtitle = "U…" at bounding box center [290, 441] width 445 height 690
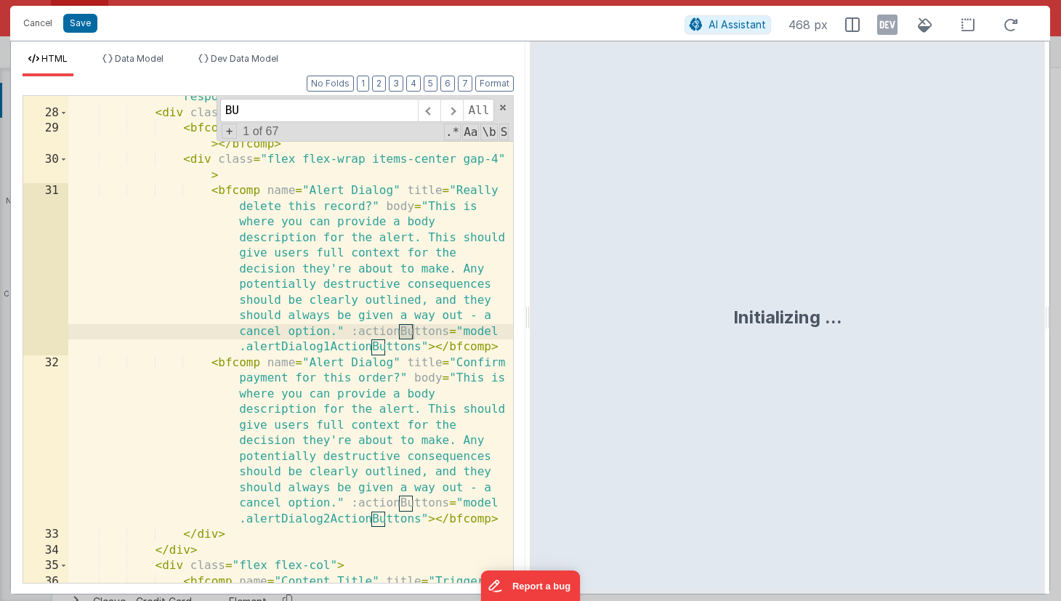
scroll to position [709, 0]
click at [252, 110] on input "BUtto" at bounding box center [319, 110] width 198 height 23
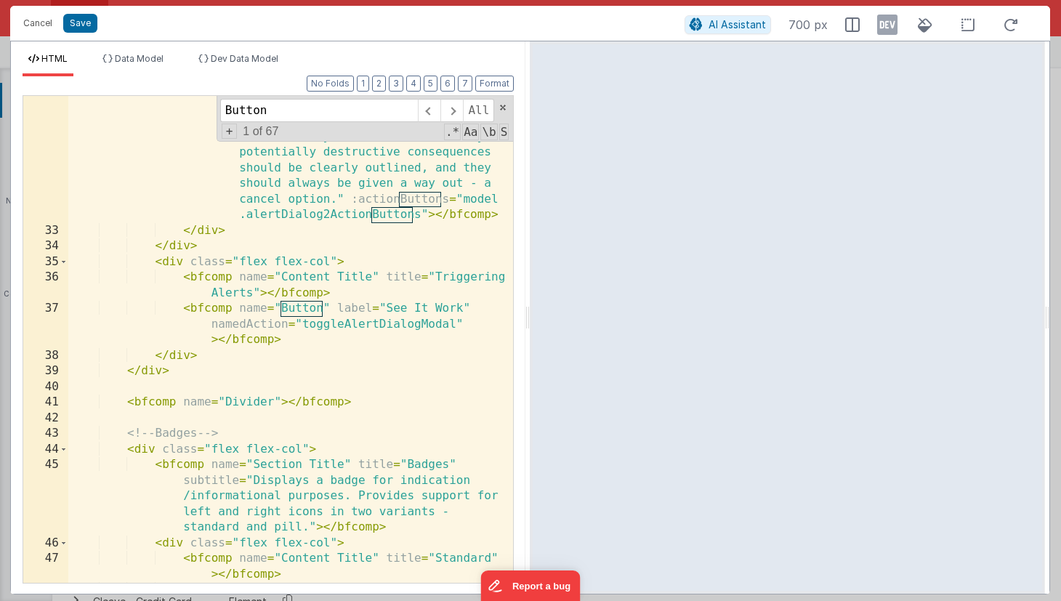
scroll to position [1066, 0]
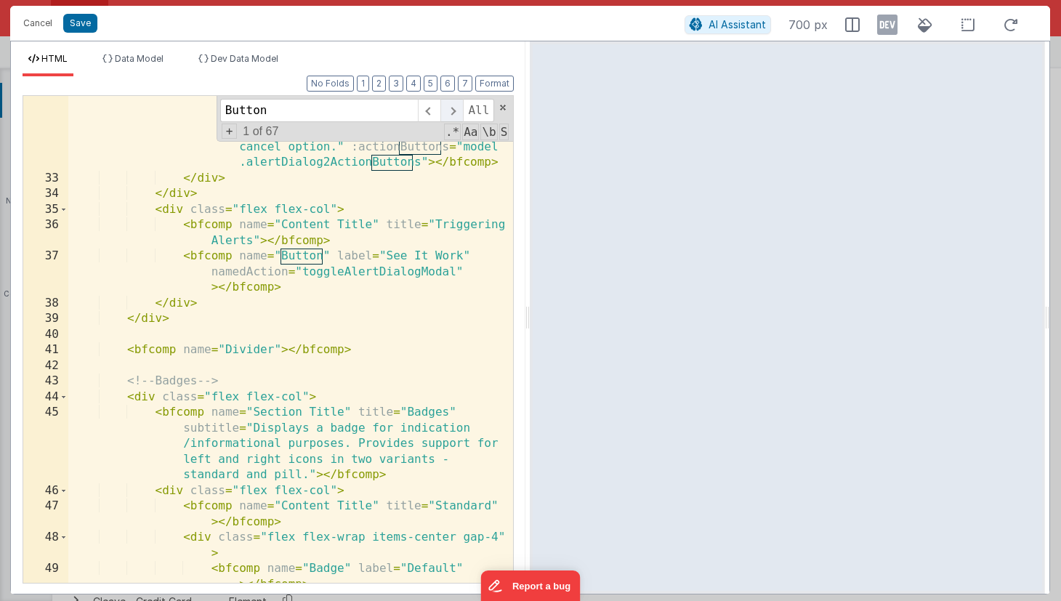
type input "Button"
click at [450, 115] on span at bounding box center [451, 110] width 23 height 23
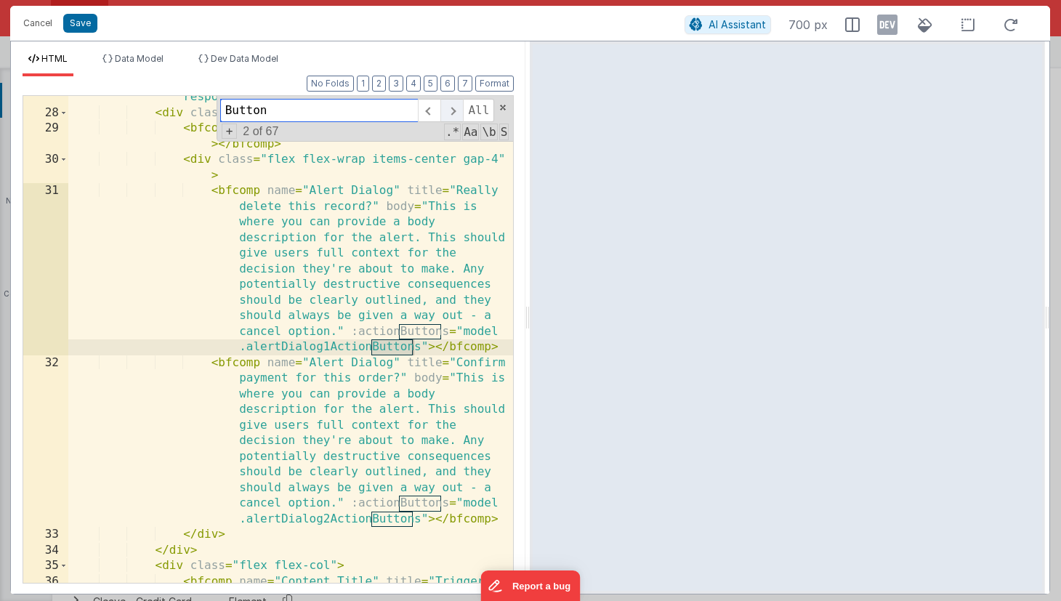
click at [450, 115] on span at bounding box center [451, 110] width 23 height 23
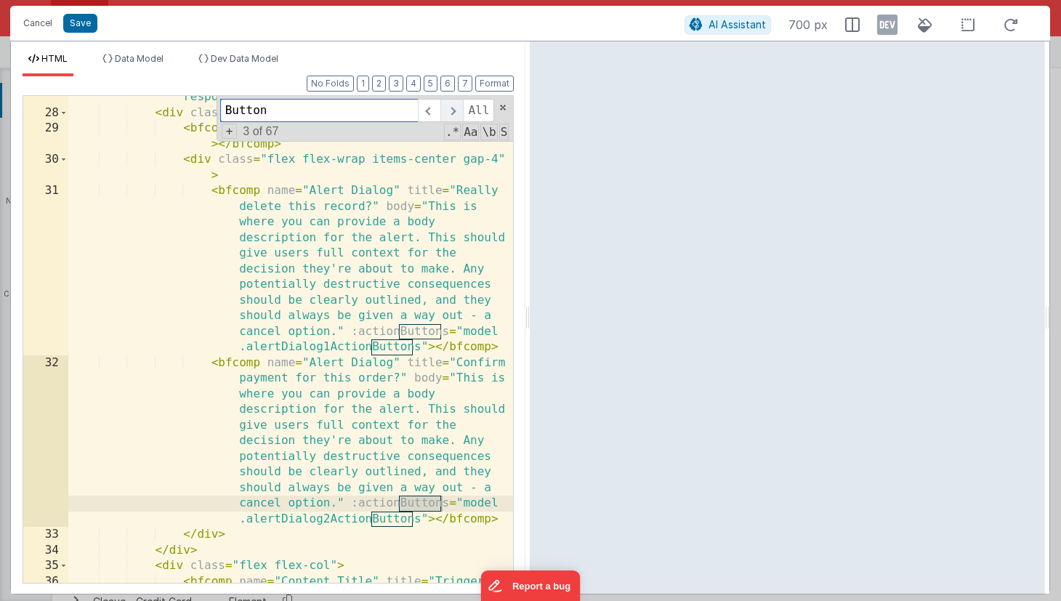
click at [450, 115] on span at bounding box center [451, 110] width 23 height 23
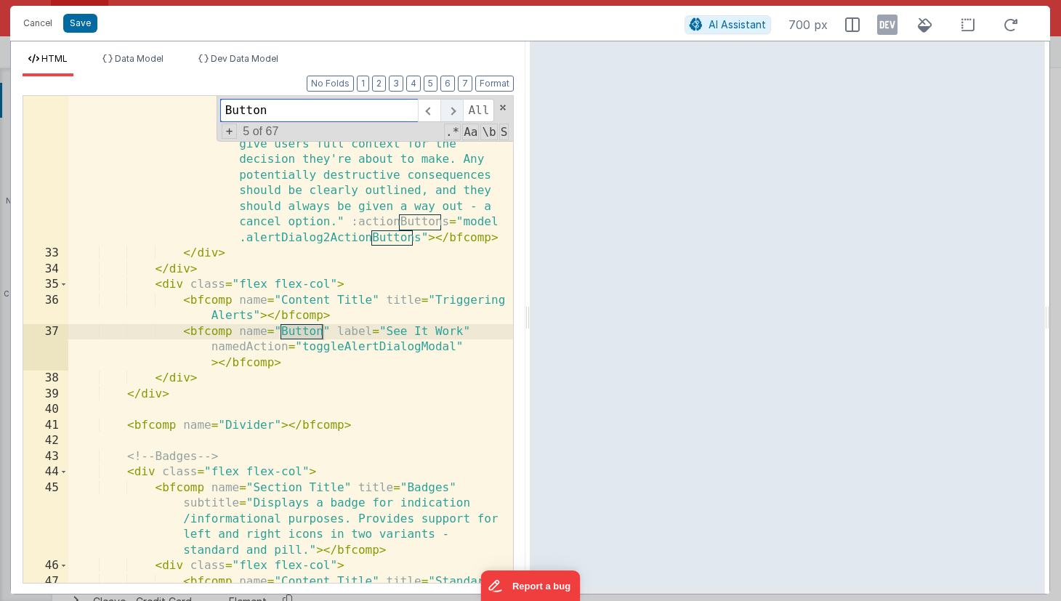
scroll to position [990, 0]
click at [446, 107] on span at bounding box center [451, 110] width 23 height 23
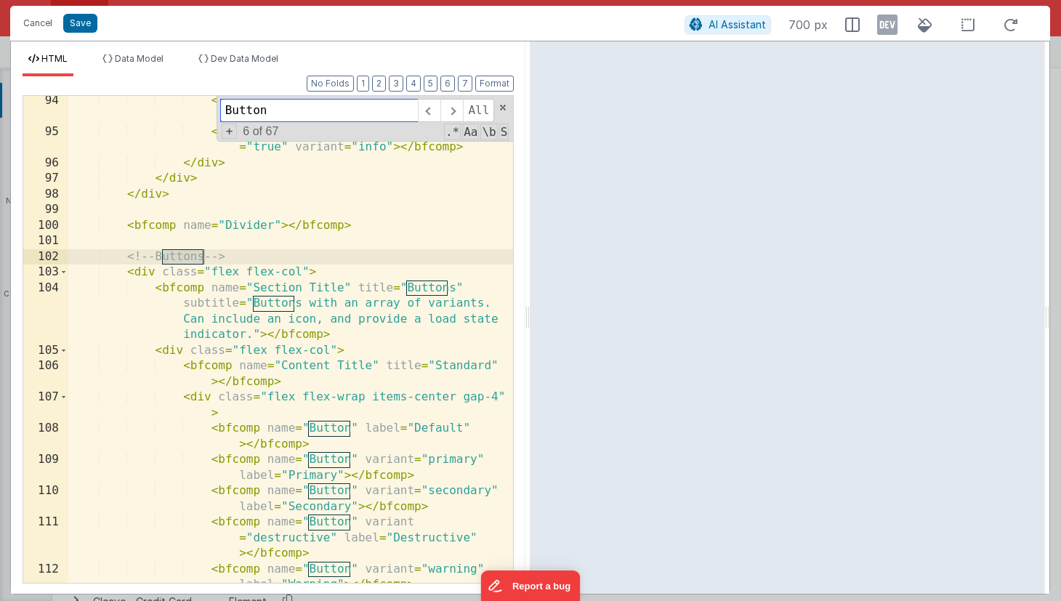
scroll to position [3068, 0]
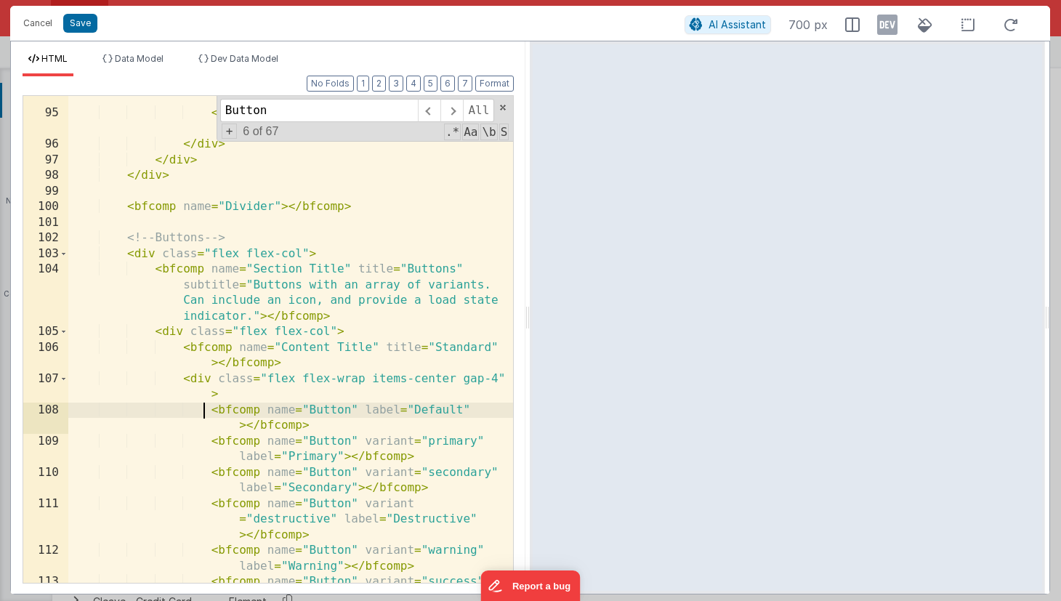
click at [205, 411] on div "< bfcomp name = "Badge" label = "Warning" pill = "true" variant = "warning" > <…" at bounding box center [290, 348] width 445 height 549
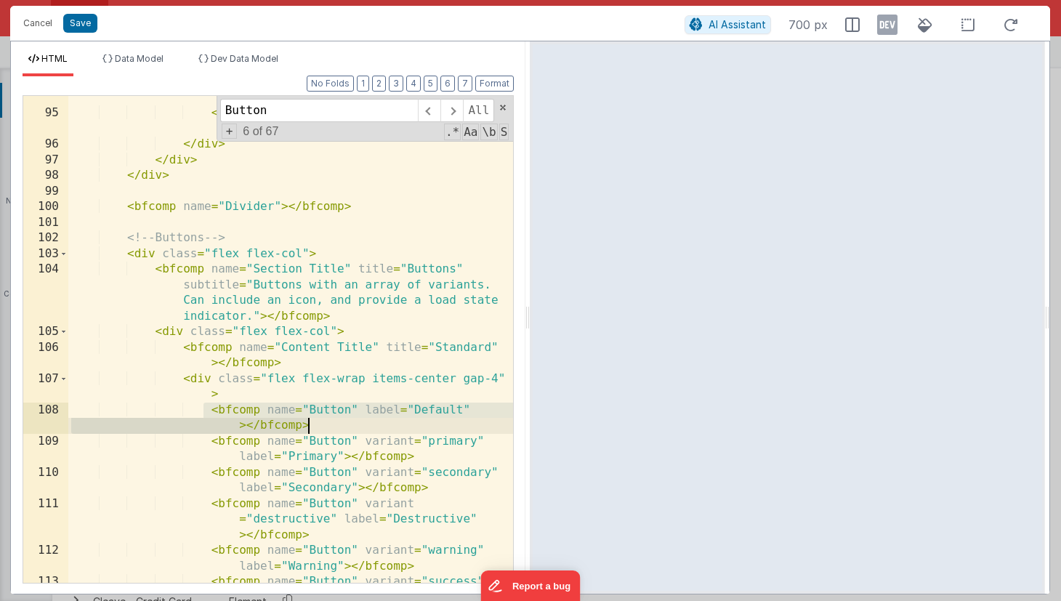
drag, startPoint x: 205, startPoint y: 411, endPoint x: 347, endPoint y: 428, distance: 142.7
click at [347, 428] on div "< bfcomp name = "Badge" label = "Warning" pill = "true" variant = "warning" > <…" at bounding box center [290, 348] width 445 height 549
click at [86, 28] on button "Save" at bounding box center [80, 23] width 34 height 19
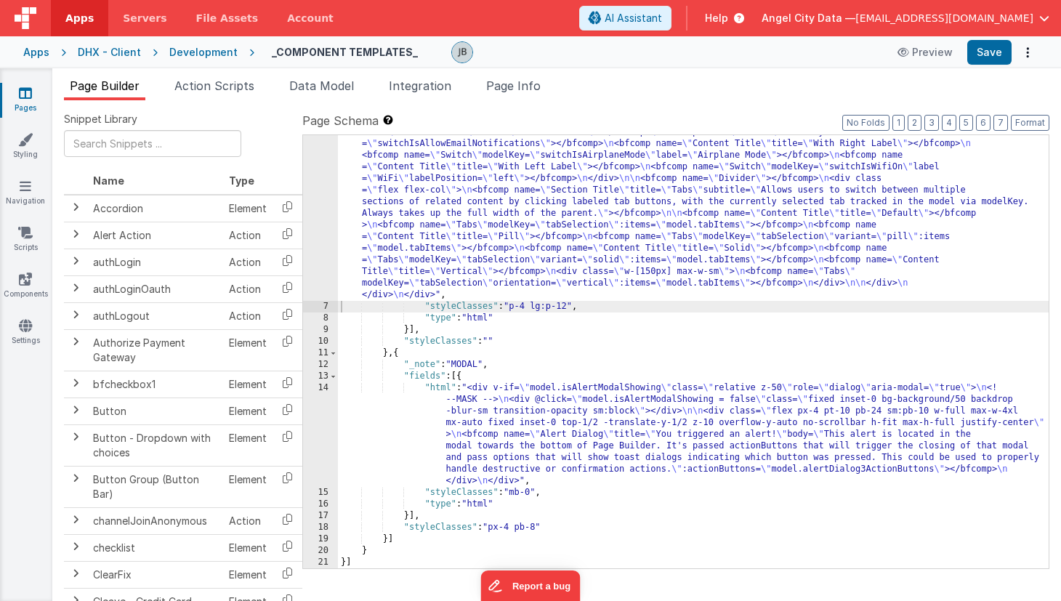
scroll to position [1846, 0]
